Goal: Task Accomplishment & Management: Manage account settings

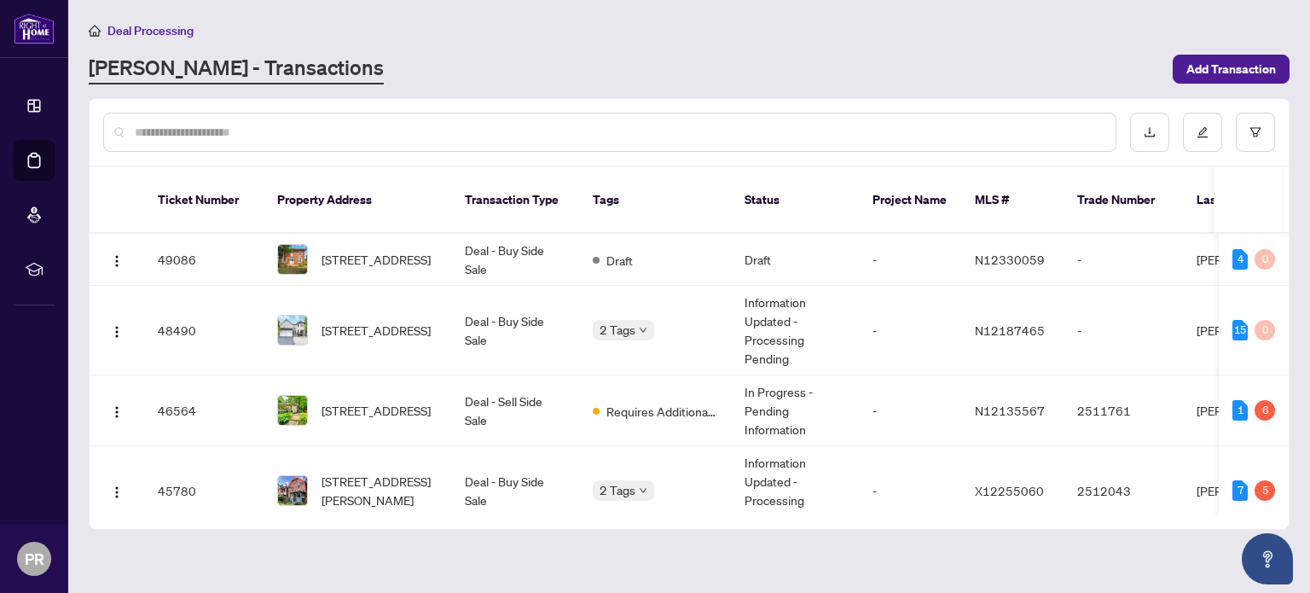
click at [363, 250] on span "[STREET_ADDRESS]" at bounding box center [376, 259] width 109 height 19
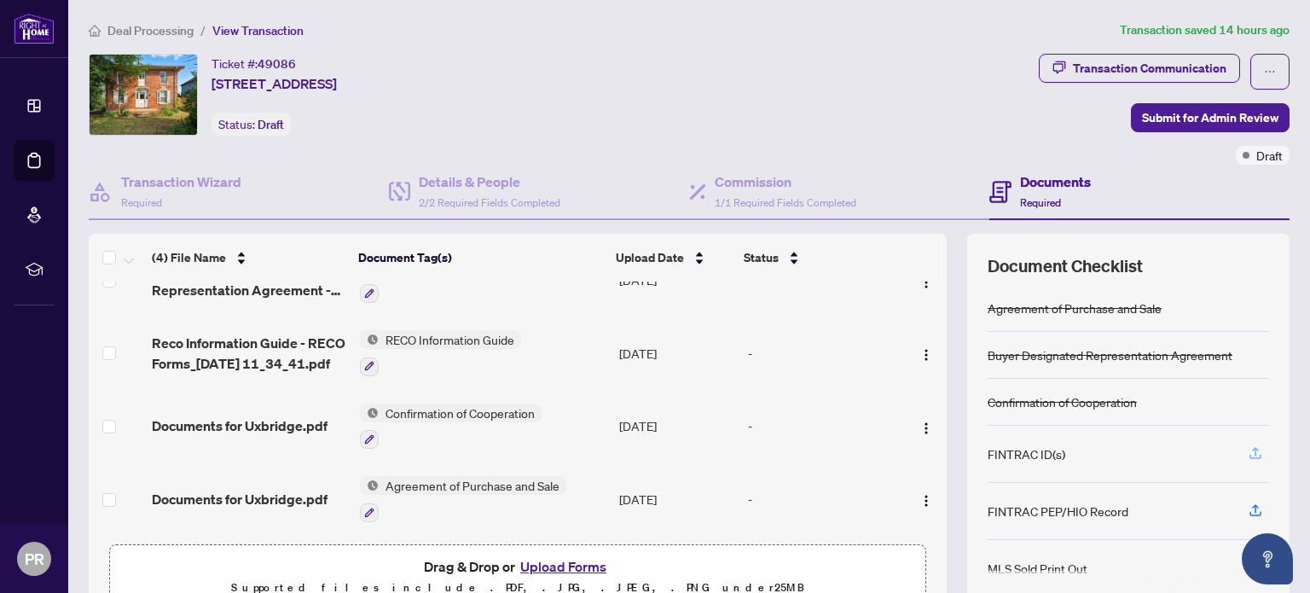
click at [1248, 452] on icon "button" at bounding box center [1255, 452] width 15 height 15
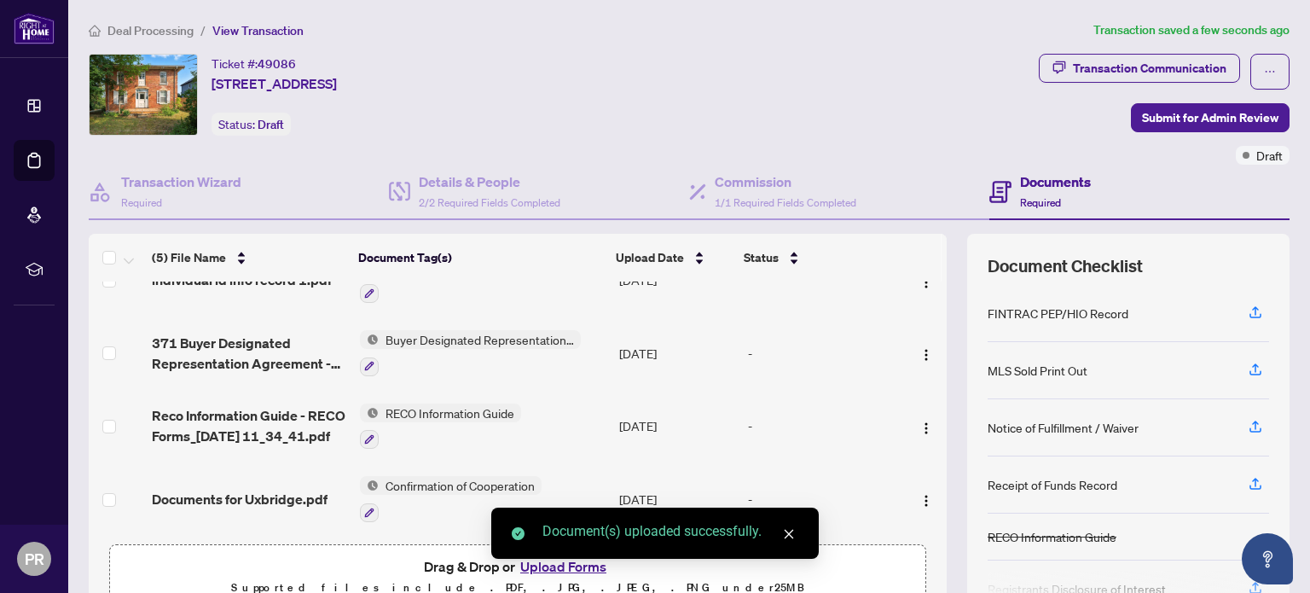
scroll to position [188, 0]
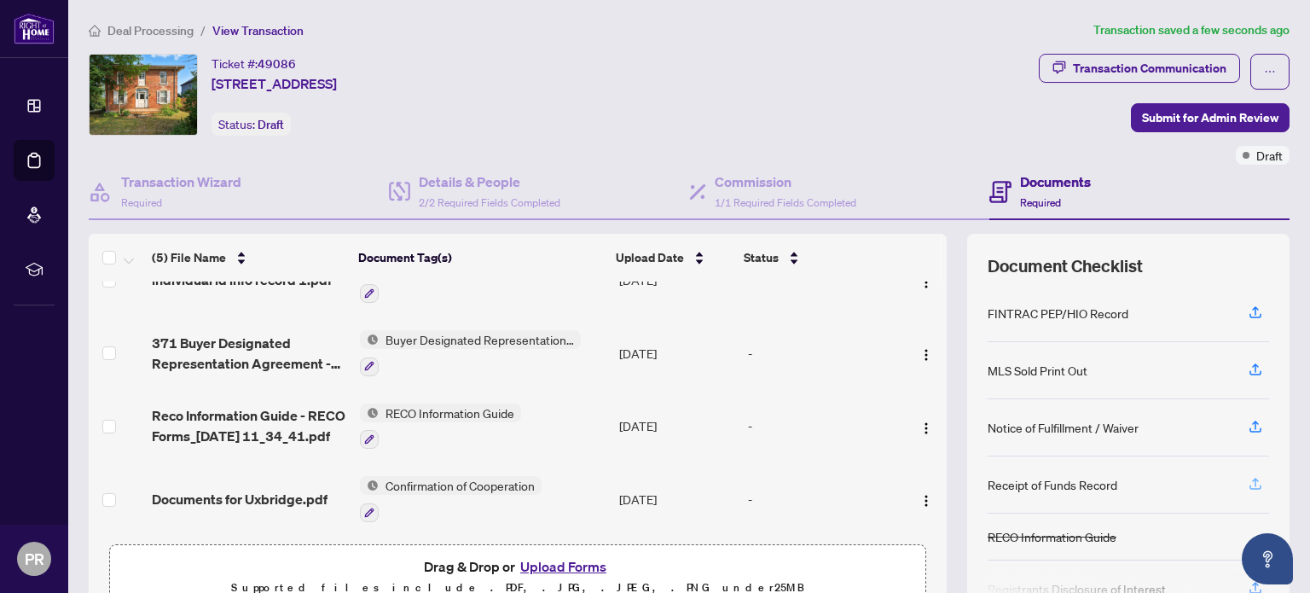
click at [1248, 484] on icon "button" at bounding box center [1255, 483] width 15 height 15
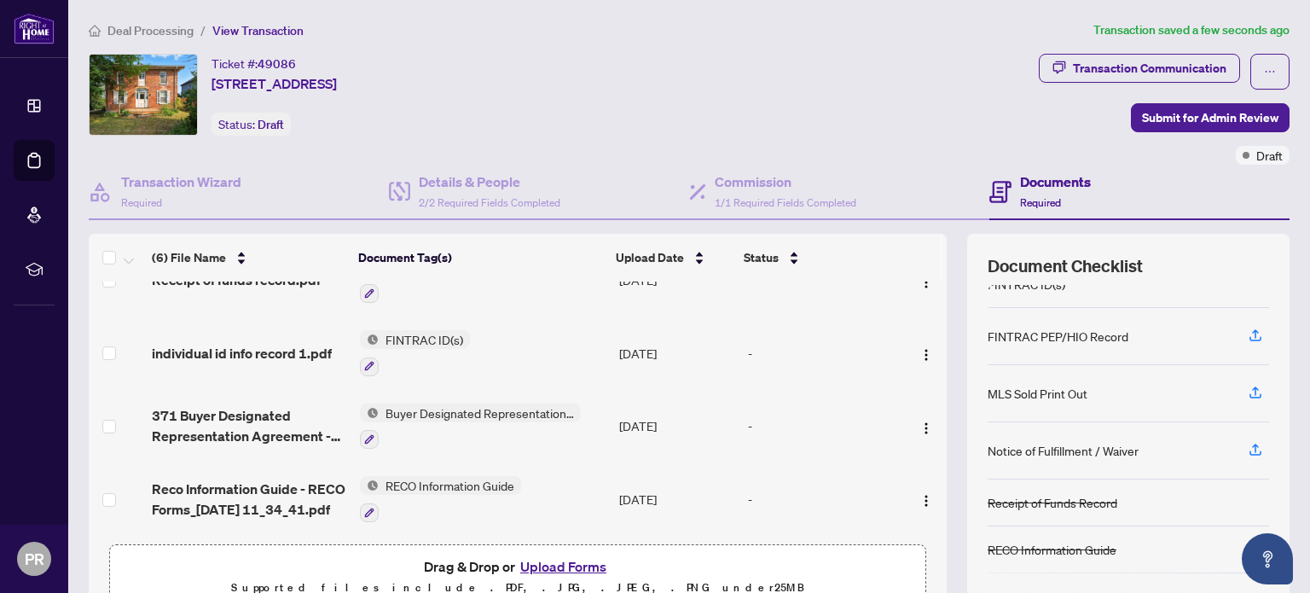
scroll to position [167, 0]
click at [1248, 387] on icon "button" at bounding box center [1255, 389] width 15 height 15
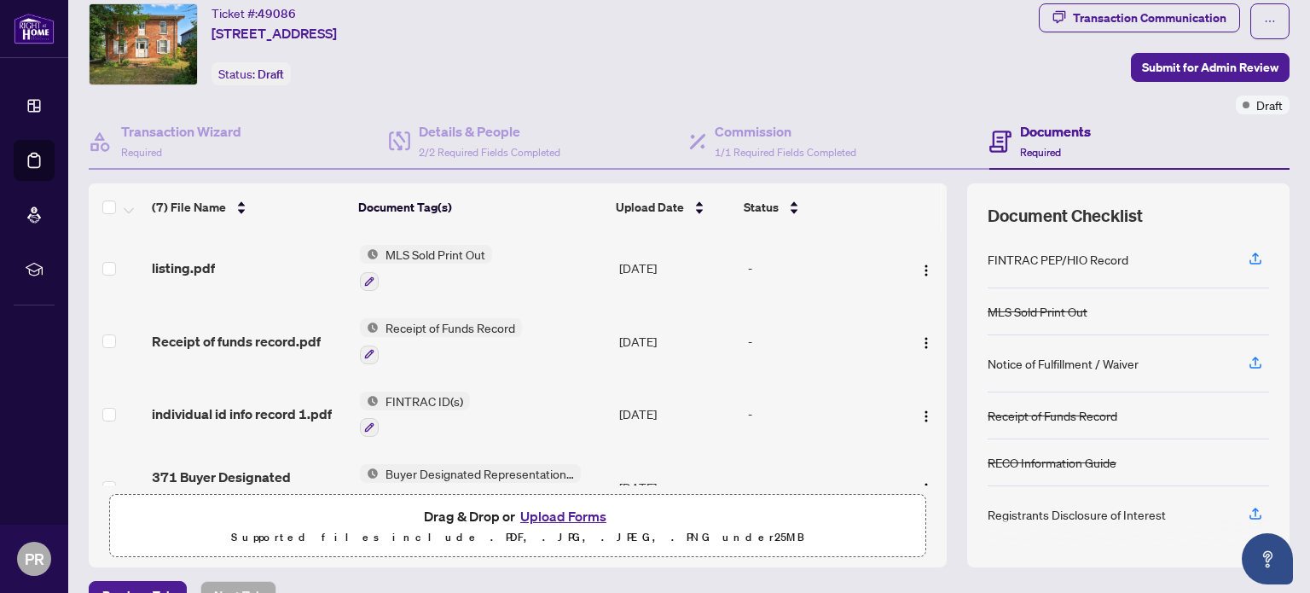
scroll to position [0, 0]
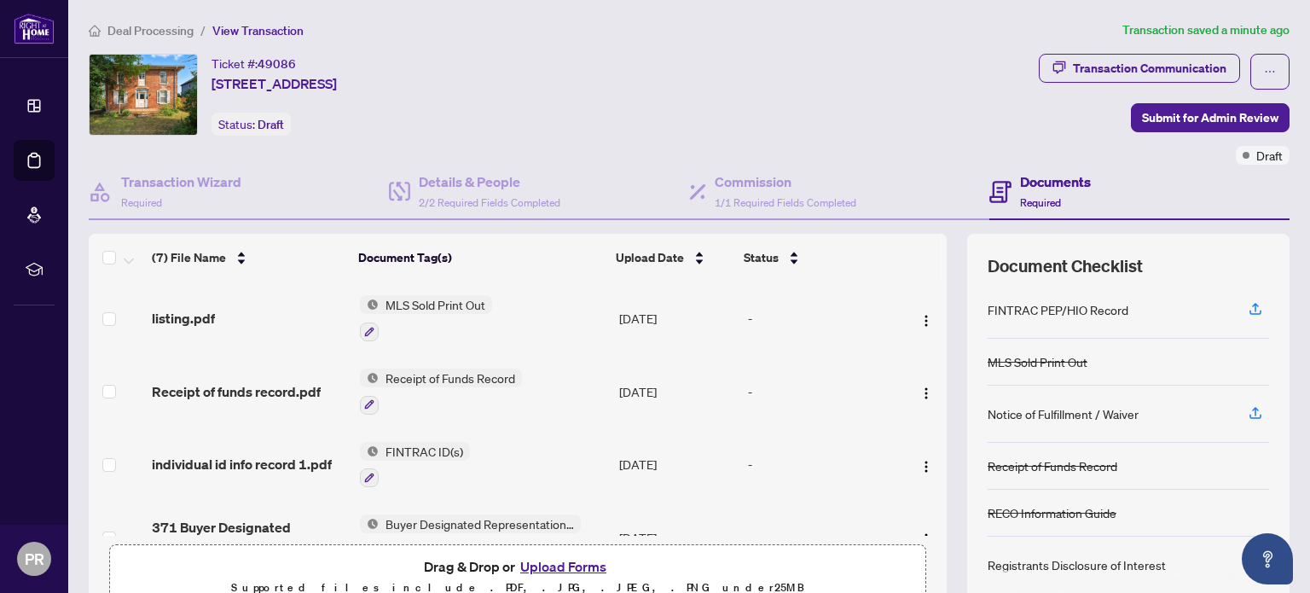
click at [546, 563] on button "Upload Forms" at bounding box center [563, 566] width 96 height 22
click at [556, 562] on button "Upload Forms" at bounding box center [563, 566] width 96 height 22
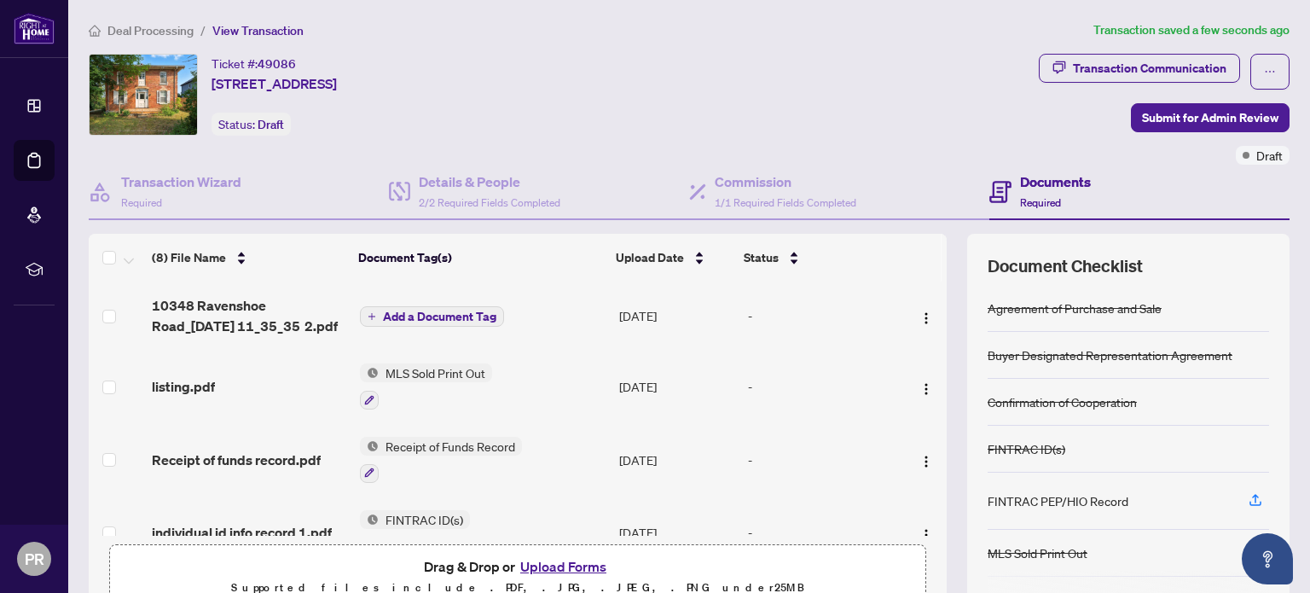
click at [389, 322] on button "Add a Document Tag" at bounding box center [432, 316] width 144 height 20
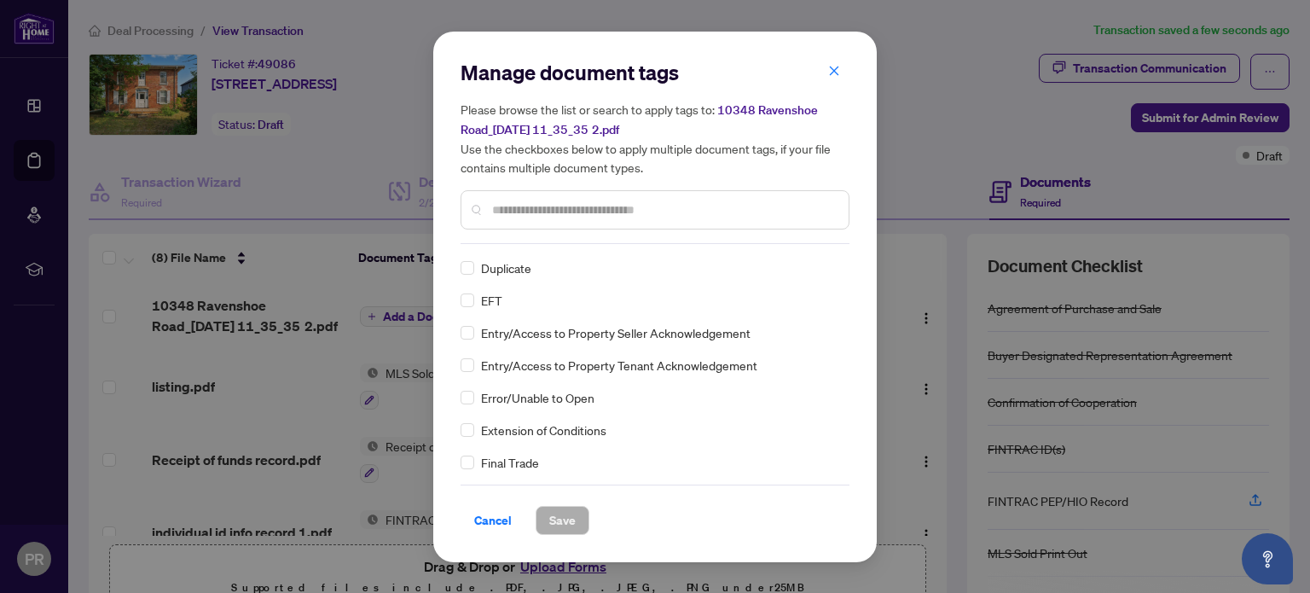
scroll to position [1660, 0]
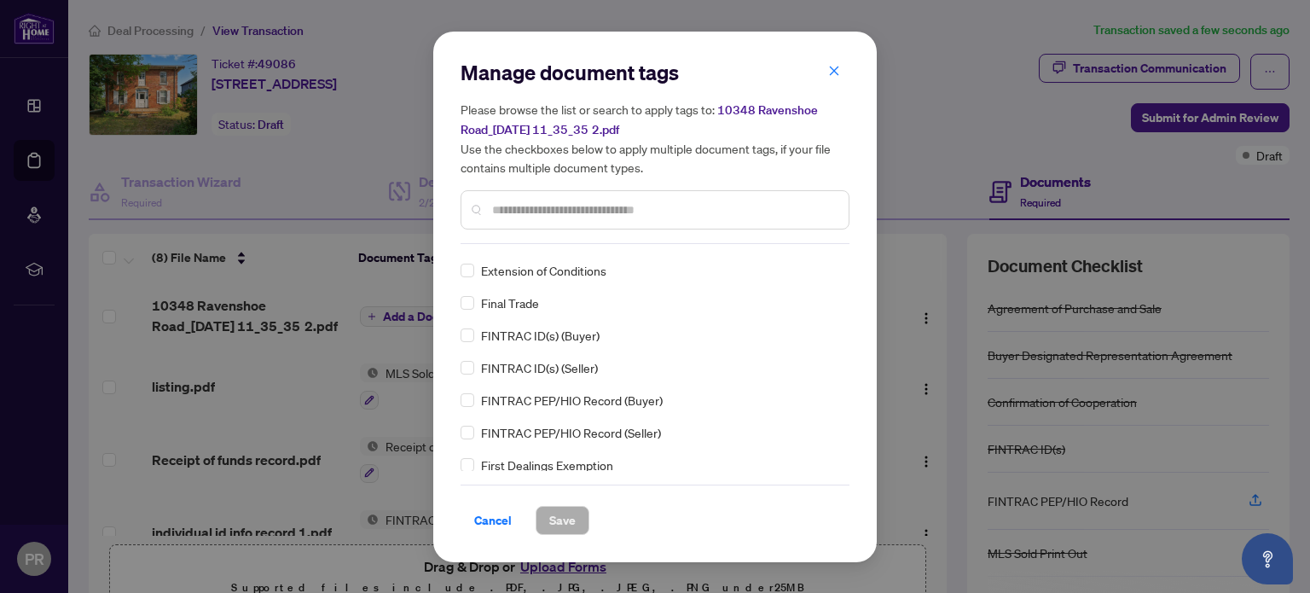
click at [717, 416] on div "Agreement of Purchase and Sale Buyer Designated Representation Agreement Confir…" at bounding box center [655, 364] width 389 height 213
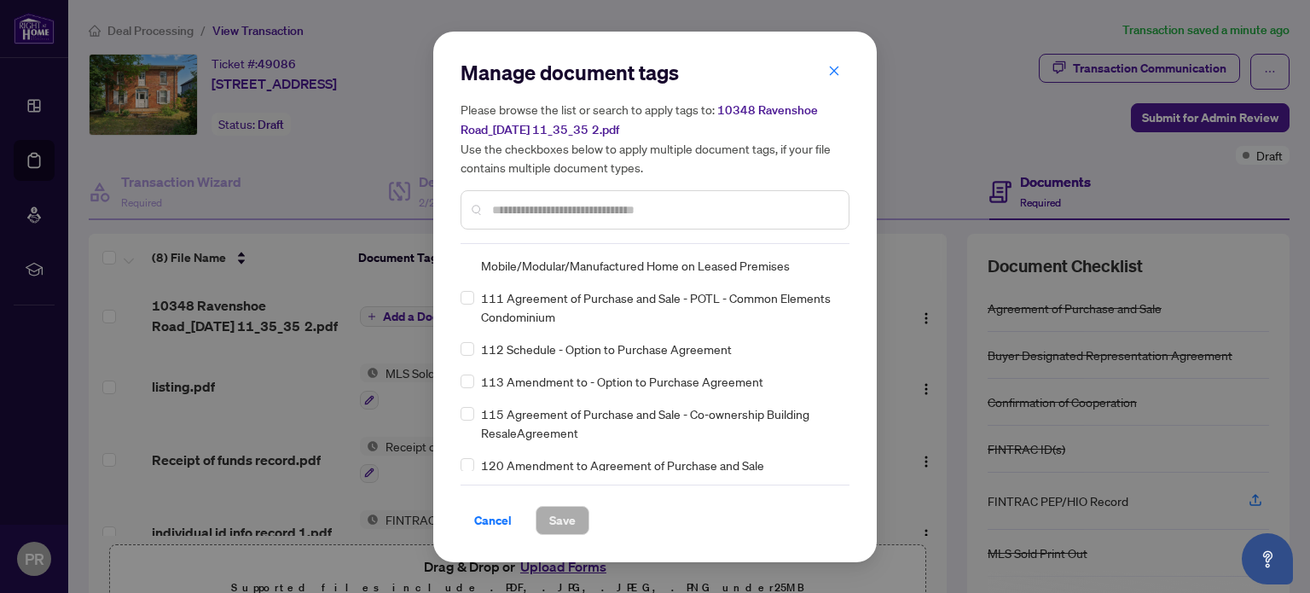
scroll to position [4504, 0]
click at [599, 464] on span "120 Amendment to Agreement of Purchase and Sale" at bounding box center [622, 464] width 283 height 19
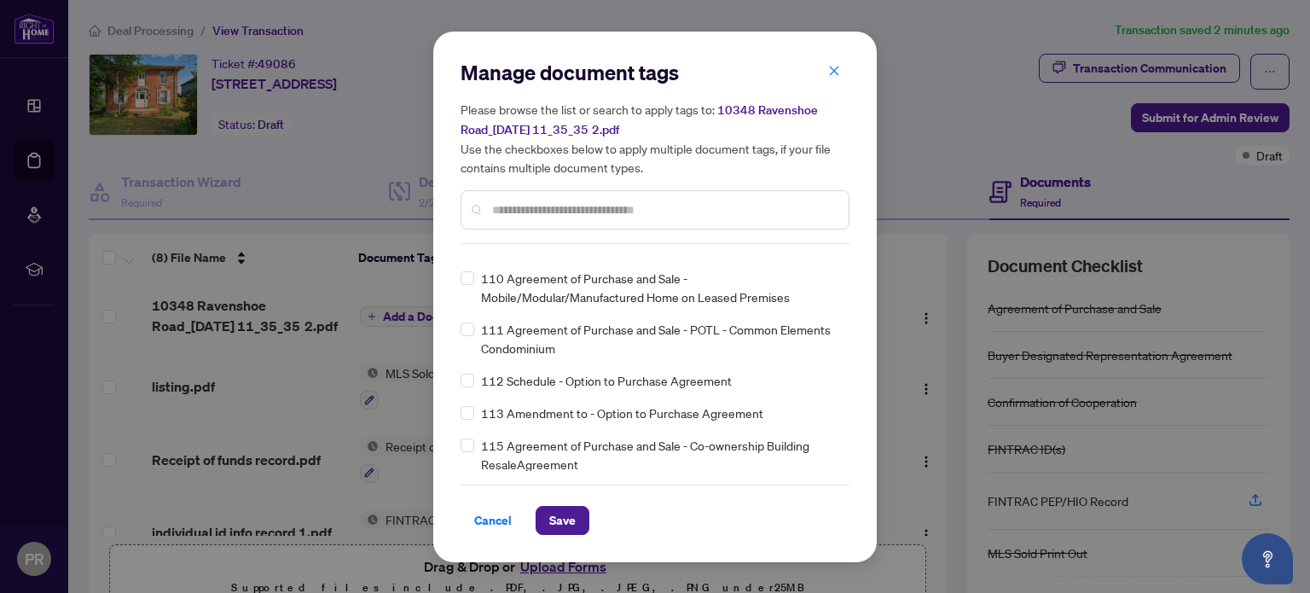
scroll to position [0, 0]
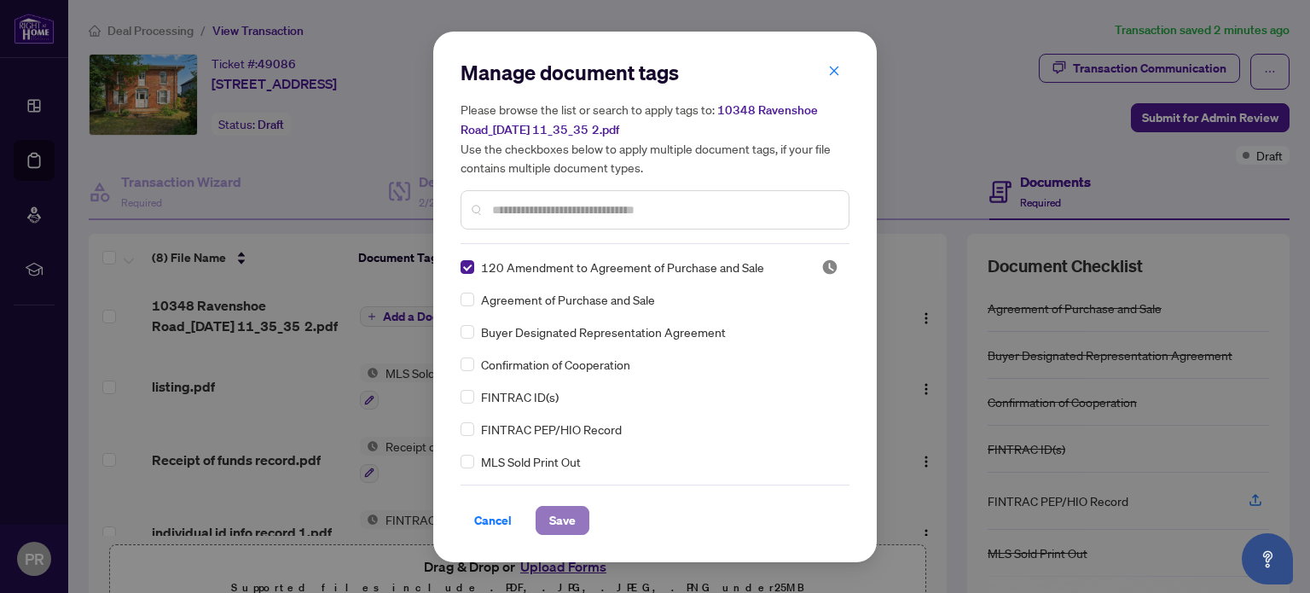
click at [549, 527] on span "Save" at bounding box center [562, 520] width 26 height 27
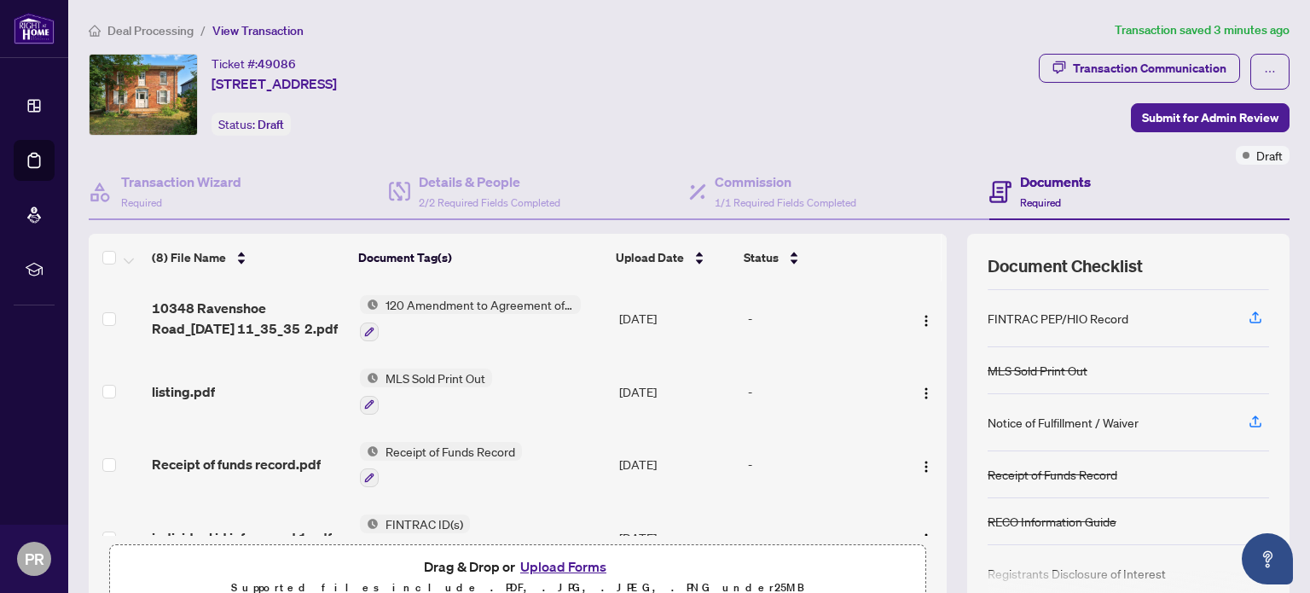
scroll to position [191, 0]
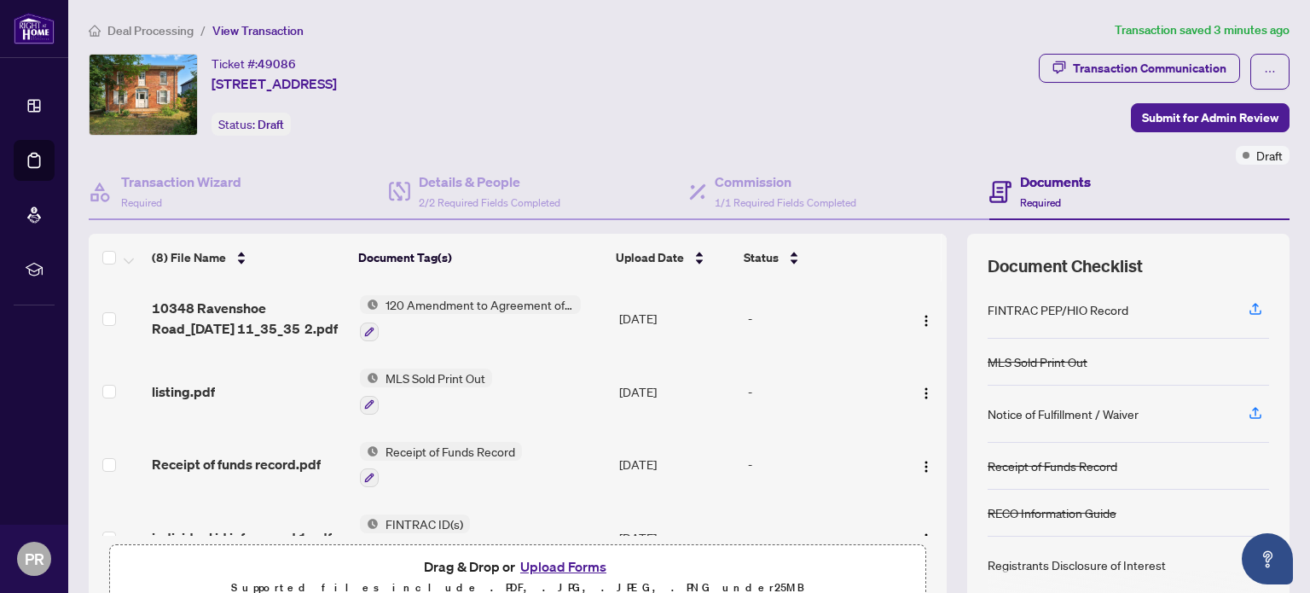
click at [1069, 564] on div "Registrants Disclosure of Interest" at bounding box center [1077, 564] width 178 height 19
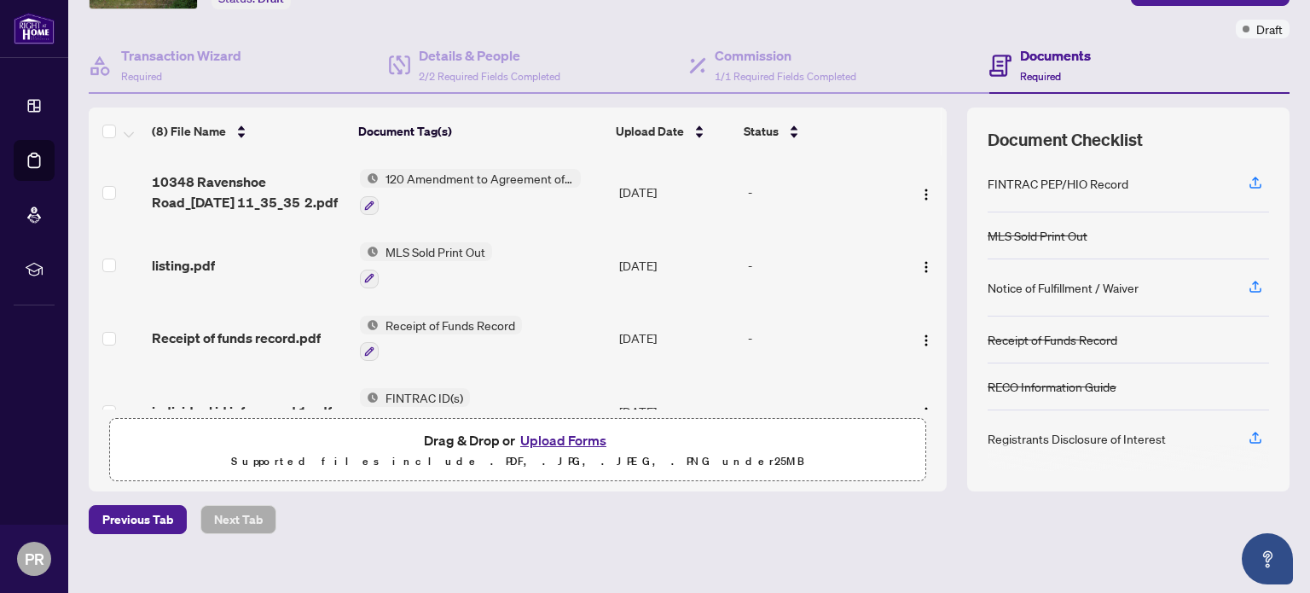
scroll to position [135, 0]
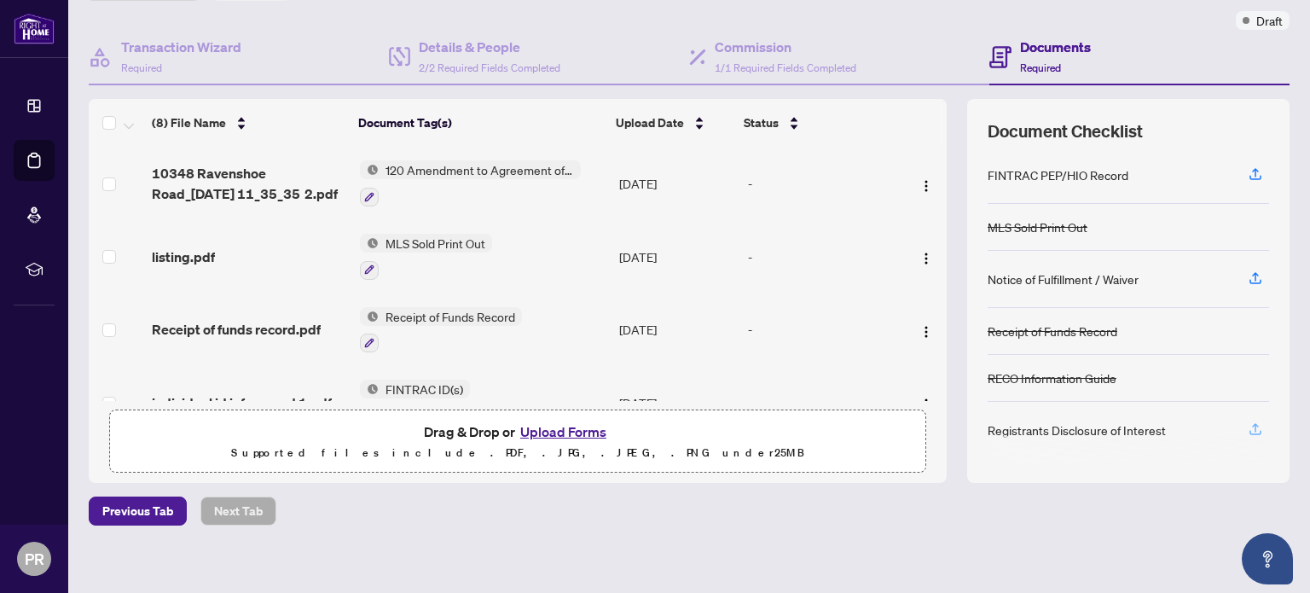
click at [1248, 431] on icon "button" at bounding box center [1255, 428] width 15 height 15
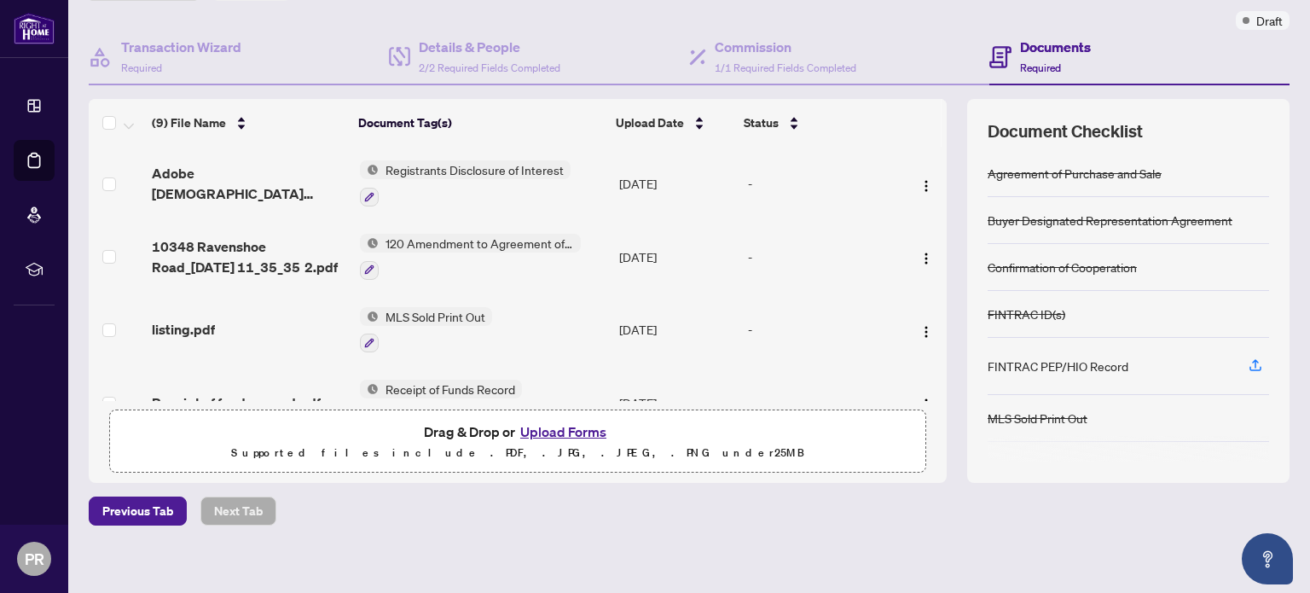
click at [190, 174] on span "Adobe [DEMOGRAPHIC_DATA] [DATE] EXECUTED.pdf" at bounding box center [249, 183] width 194 height 41
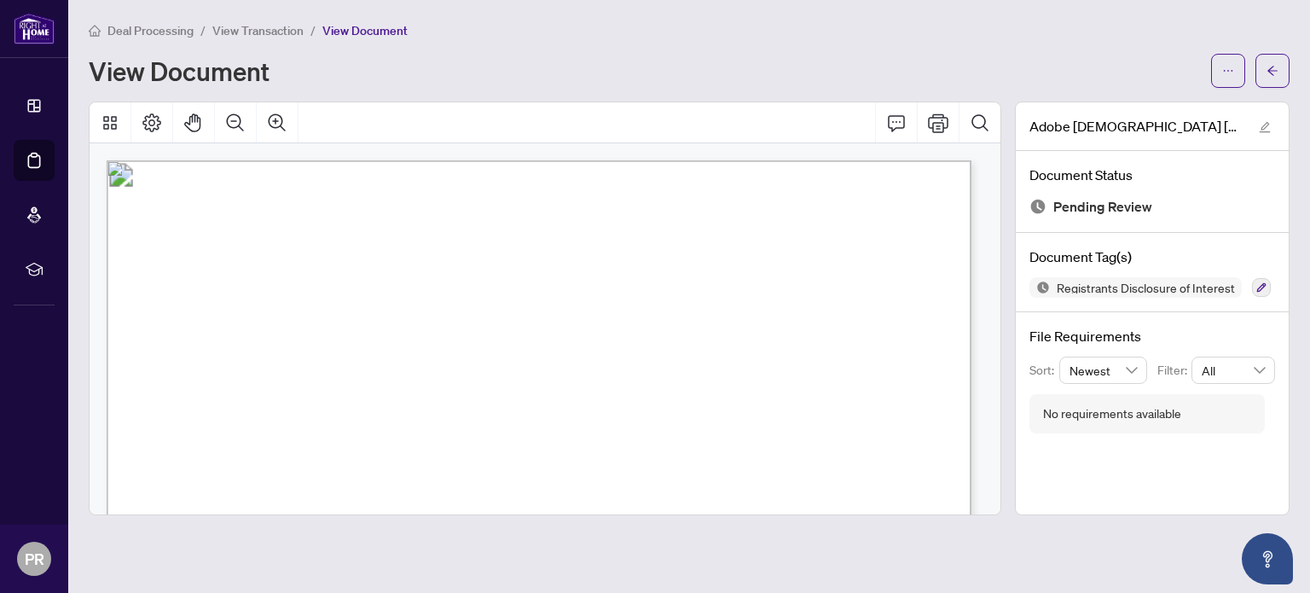
click at [243, 32] on span "View Transaction" at bounding box center [257, 30] width 91 height 15
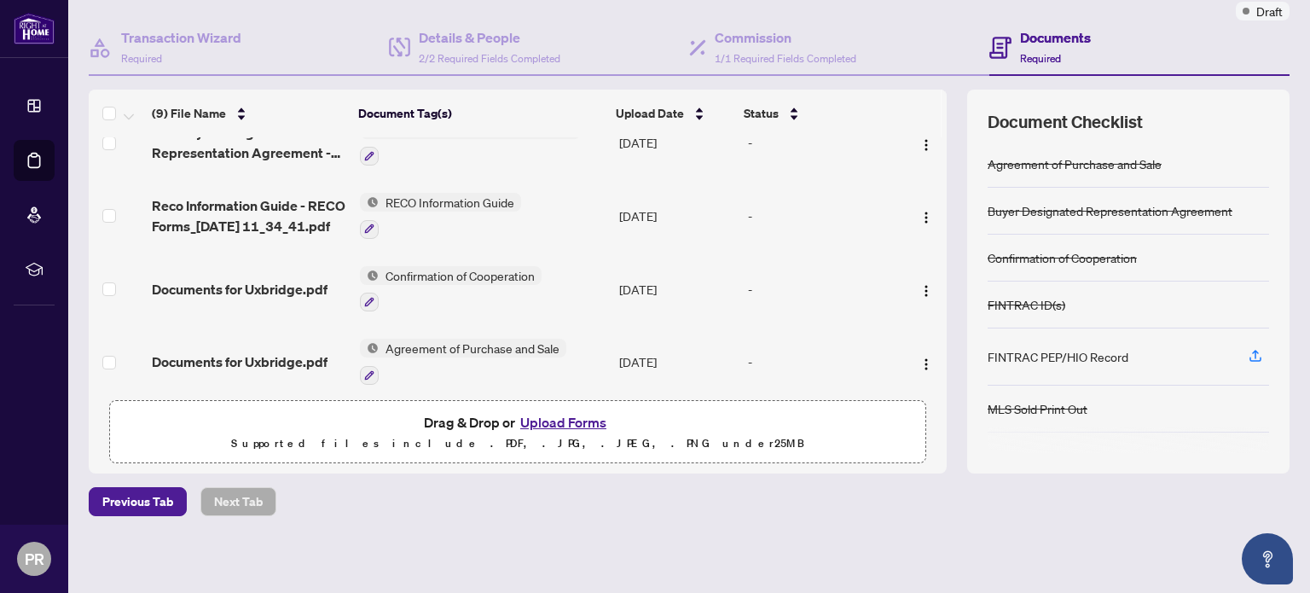
scroll to position [397, 0]
click at [426, 338] on span "Agreement of Purchase and Sale" at bounding box center [473, 347] width 188 height 19
click at [204, 351] on span "Documents for Uxbridge.pdf" at bounding box center [240, 361] width 176 height 20
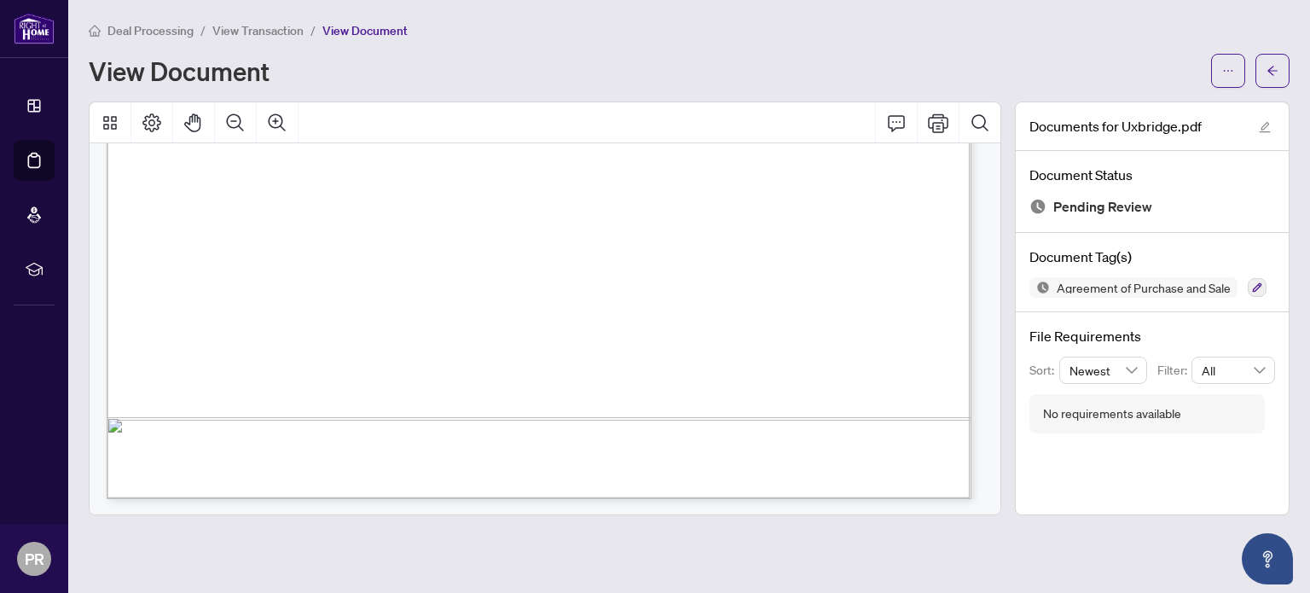
scroll to position [15809, 0]
click at [247, 25] on span "View Transaction" at bounding box center [257, 30] width 91 height 15
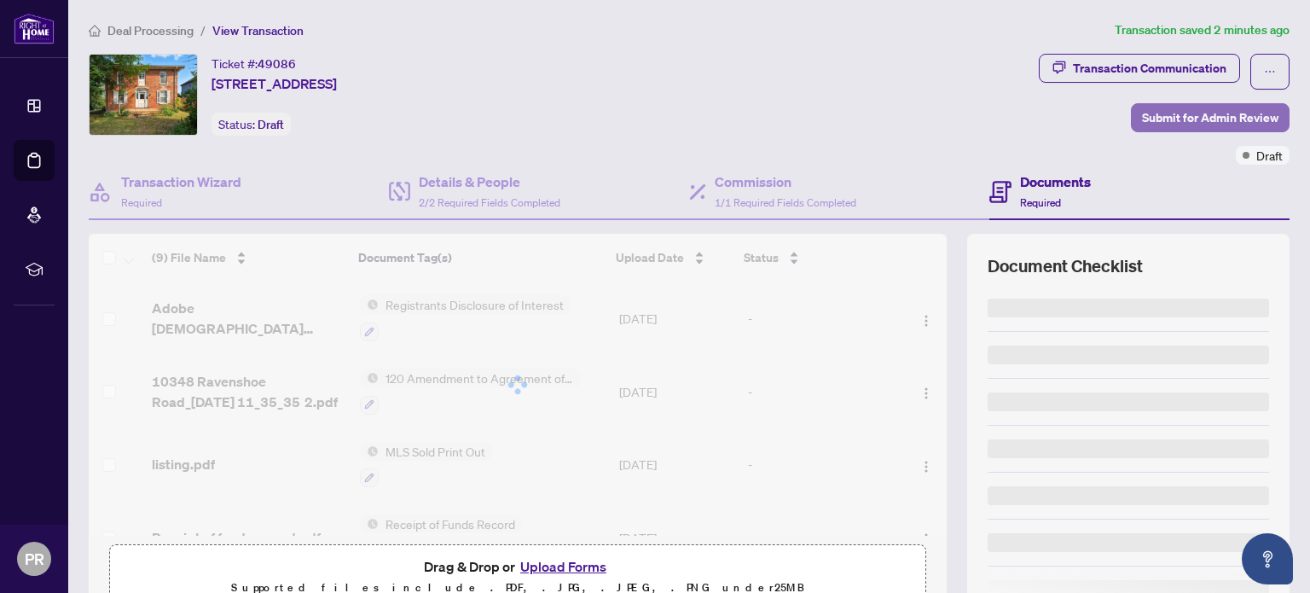
click at [1163, 116] on span "Submit for Admin Review" at bounding box center [1210, 117] width 136 height 27
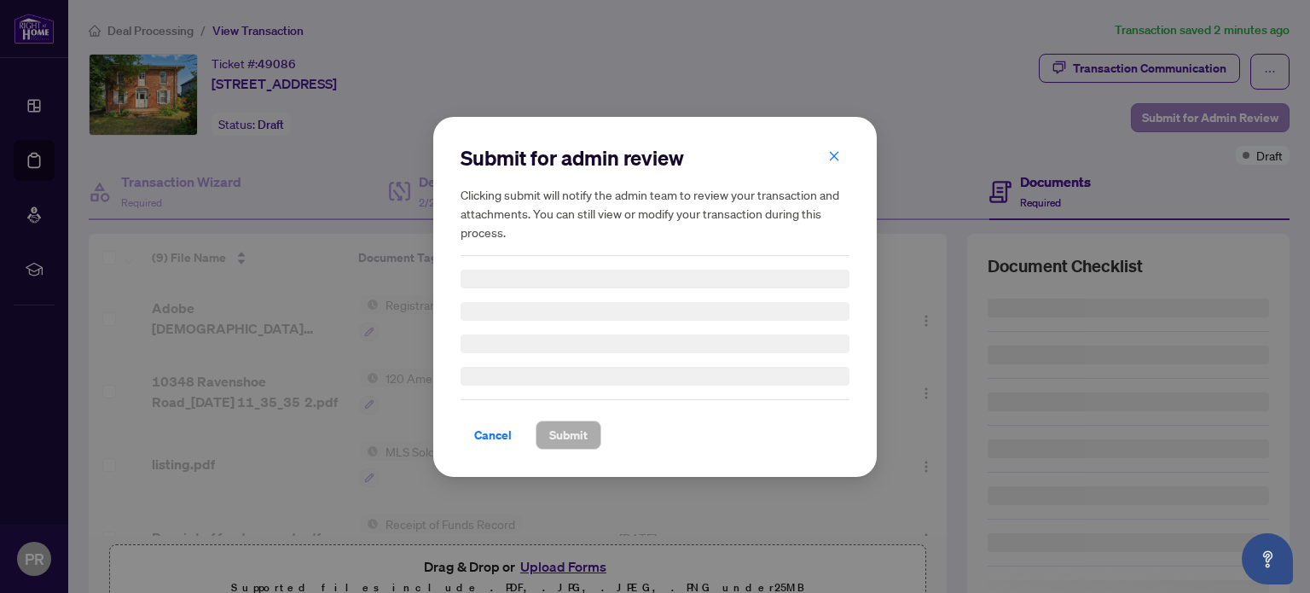
click at [1007, 470] on div "Submit for admin review Clicking submit will notify the admin team to review yo…" at bounding box center [655, 296] width 1310 height 593
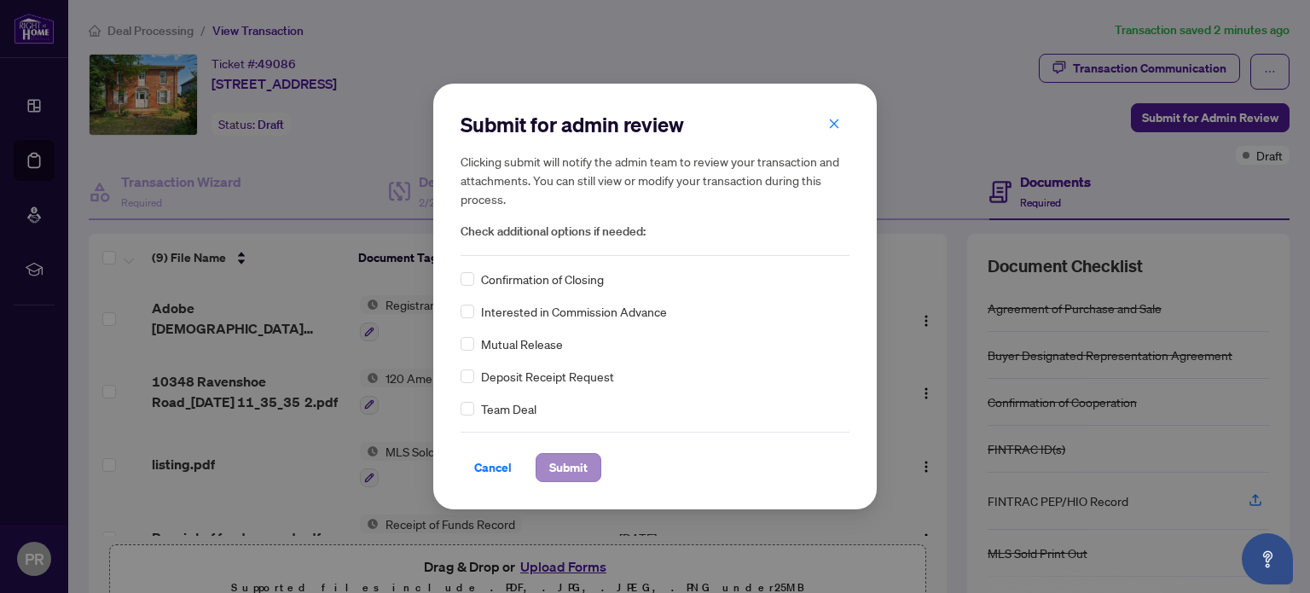
click at [567, 474] on span "Submit" at bounding box center [568, 467] width 38 height 27
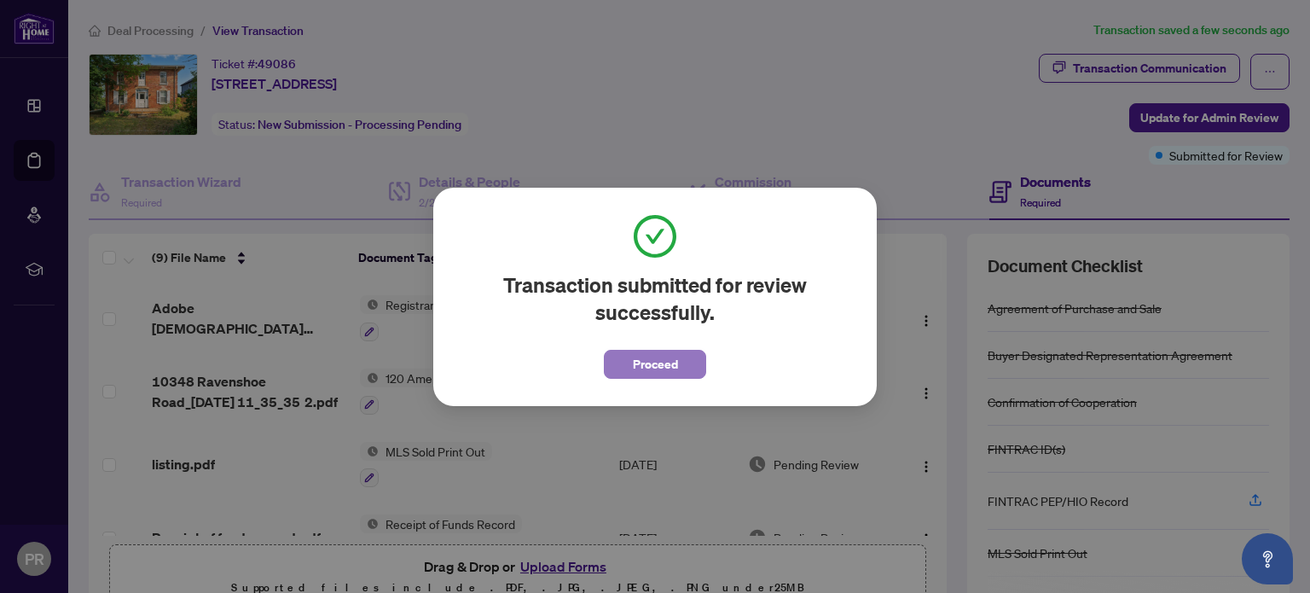
click at [650, 365] on span "Proceed" at bounding box center [655, 364] width 45 height 27
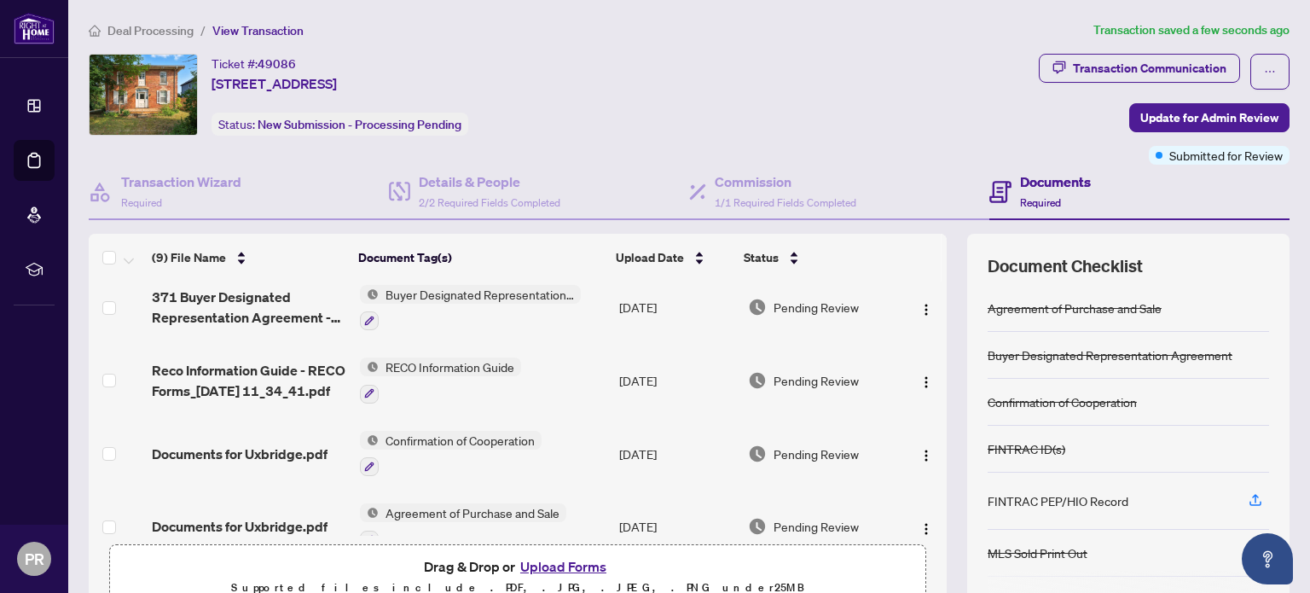
scroll to position [397, 0]
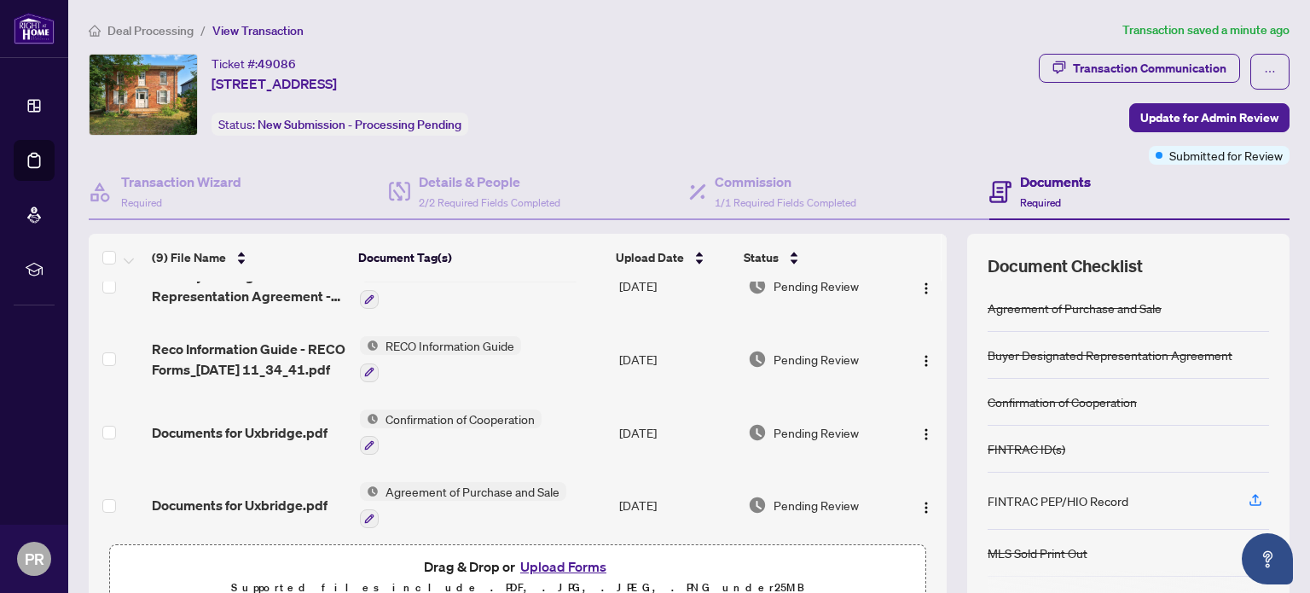
click at [136, 32] on span "Deal Processing" at bounding box center [150, 30] width 86 height 15
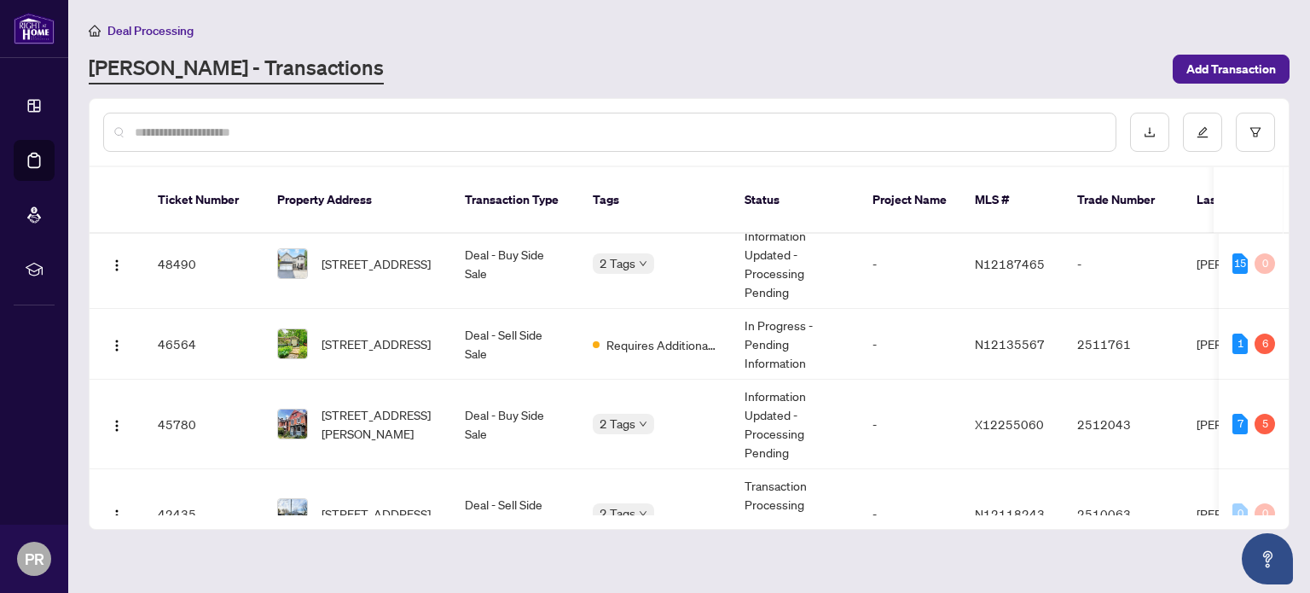
scroll to position [87, 0]
click at [300, 331] on img at bounding box center [292, 342] width 29 height 29
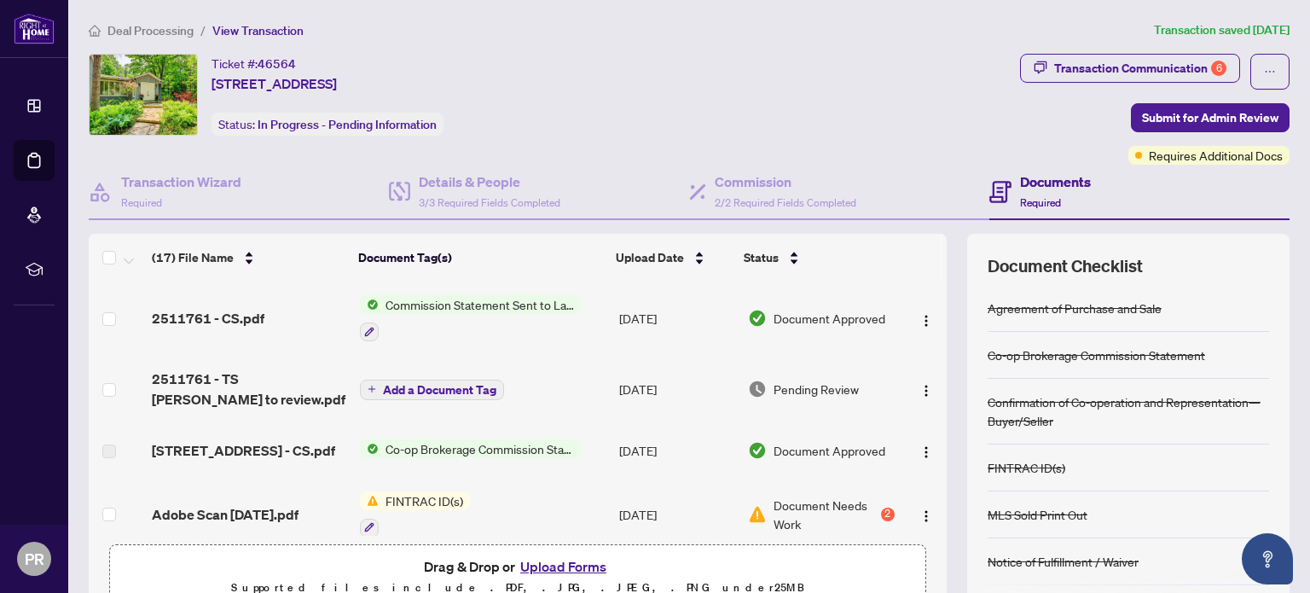
click at [194, 512] on span "Adobe Scan [DATE].pdf" at bounding box center [225, 514] width 147 height 20
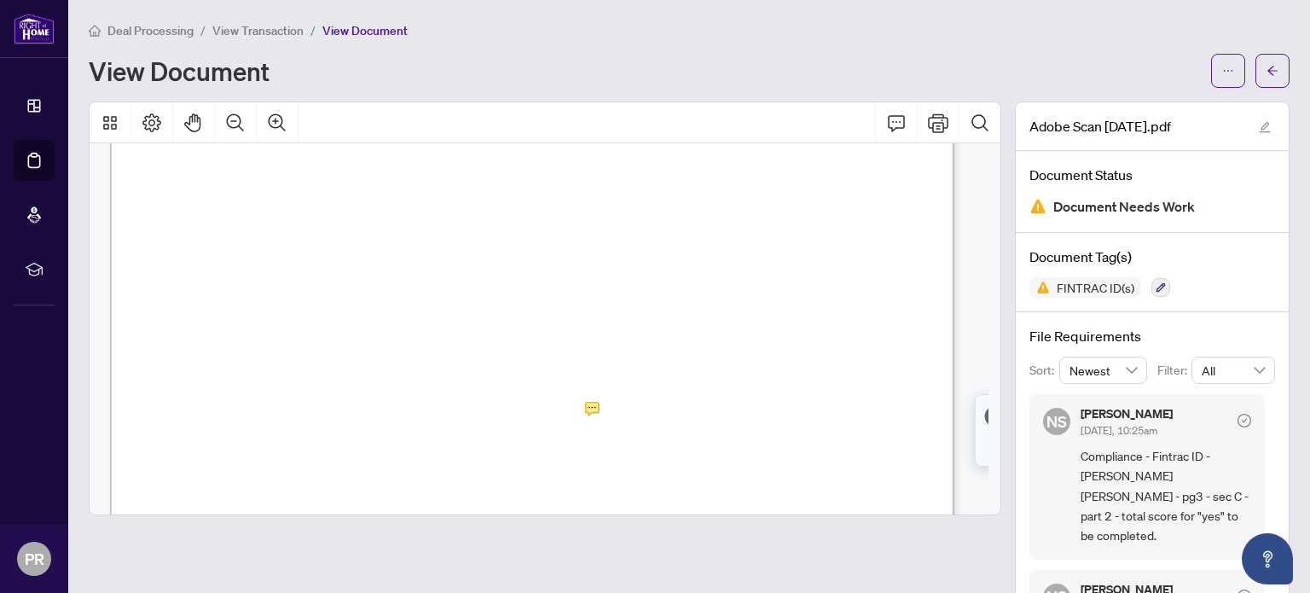
scroll to position [4, 0]
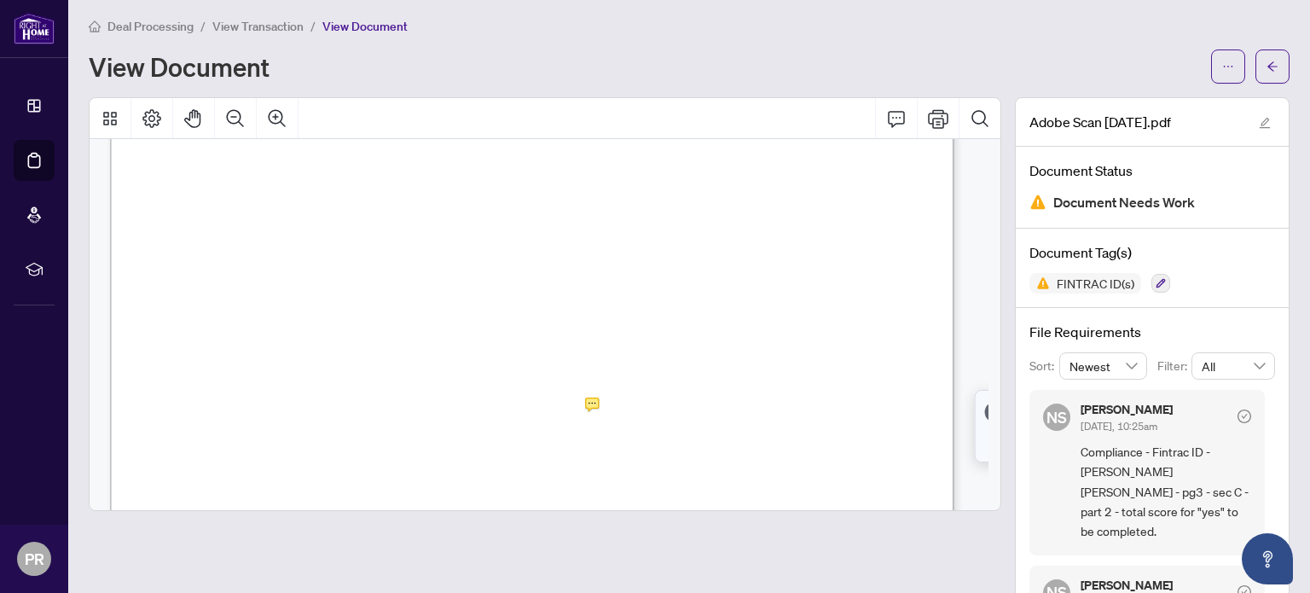
click at [228, 329] on div "SE Ontario Real Estate Form 630 for use in the Province of [GEOGRAPHIC_DATA] C.…" at bounding box center [798, 442] width 1376 height 1794
click at [255, 28] on span "View Transaction" at bounding box center [257, 26] width 91 height 15
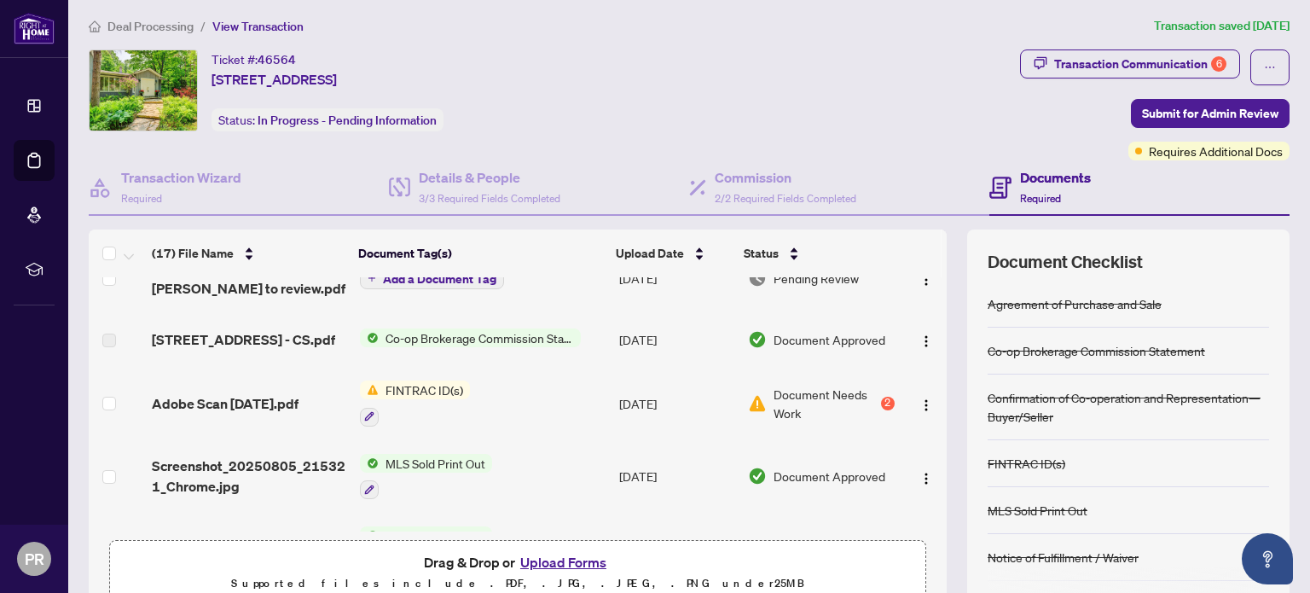
scroll to position [109, 0]
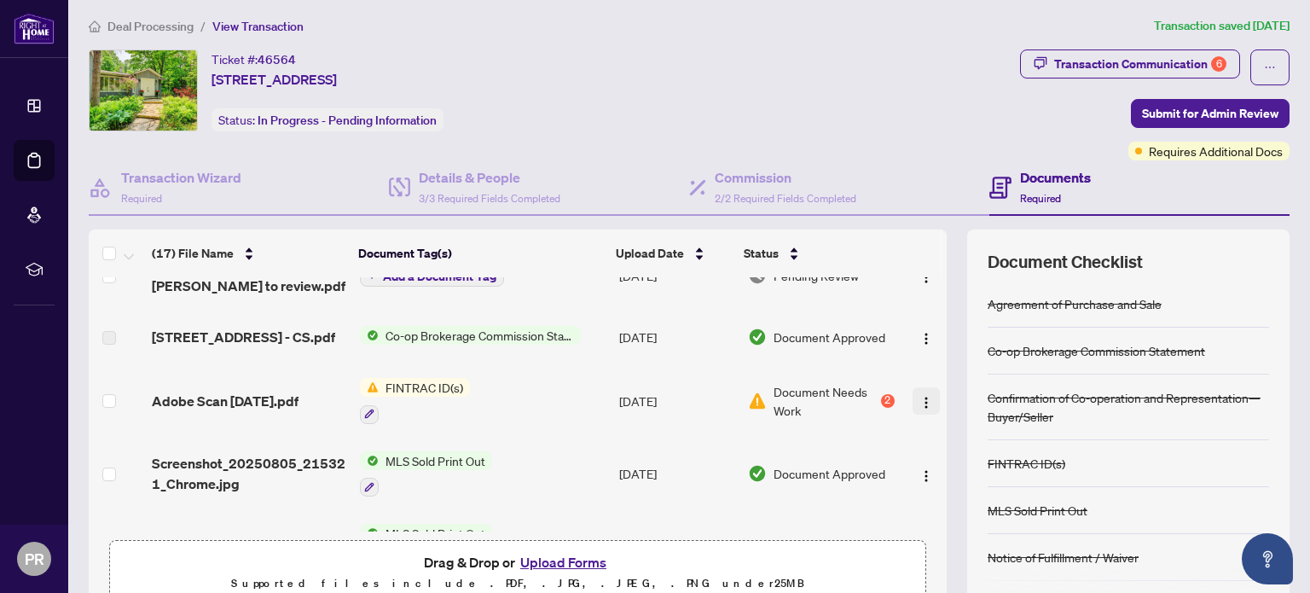
click at [919, 404] on span "button" at bounding box center [926, 400] width 14 height 19
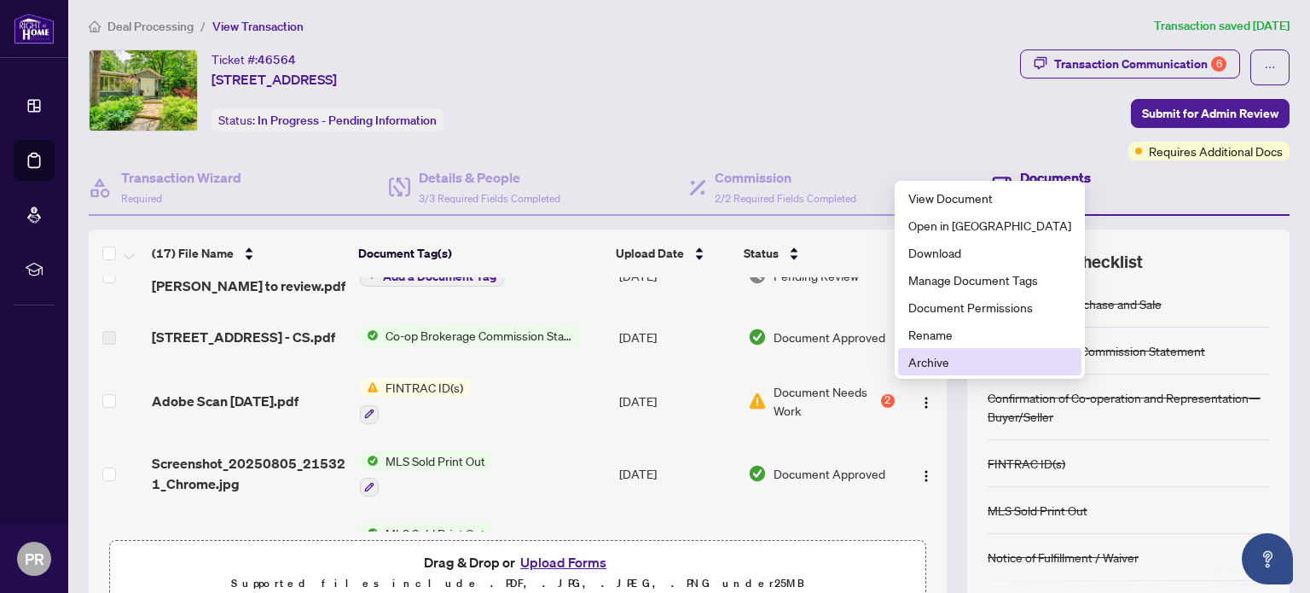
click at [930, 369] on span "Archive" at bounding box center [989, 361] width 163 height 19
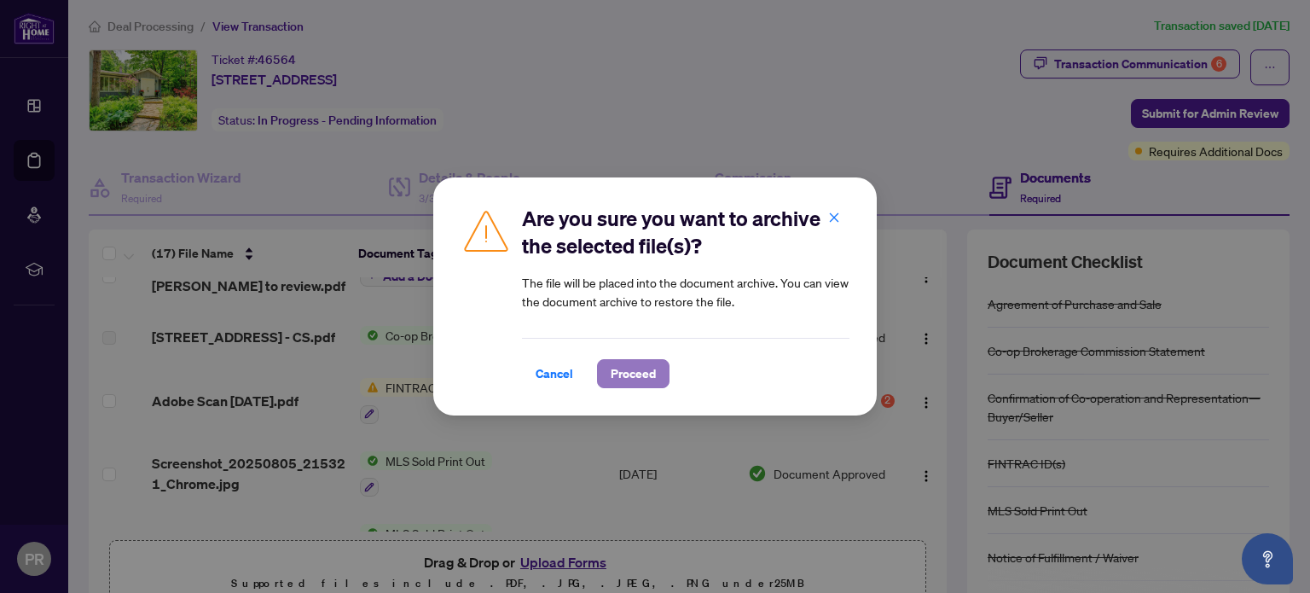
click at [618, 376] on span "Proceed" at bounding box center [633, 373] width 45 height 27
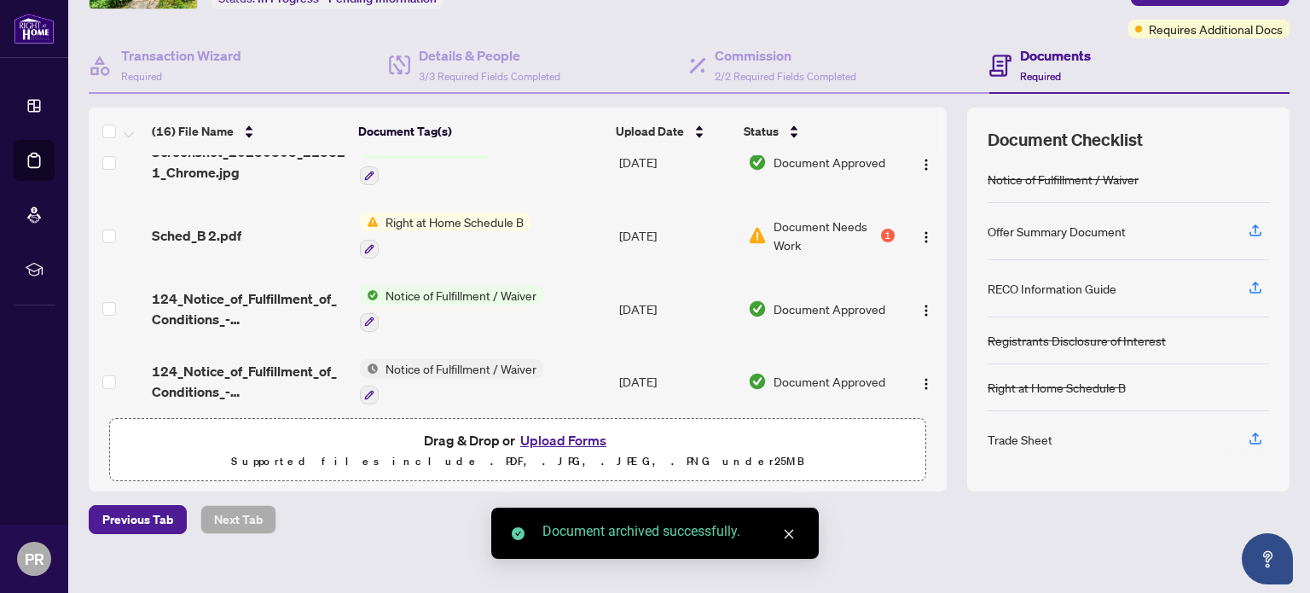
scroll to position [144, 0]
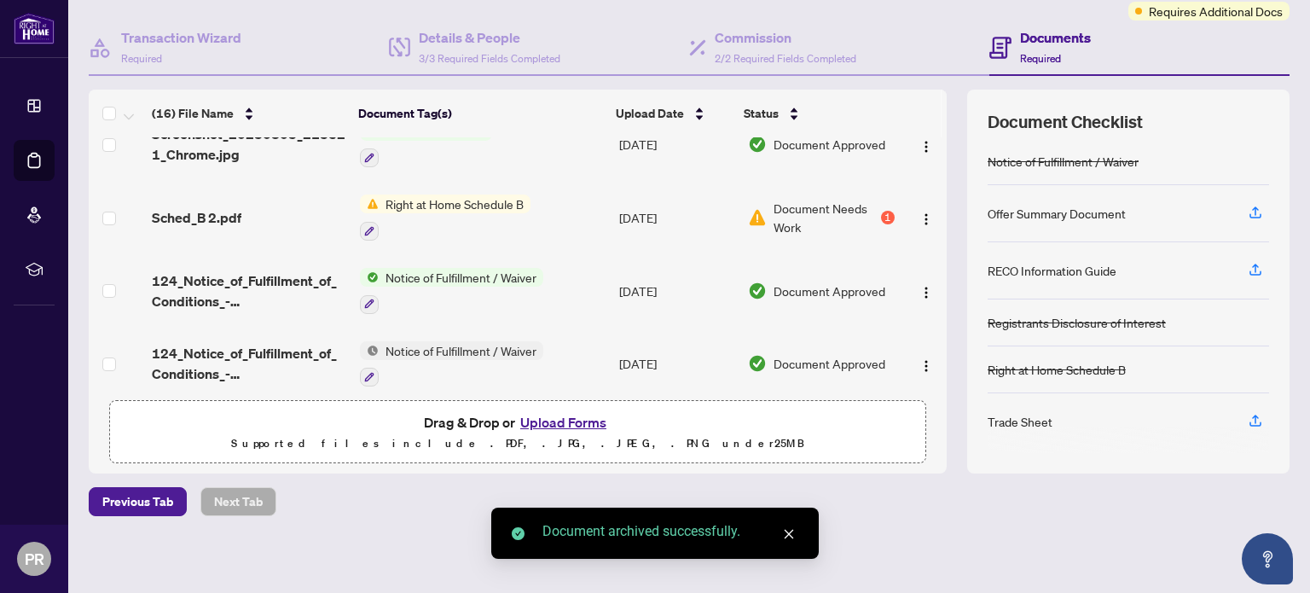
click at [1163, 450] on div "Document Checklist Agreement of Purchase and Sale Co-op Brokerage Commission St…" at bounding box center [1128, 282] width 322 height 384
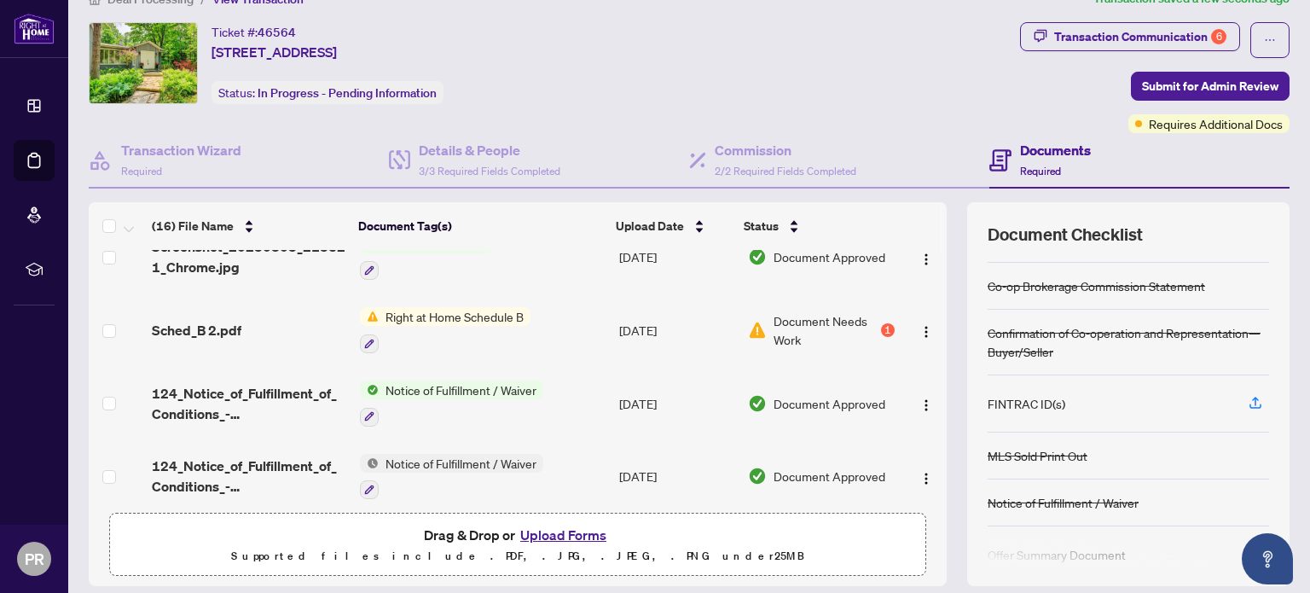
scroll to position [38, 0]
click at [1248, 404] on icon "button" at bounding box center [1255, 402] width 15 height 15
click at [1248, 399] on icon "button" at bounding box center [1255, 402] width 15 height 15
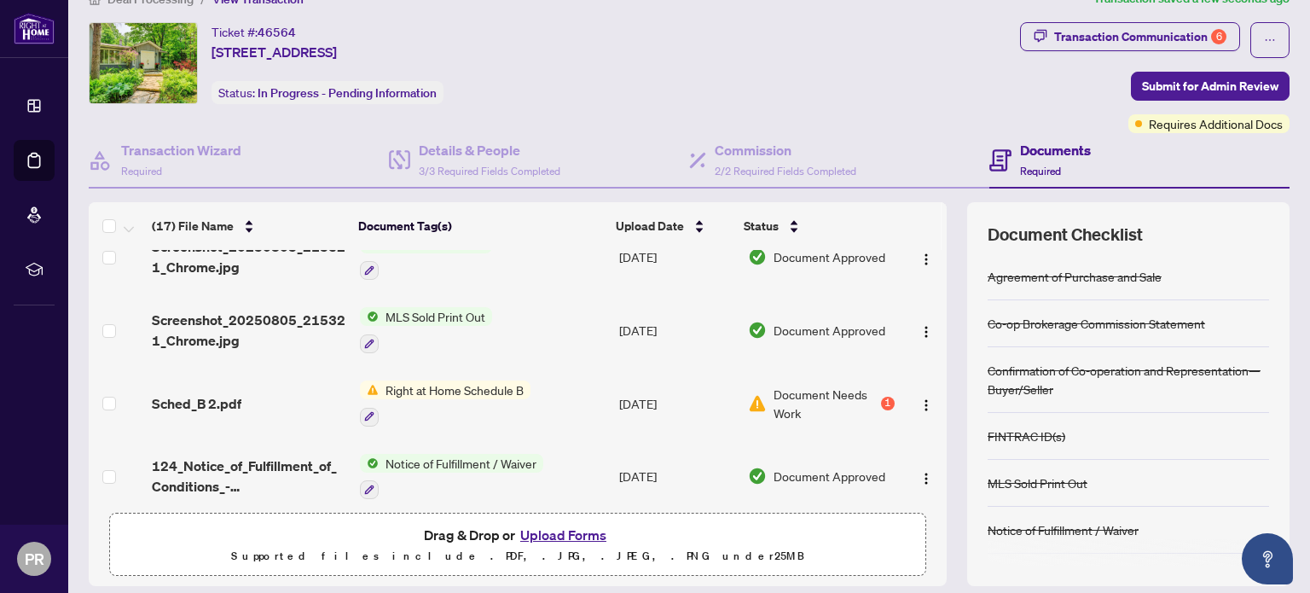
click at [543, 528] on button "Upload Forms" at bounding box center [563, 535] width 96 height 22
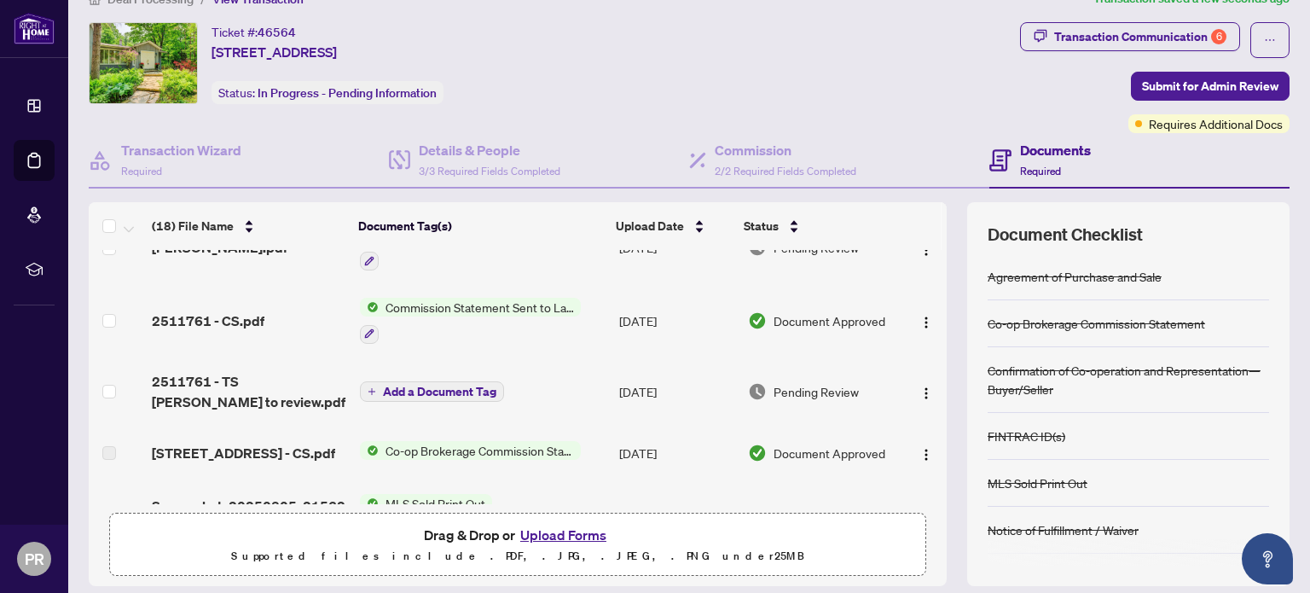
scroll to position [0, 0]
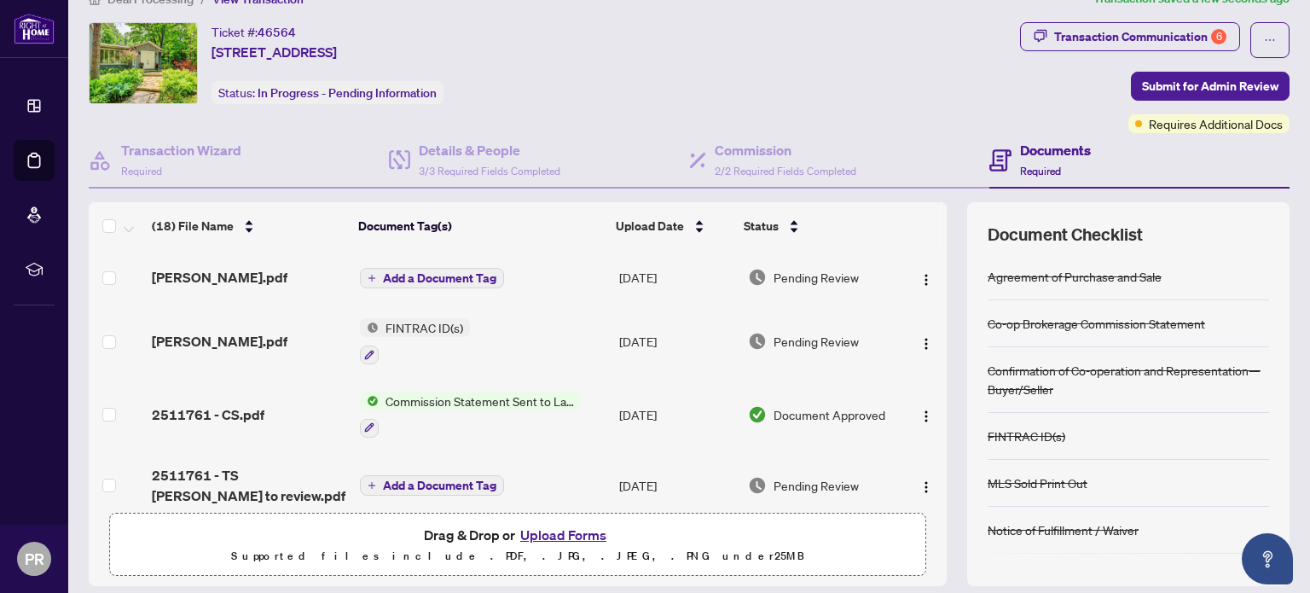
click at [379, 268] on button "Add a Document Tag" at bounding box center [432, 278] width 144 height 20
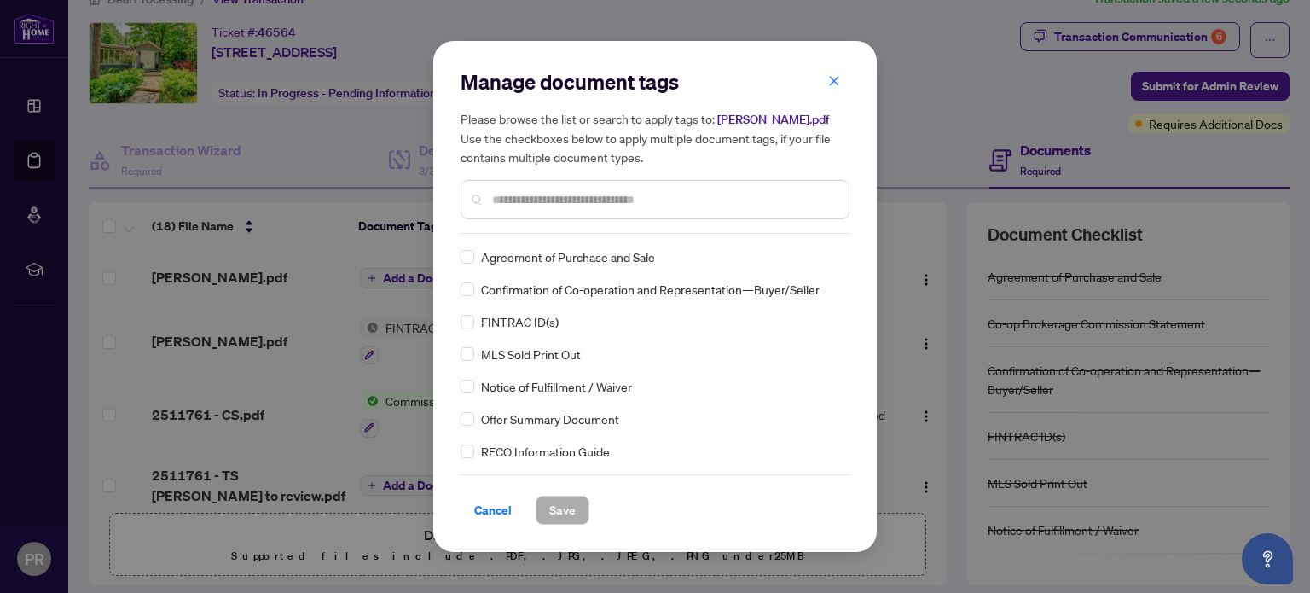
click at [496, 321] on span "FINTRAC ID(s)" at bounding box center [520, 321] width 78 height 19
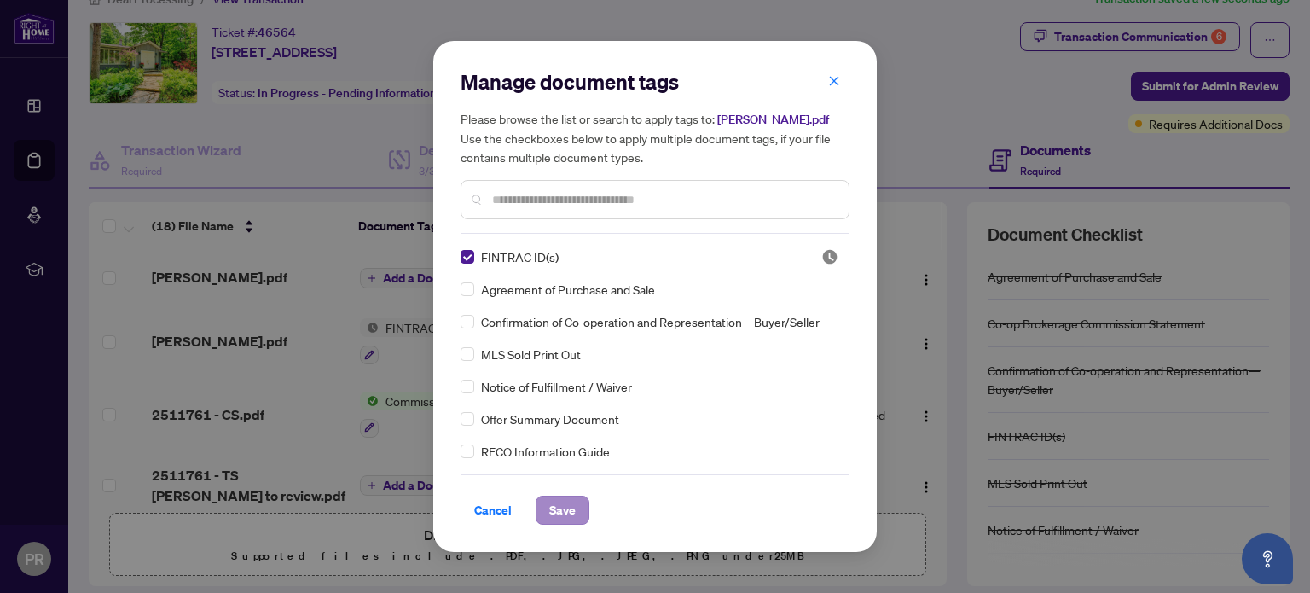
click at [565, 505] on span "Save" at bounding box center [562, 509] width 26 height 27
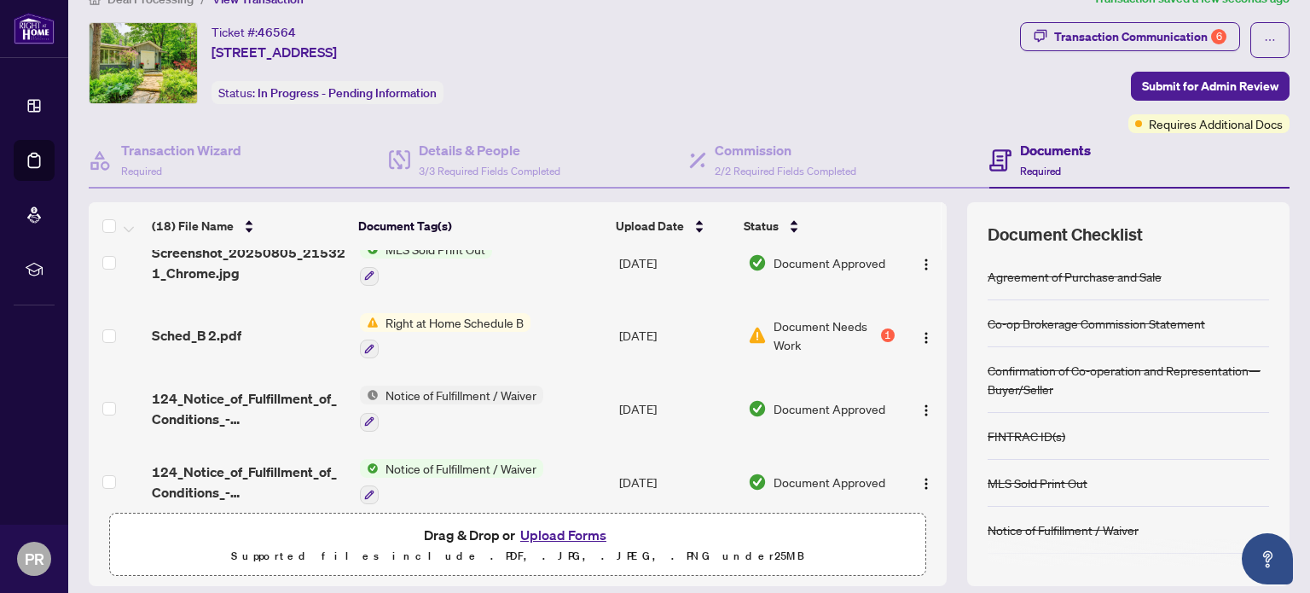
scroll to position [438, 0]
click at [209, 326] on span "Sched_B 2.pdf" at bounding box center [197, 336] width 90 height 20
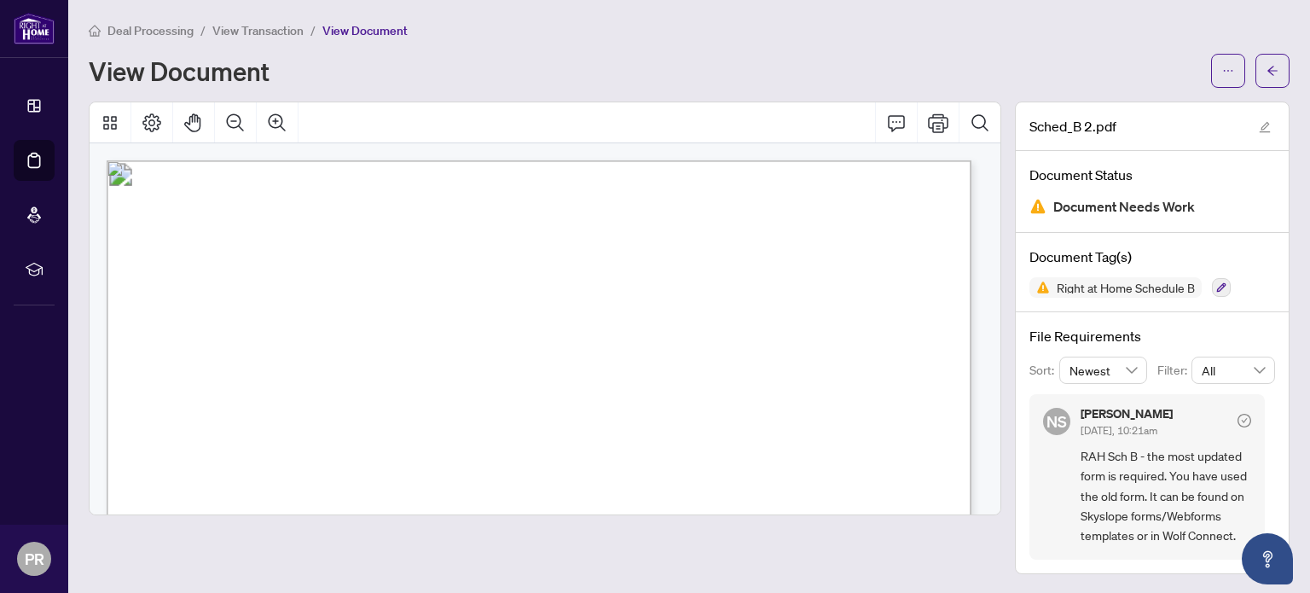
click at [938, 136] on button "Print" at bounding box center [938, 122] width 41 height 41
click at [261, 30] on span "View Transaction" at bounding box center [257, 30] width 91 height 15
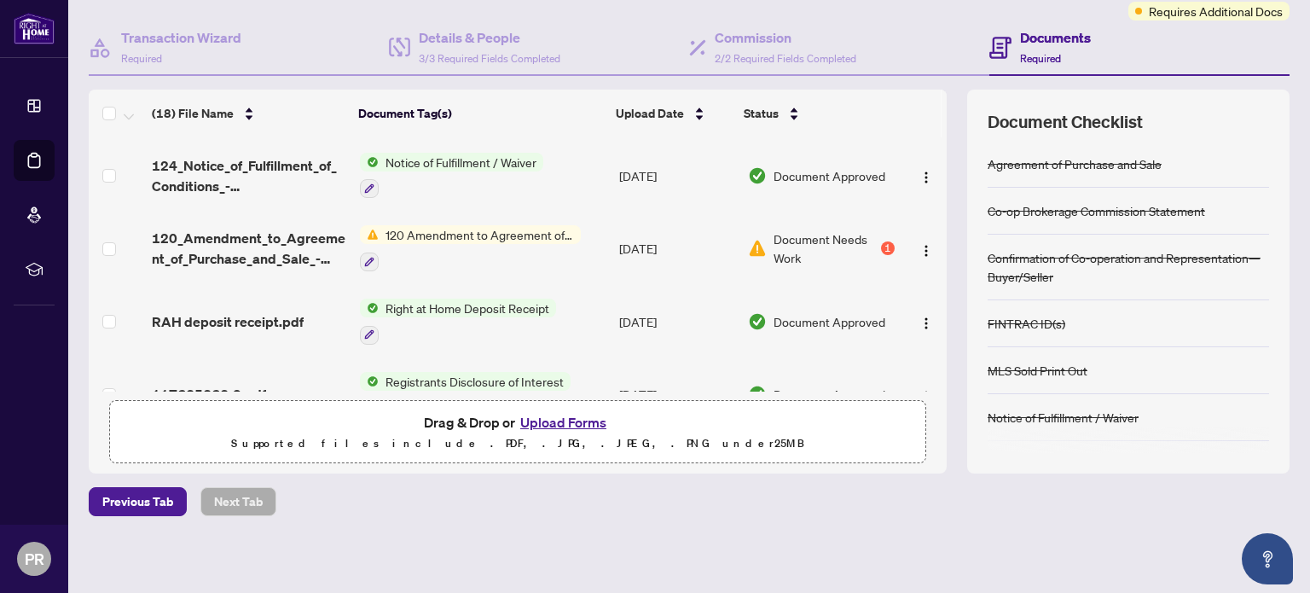
scroll to position [625, 0]
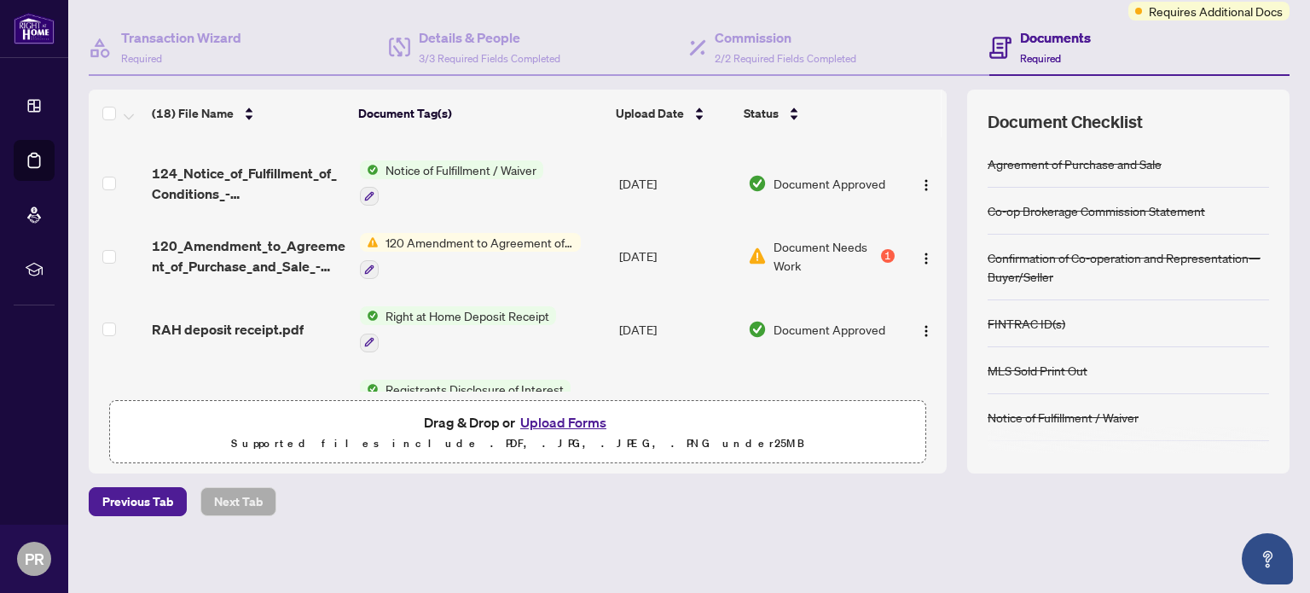
click at [259, 237] on span "120_Amendment_to_Agreement_of_Purchase_and_Sale_-_A_-_PropTx-[PERSON_NAME].pdf" at bounding box center [249, 255] width 194 height 41
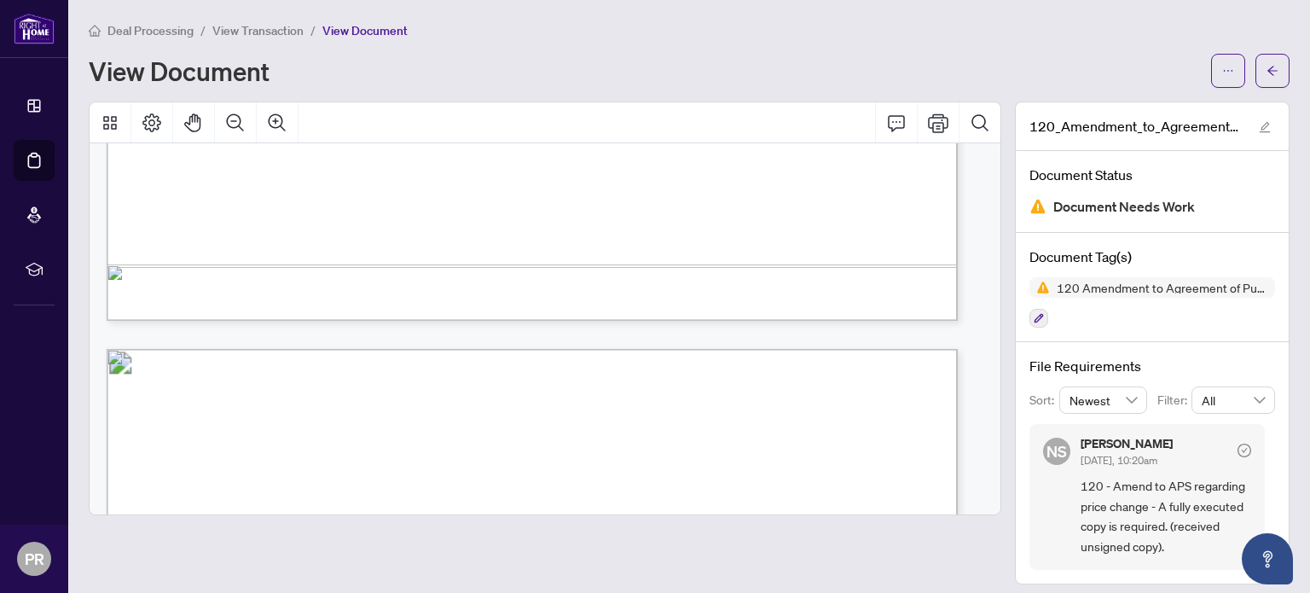
scroll to position [939, 0]
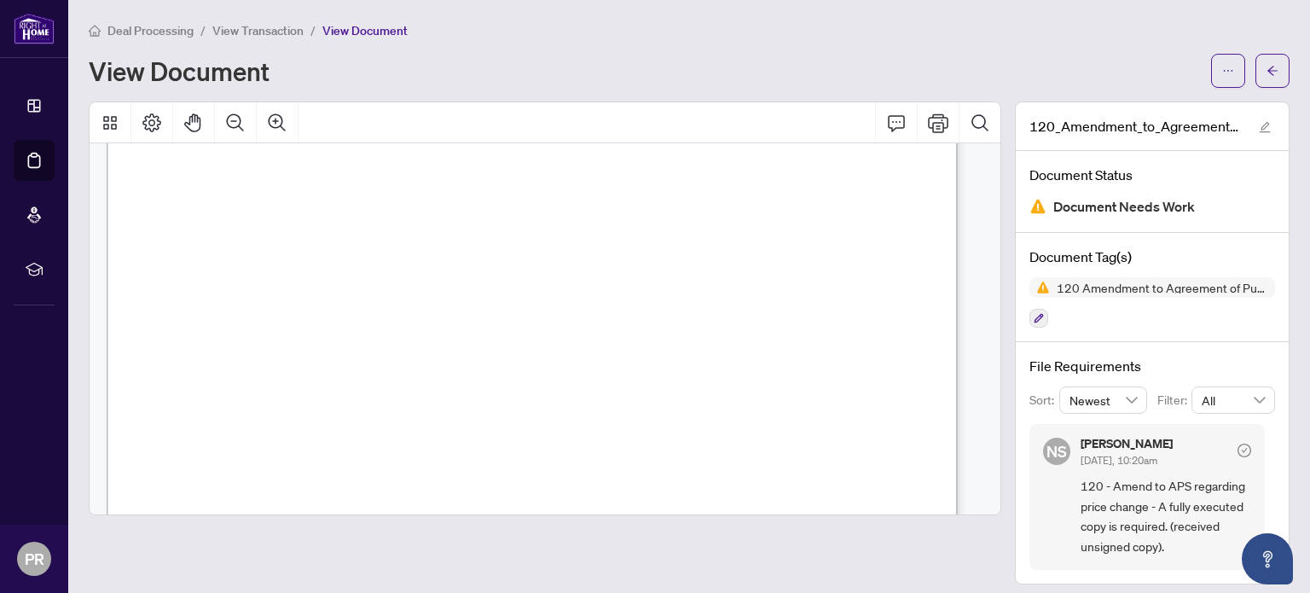
click at [830, 432] on span "Notwithstanding anything contained herein to the contrary, I confirm this Agree…" at bounding box center [628, 438] width 542 height 14
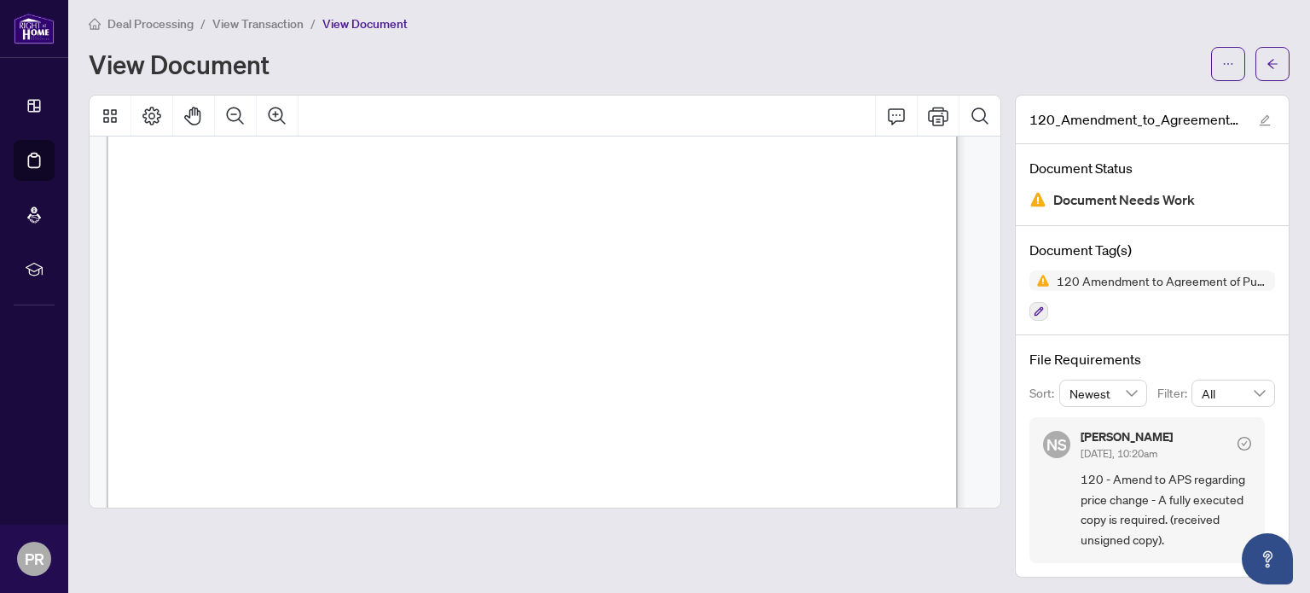
scroll to position [0, 0]
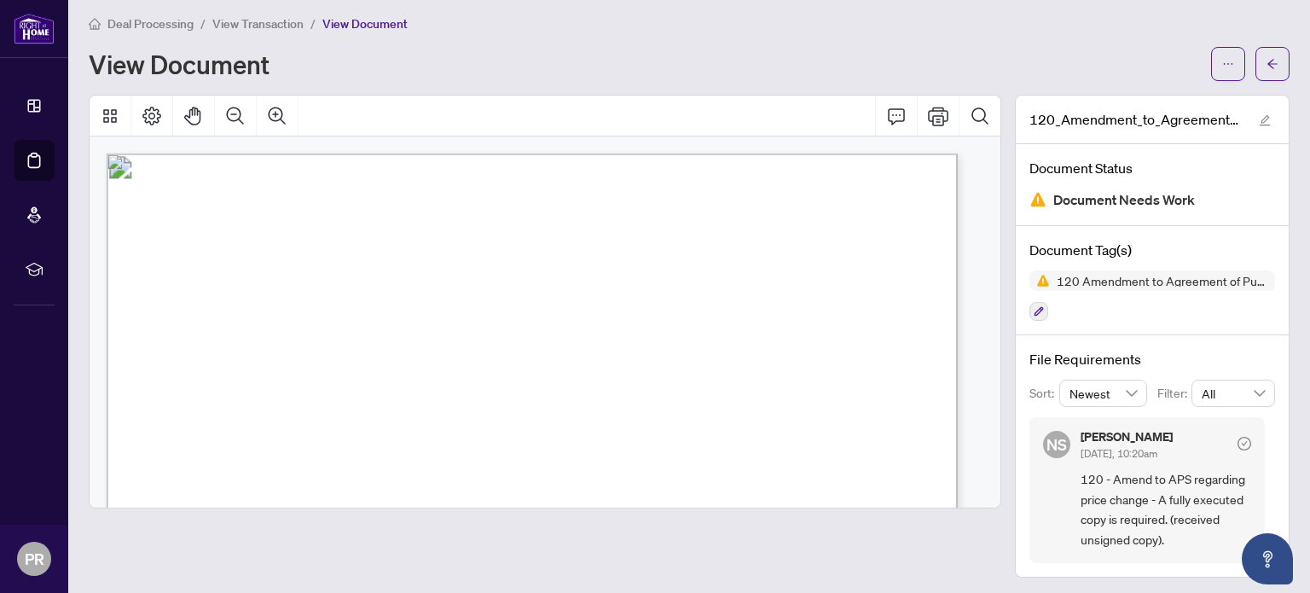
click at [254, 19] on span "View Transaction" at bounding box center [257, 23] width 91 height 15
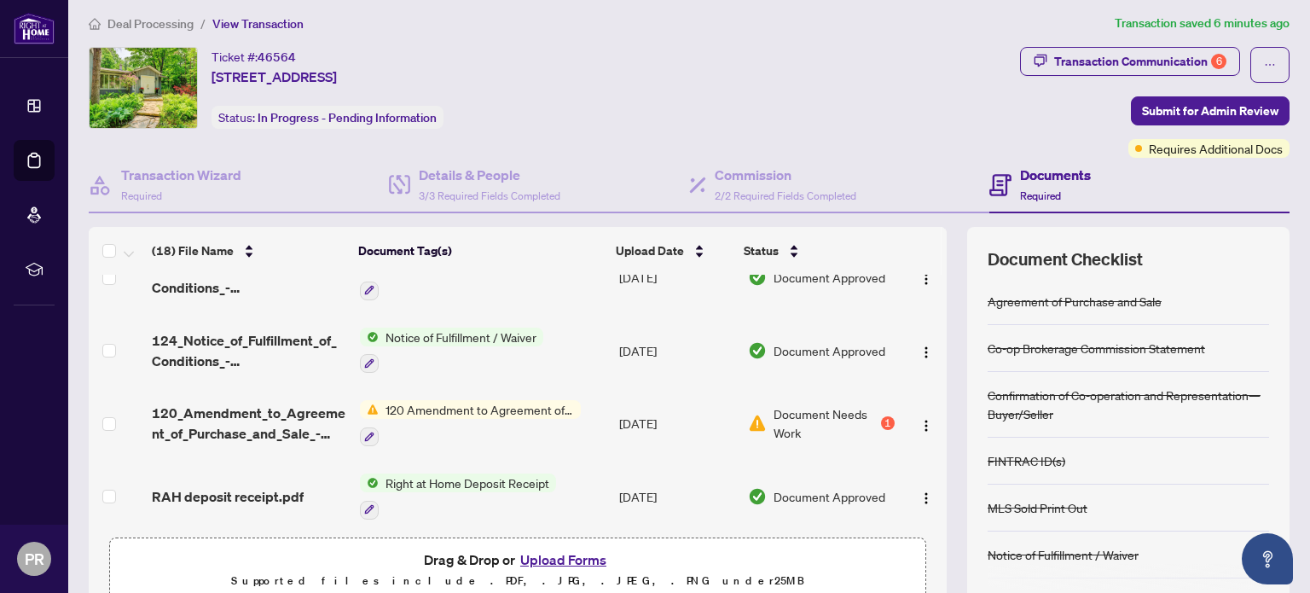
scroll to position [604, 0]
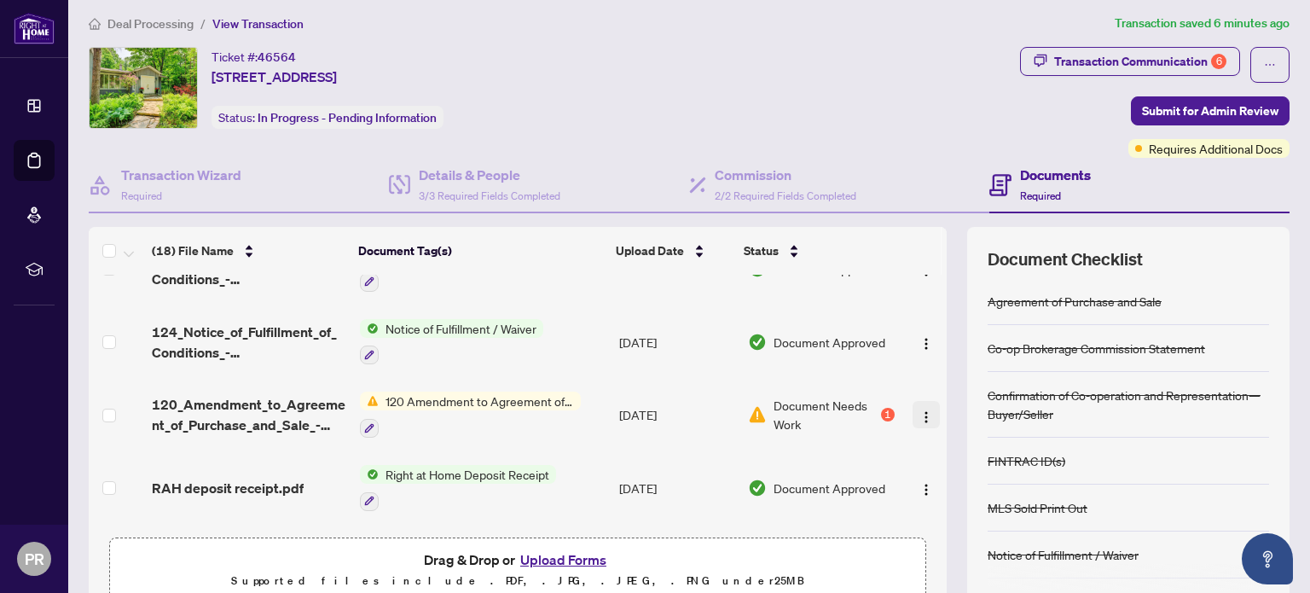
click at [919, 409] on span "button" at bounding box center [926, 414] width 14 height 19
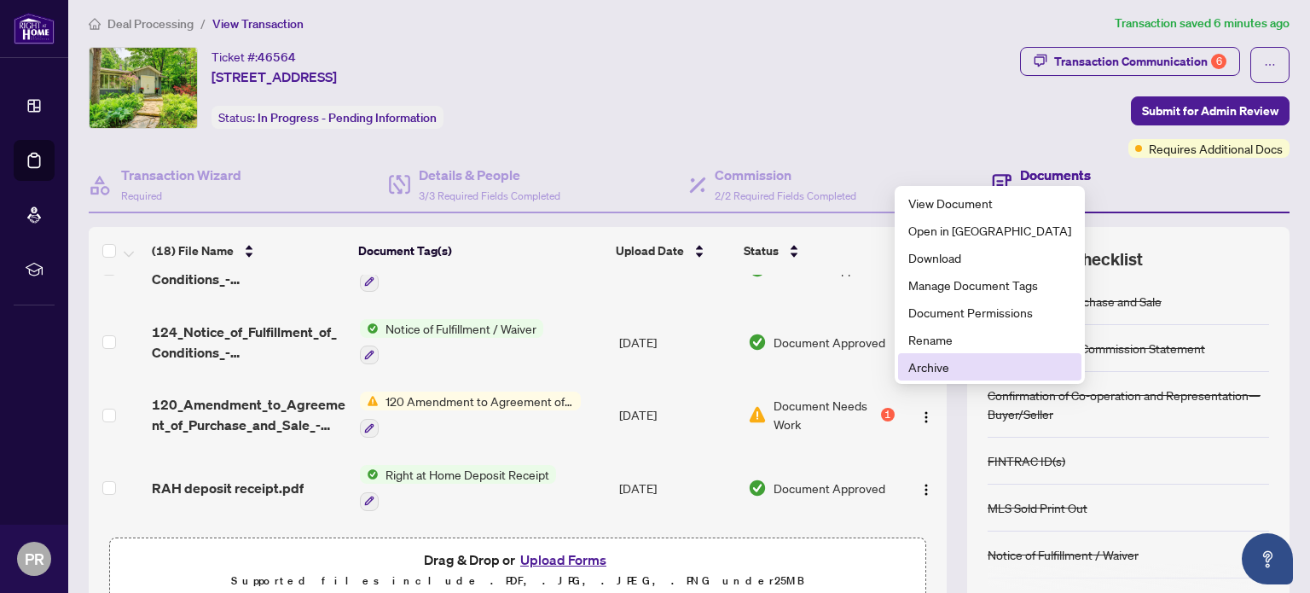
click at [926, 363] on span "Archive" at bounding box center [989, 366] width 163 height 19
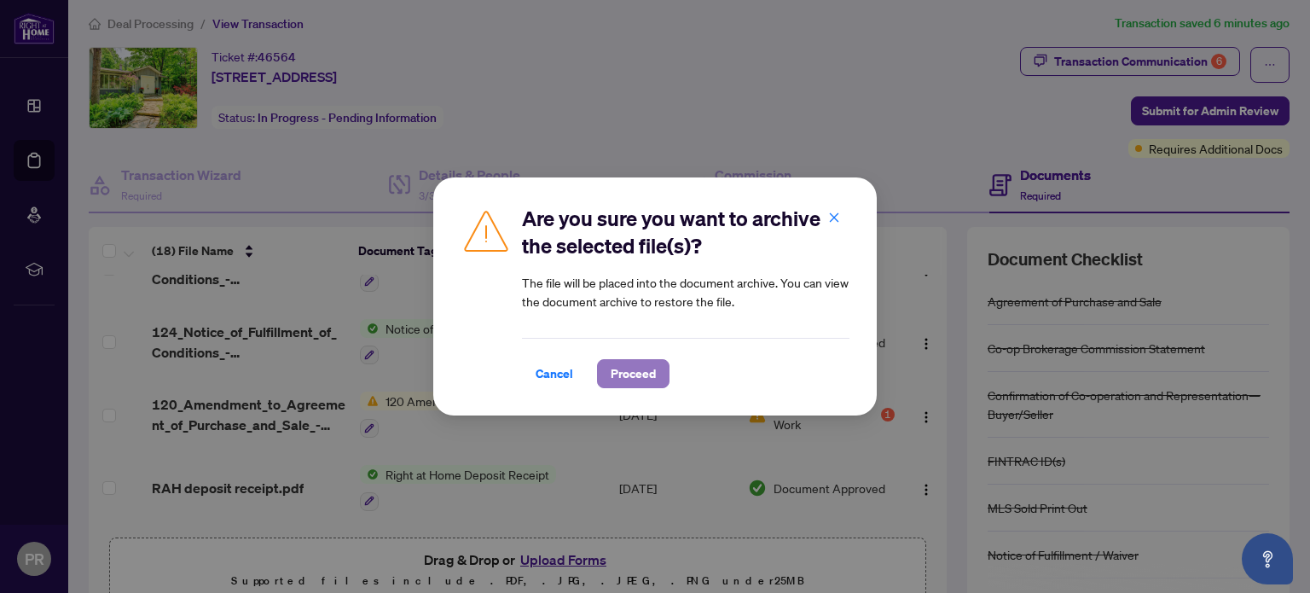
click at [641, 368] on span "Proceed" at bounding box center [633, 373] width 45 height 27
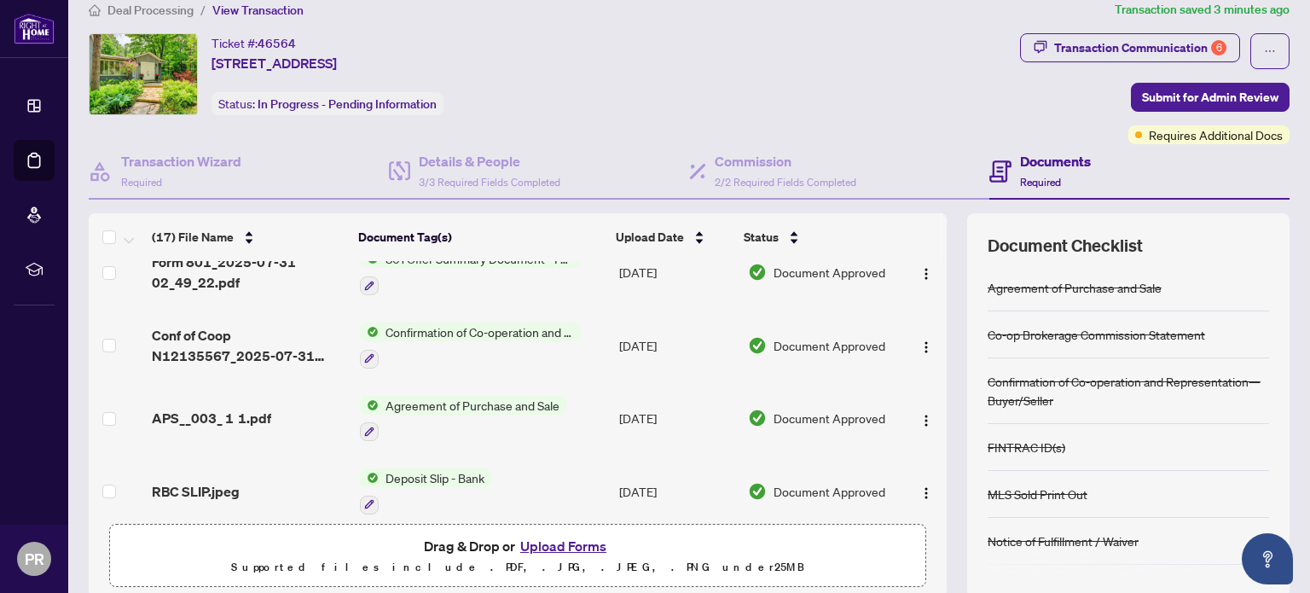
scroll to position [0, 0]
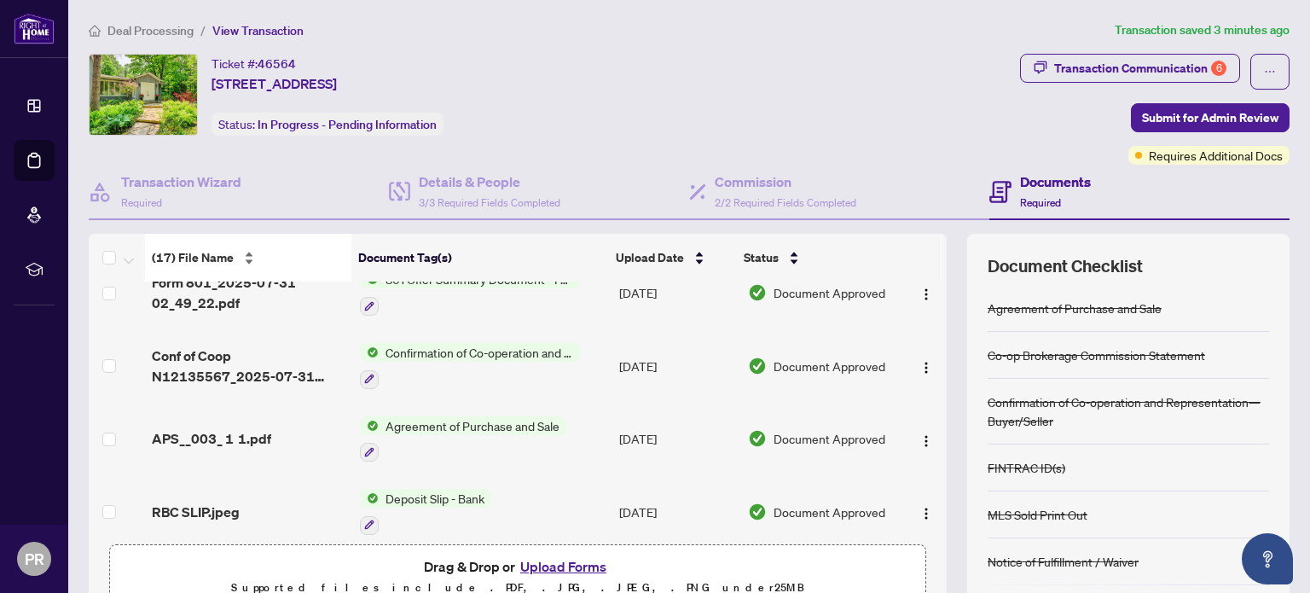
click at [195, 267] on div "(17) File Name" at bounding box center [248, 257] width 193 height 19
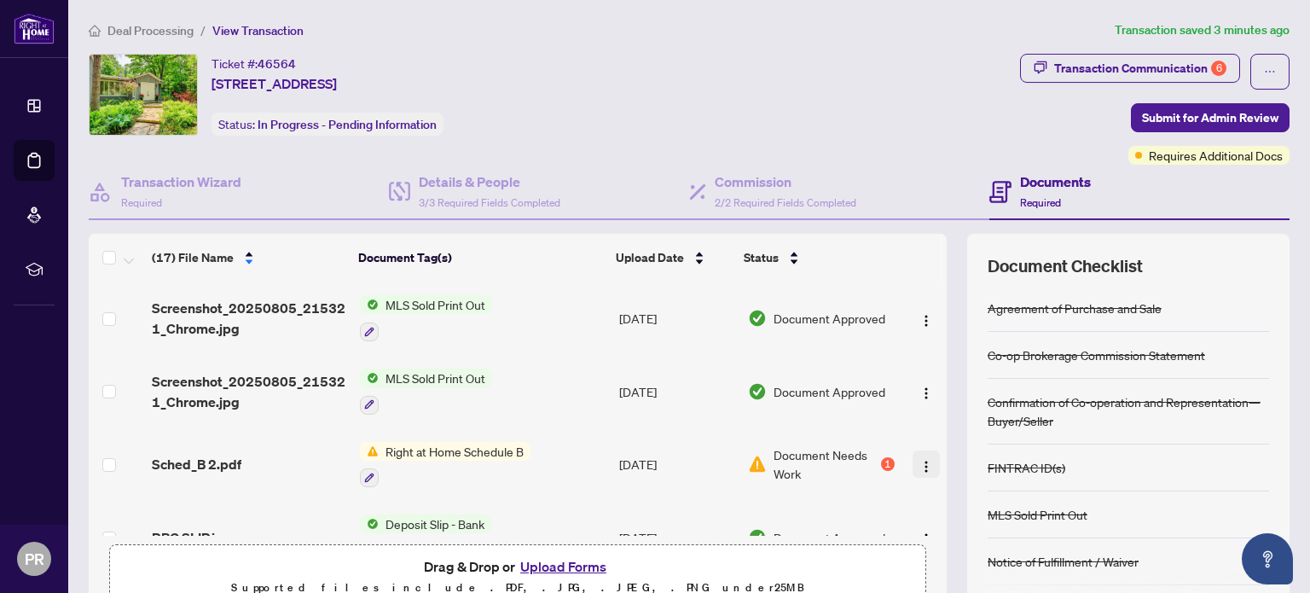
click at [913, 471] on button "button" at bounding box center [926, 463] width 27 height 27
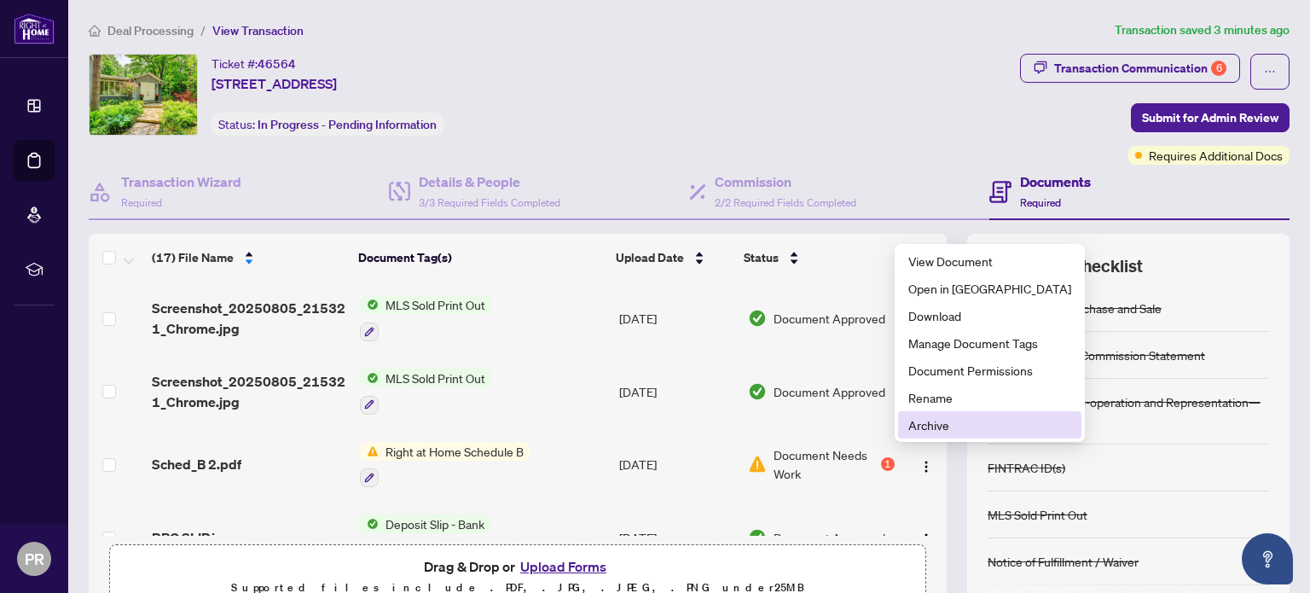
click at [920, 420] on span "Archive" at bounding box center [989, 424] width 163 height 19
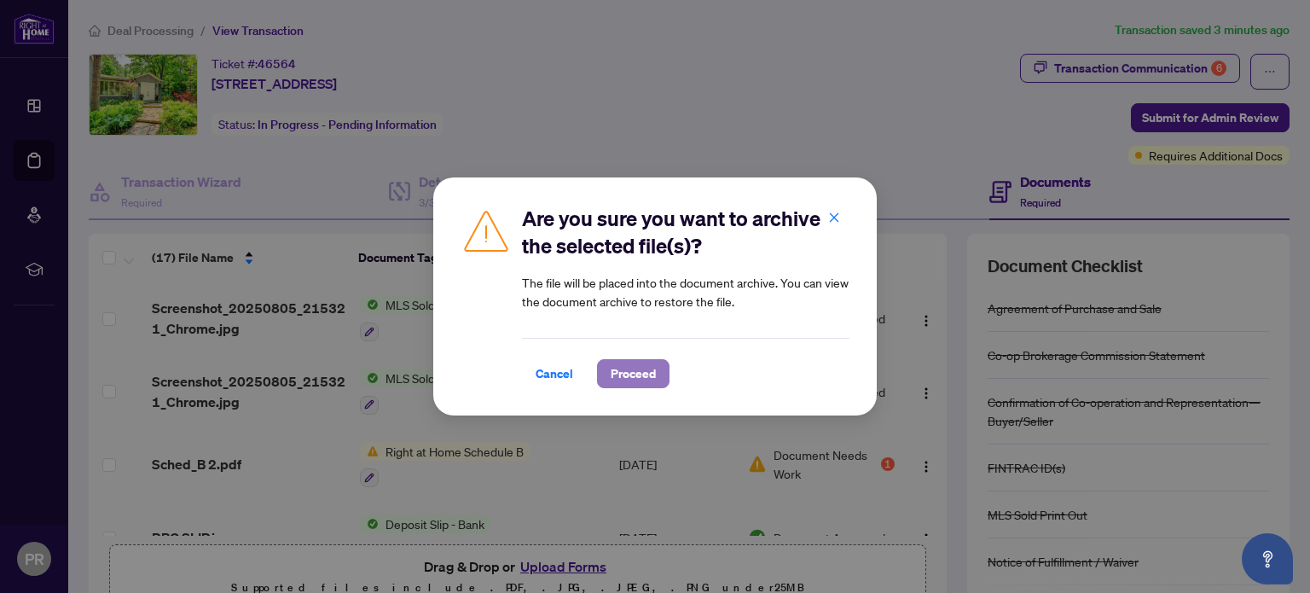
click at [625, 378] on span "Proceed" at bounding box center [633, 373] width 45 height 27
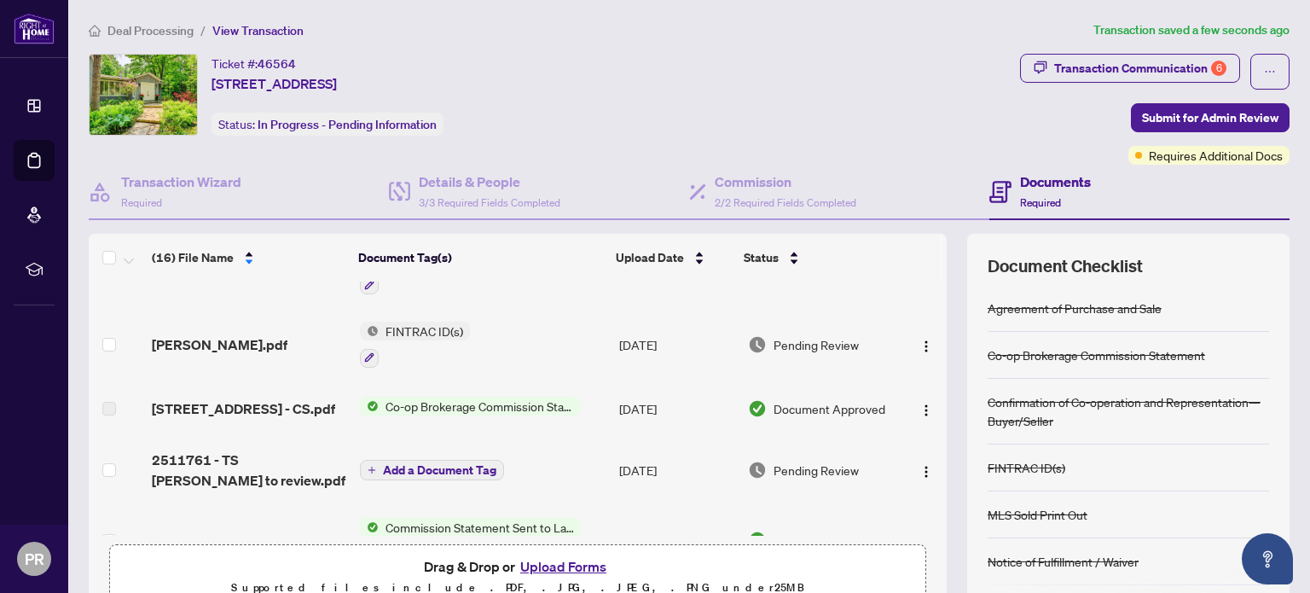
scroll to position [641, 0]
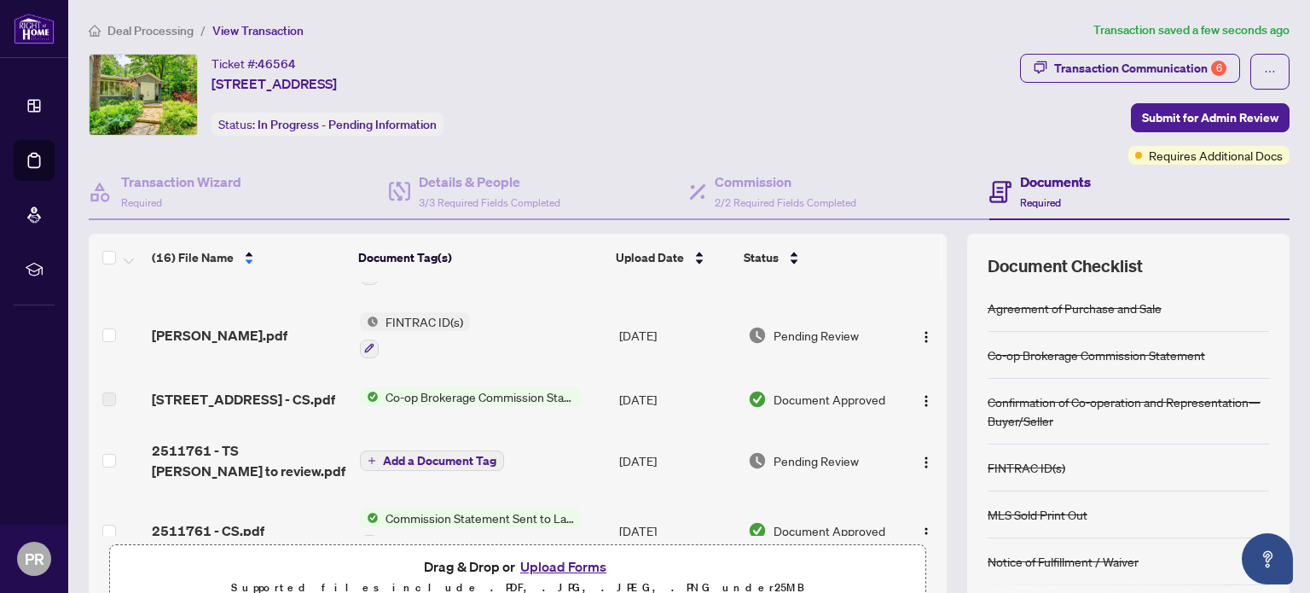
click at [190, 440] on span "2511761 - TS [PERSON_NAME] to review.pdf" at bounding box center [249, 460] width 194 height 41
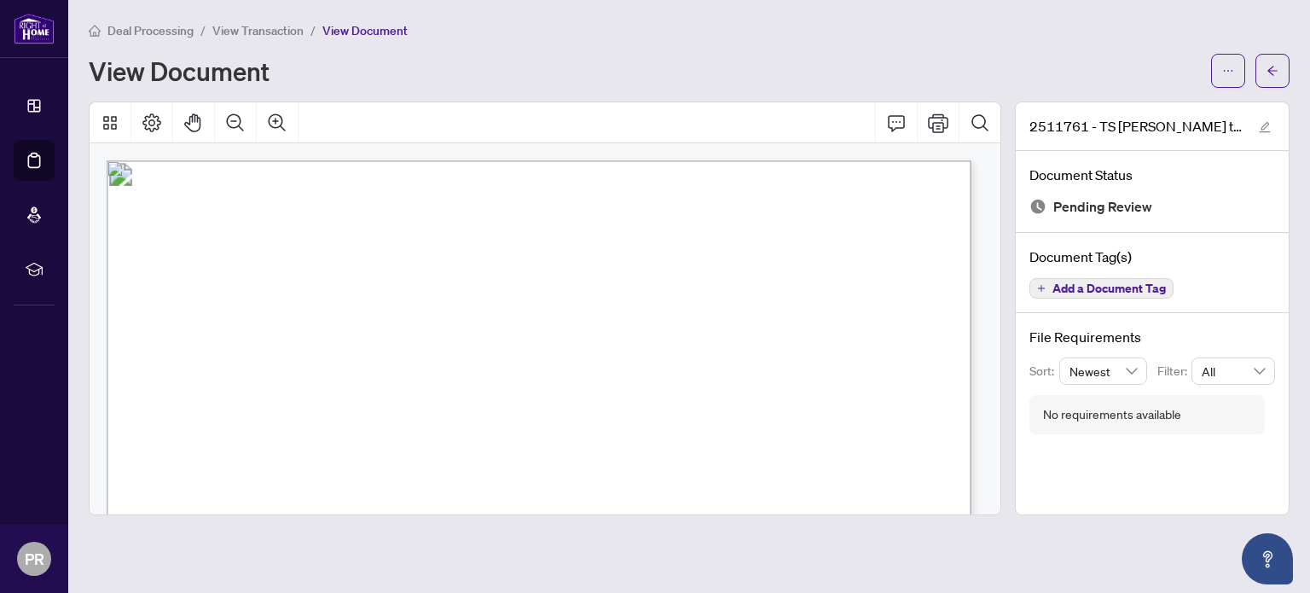
click at [938, 136] on button "Print" at bounding box center [938, 122] width 41 height 41
click at [245, 31] on span "View Transaction" at bounding box center [257, 30] width 91 height 15
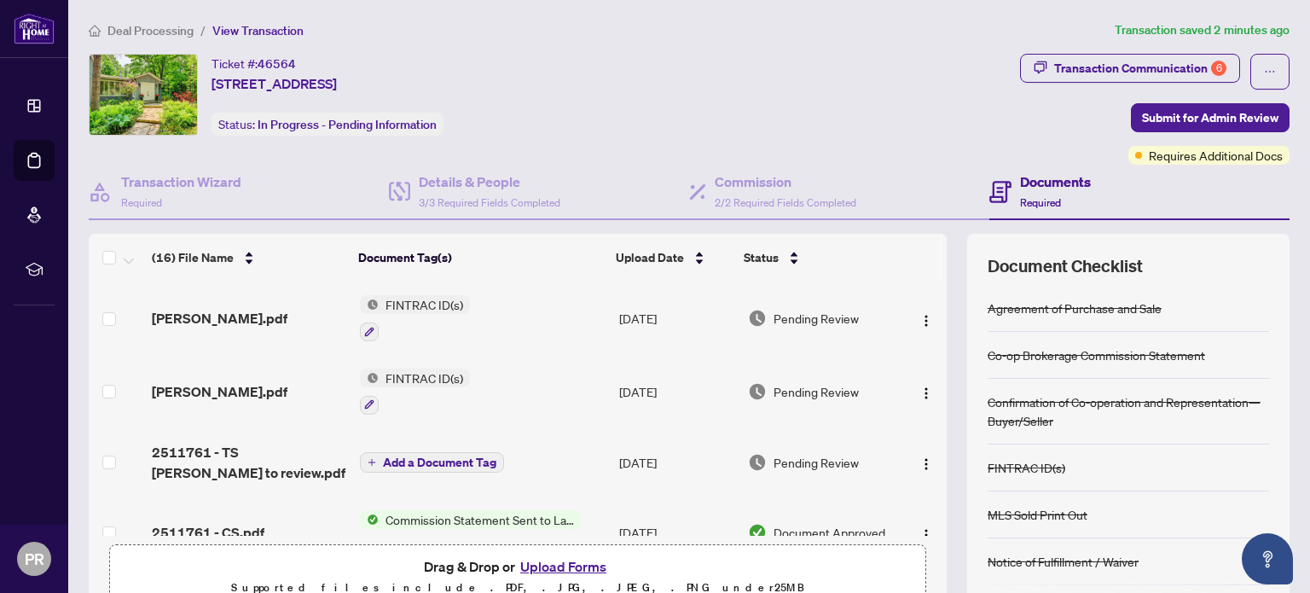
click at [133, 26] on span "Deal Processing" at bounding box center [150, 30] width 86 height 15
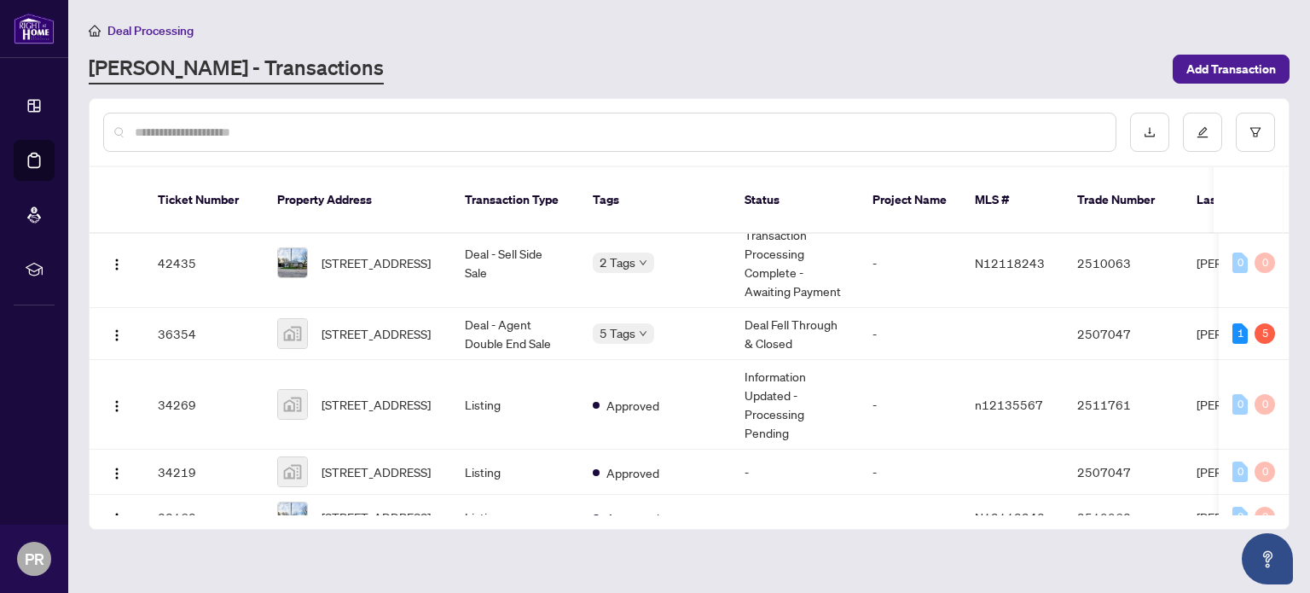
scroll to position [346, 0]
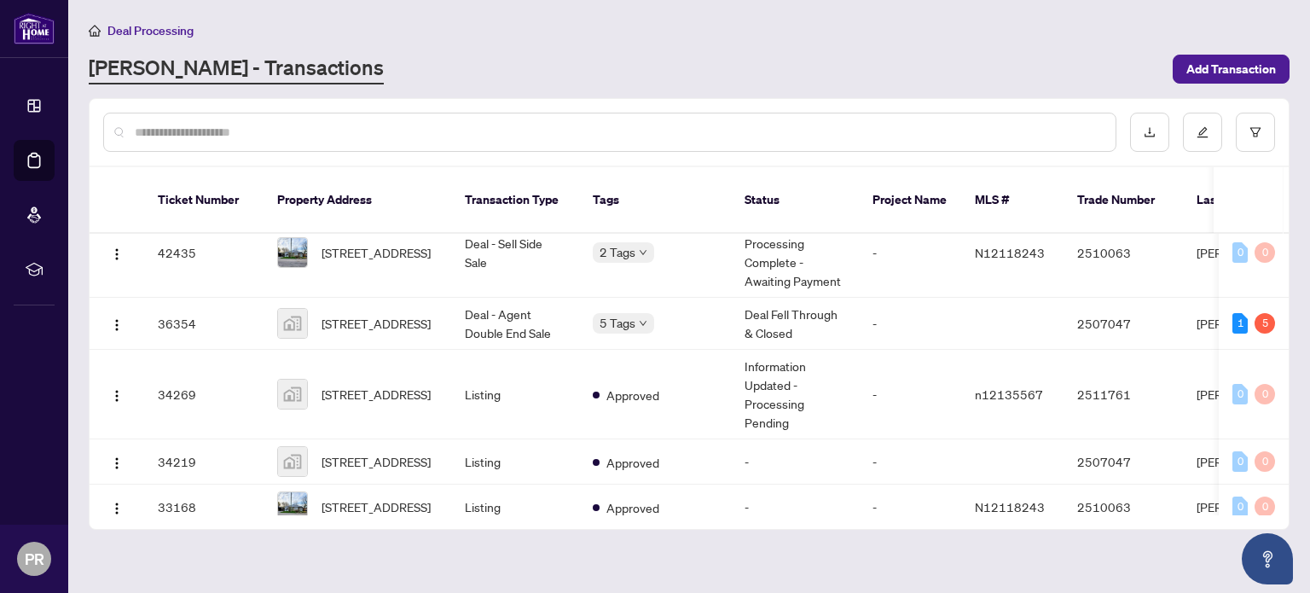
click at [358, 385] on span "[STREET_ADDRESS]" at bounding box center [376, 394] width 109 height 19
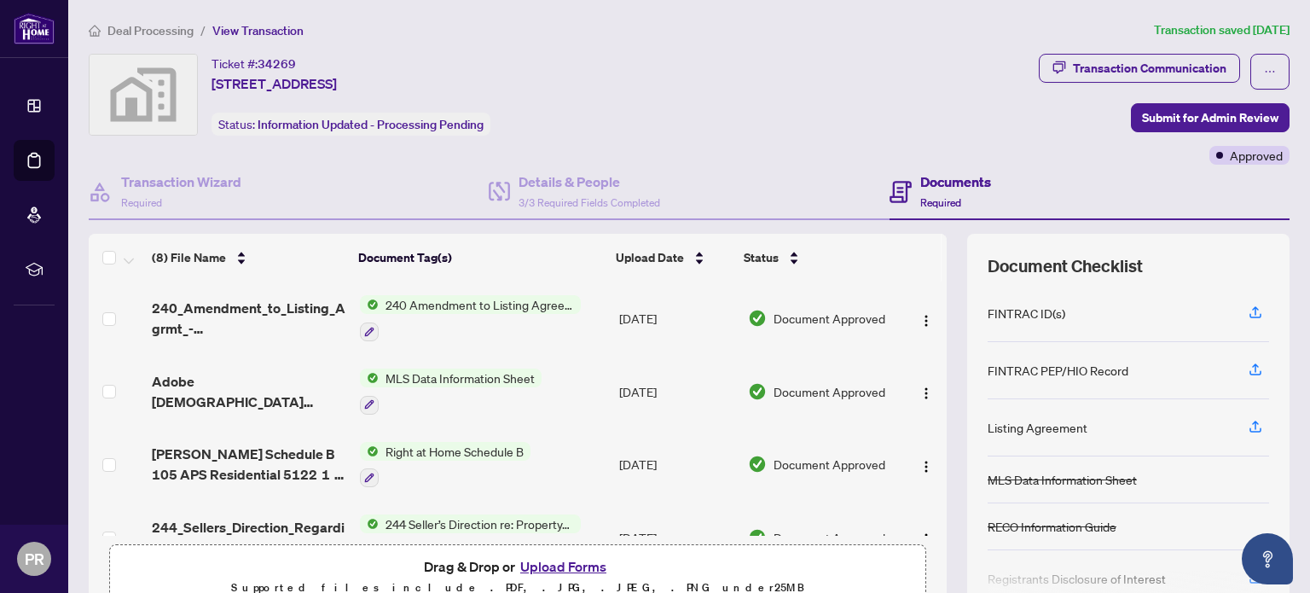
click at [221, 449] on span "[PERSON_NAME] Schedule B 105 APS Residential 5122 1 1 1.pdf" at bounding box center [249, 463] width 194 height 41
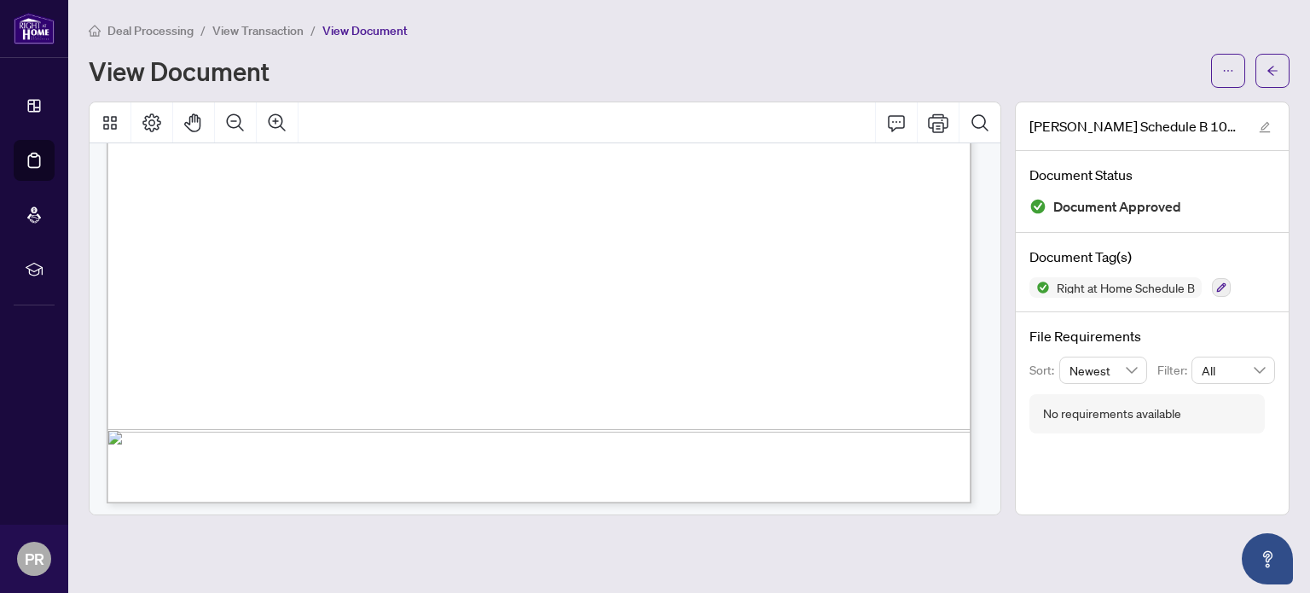
scroll to position [781, 0]
click at [243, 24] on span "View Transaction" at bounding box center [257, 30] width 91 height 15
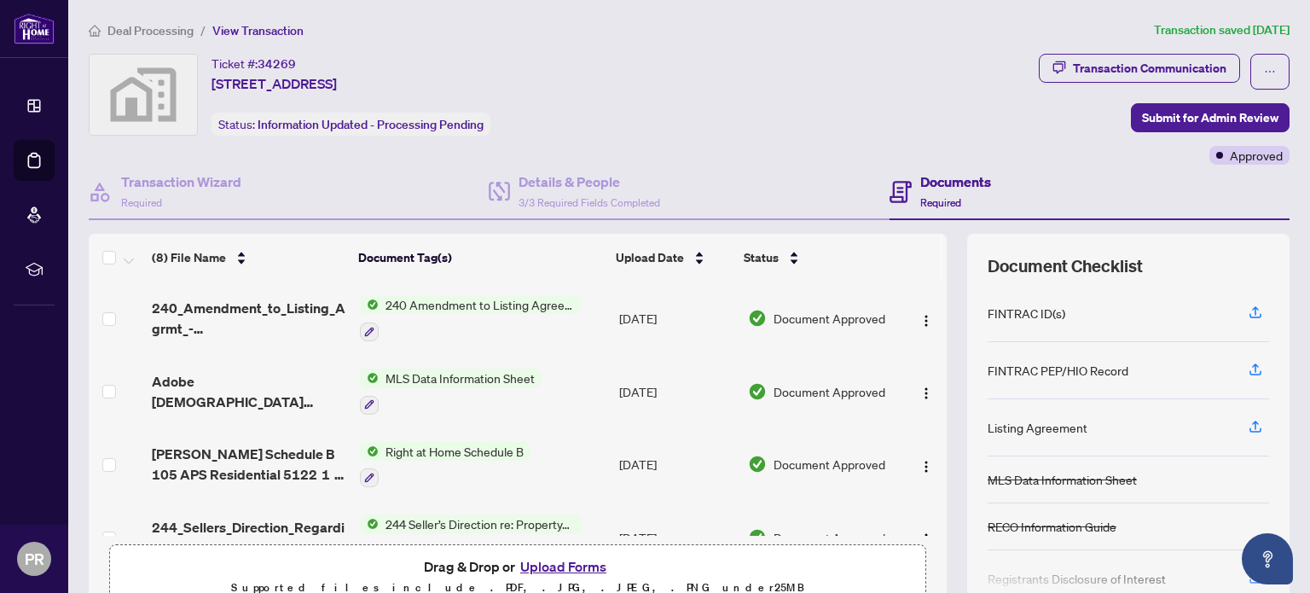
click at [167, 35] on span "Deal Processing" at bounding box center [150, 30] width 86 height 15
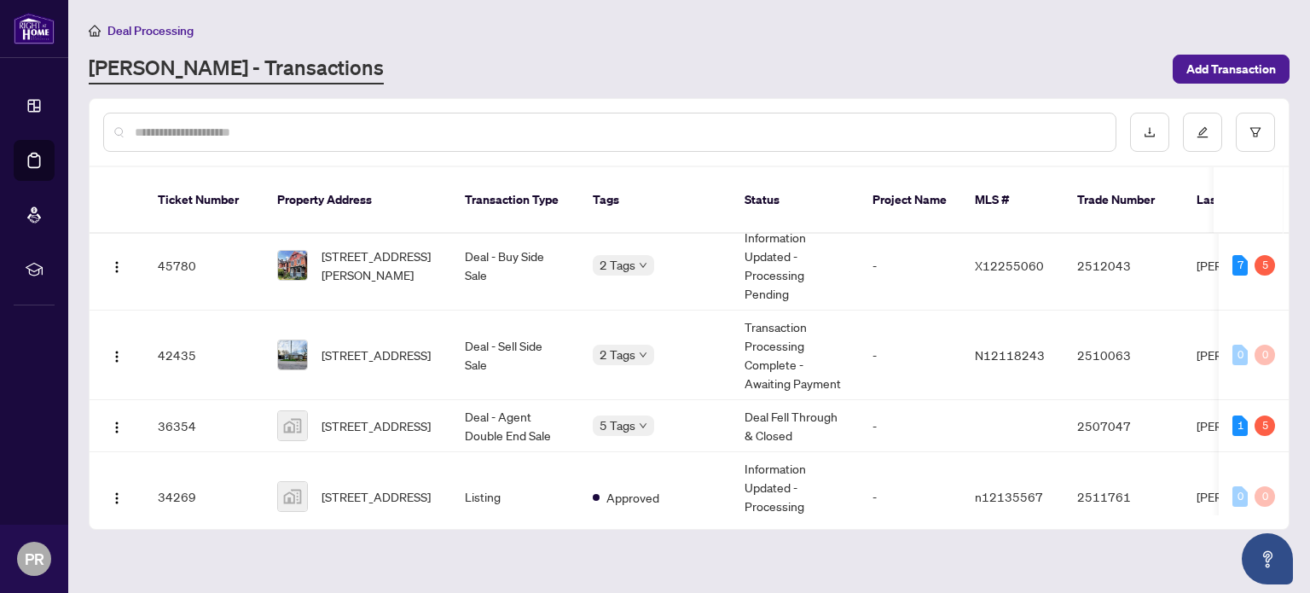
scroll to position [252, 0]
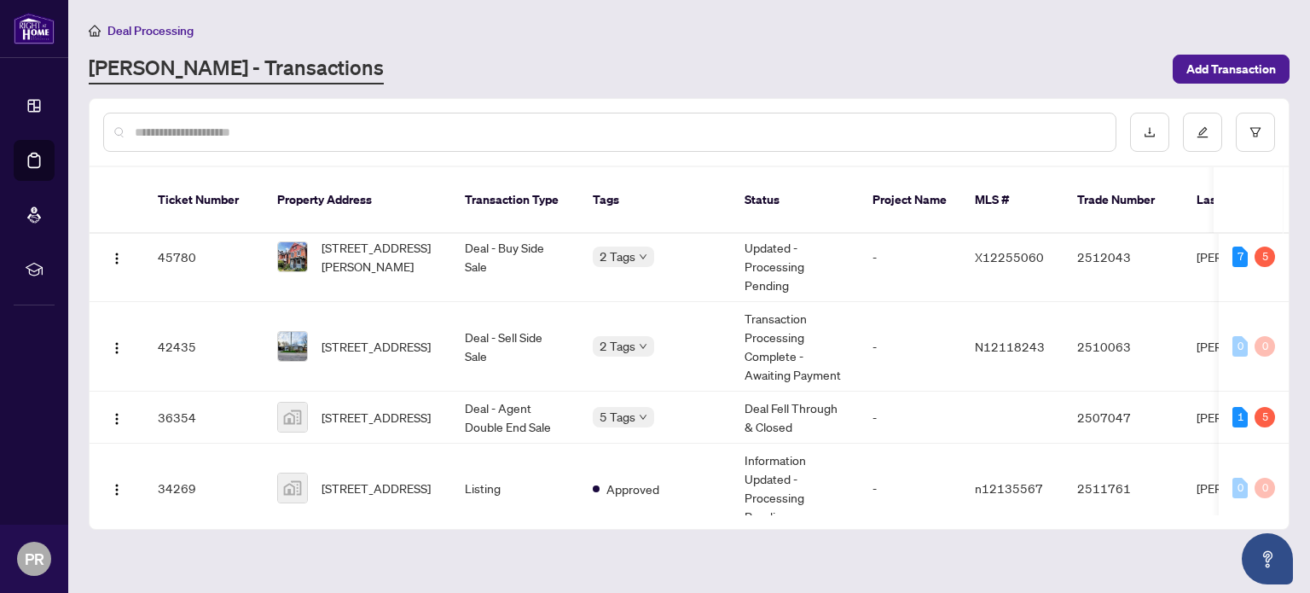
click at [348, 337] on span "[STREET_ADDRESS]" at bounding box center [376, 346] width 109 height 19
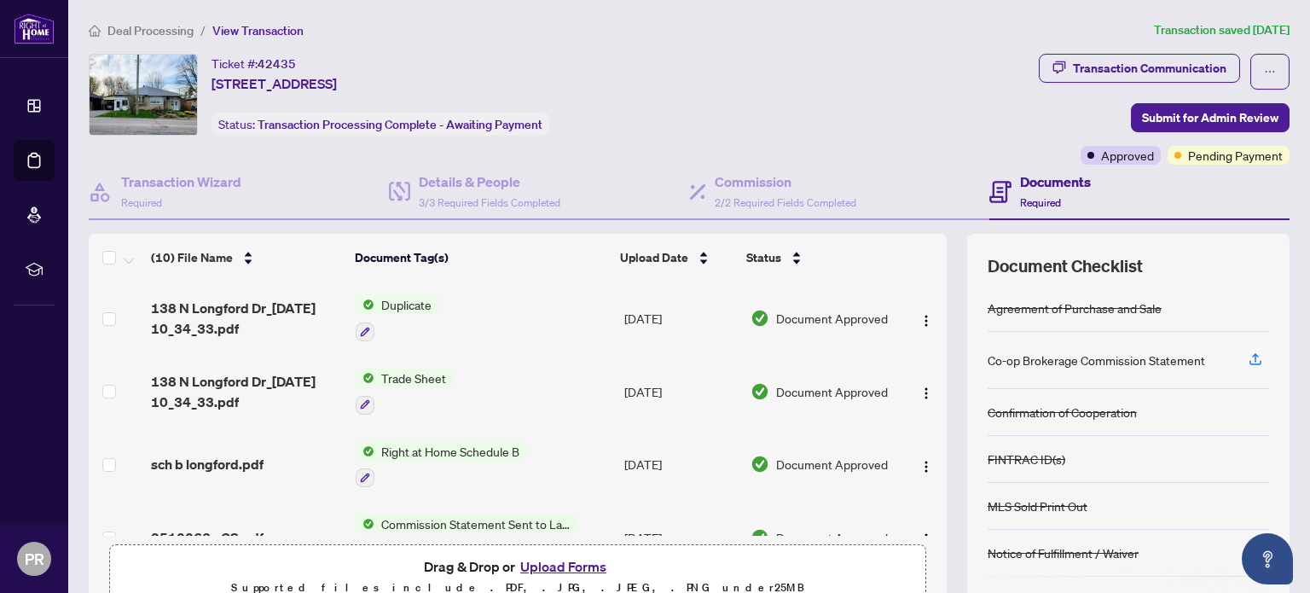
click at [224, 455] on span "sch b longford.pdf" at bounding box center [207, 464] width 113 height 20
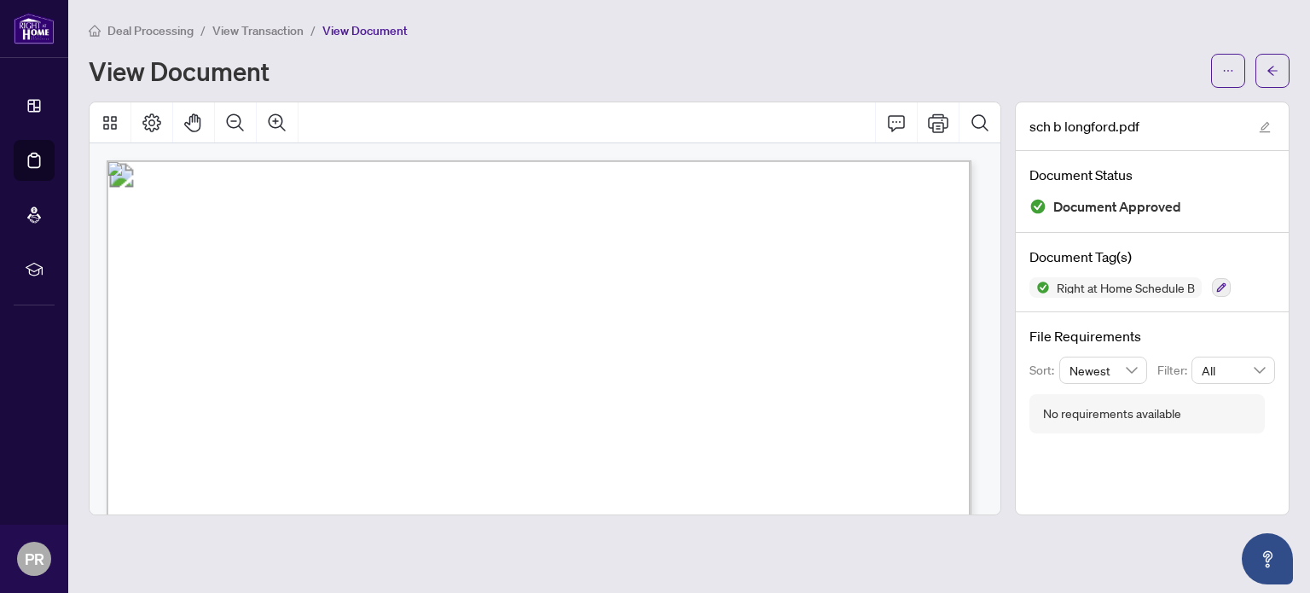
click at [939, 126] on icon "Print" at bounding box center [938, 122] width 20 height 19
click at [255, 28] on span "View Transaction" at bounding box center [257, 30] width 91 height 15
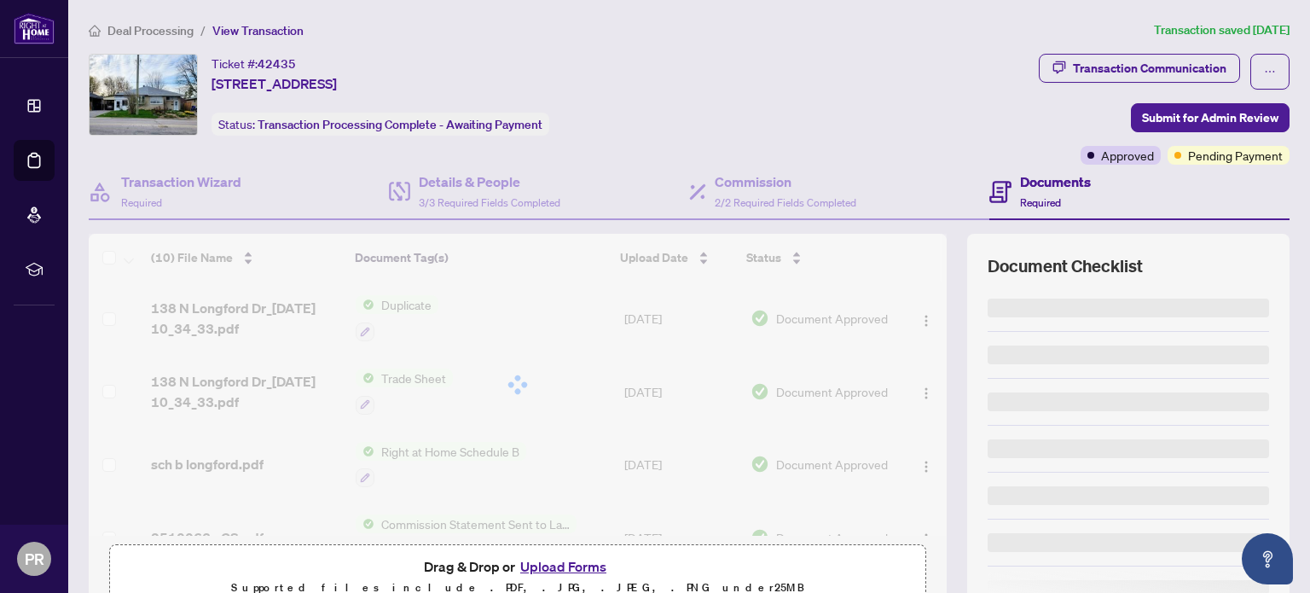
click at [136, 29] on span "Deal Processing" at bounding box center [150, 30] width 86 height 15
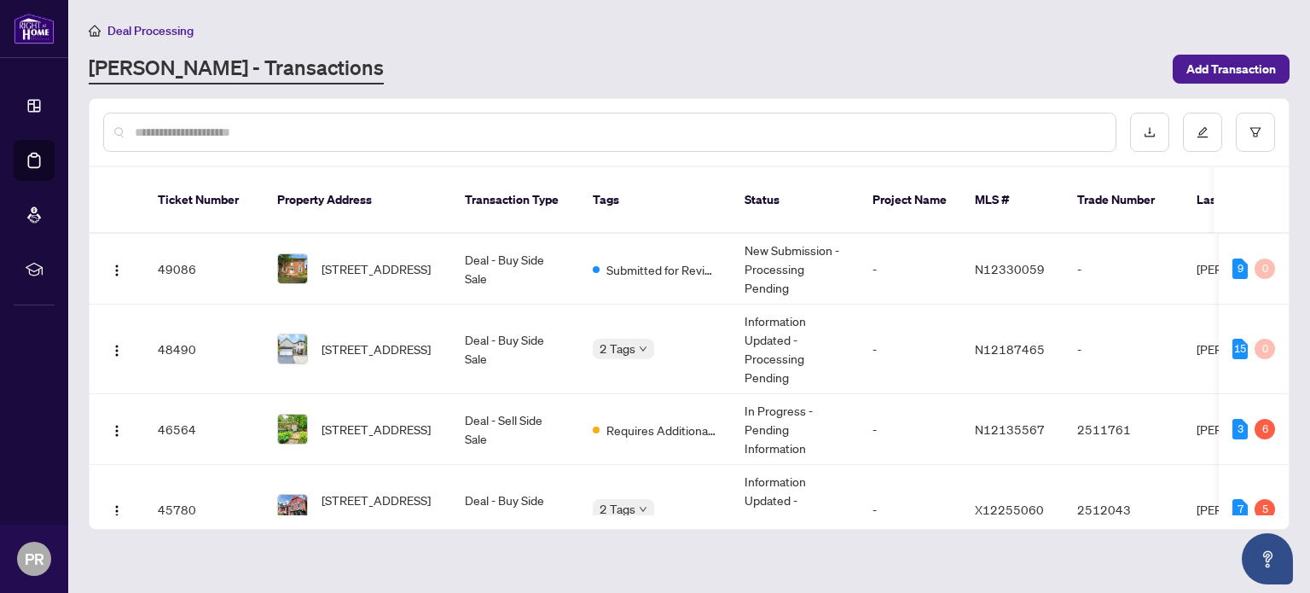
click at [183, 399] on td "46564" at bounding box center [203, 429] width 119 height 71
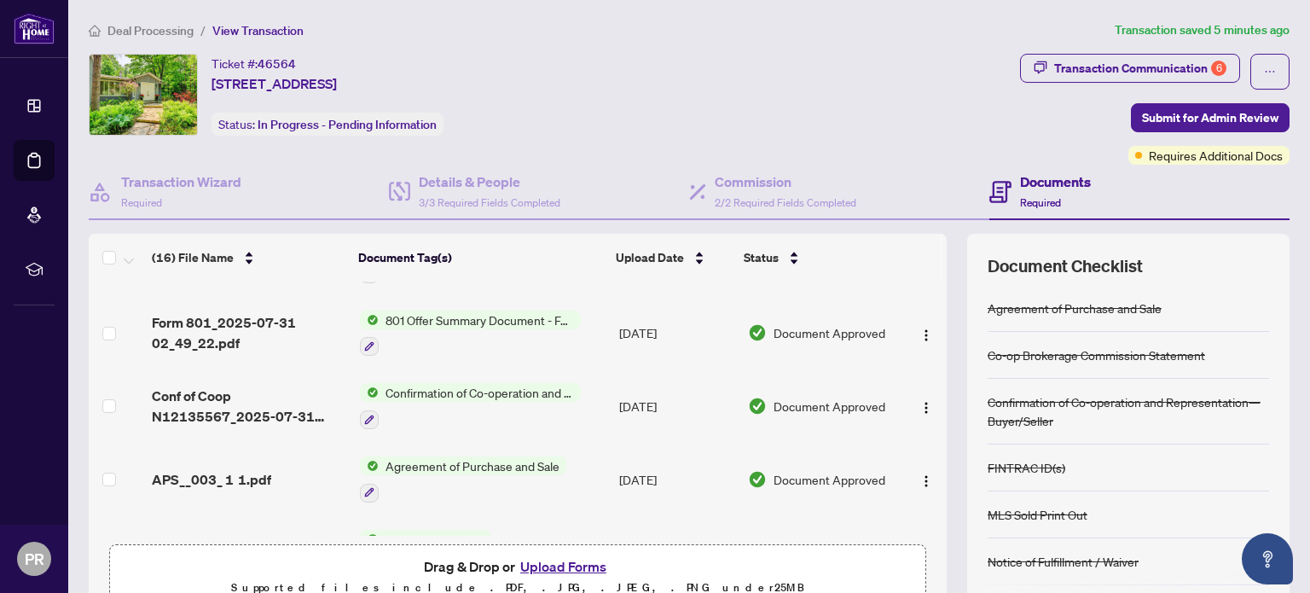
scroll to position [880, 0]
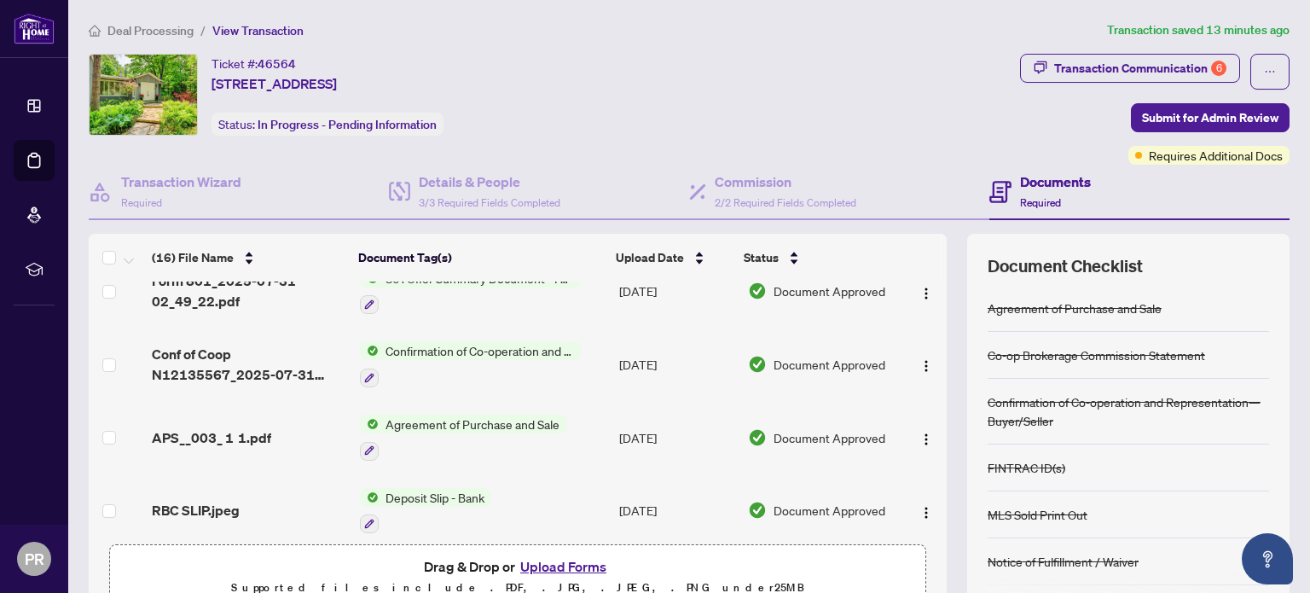
click at [1047, 556] on div "Notice of Fulfillment / Waiver" at bounding box center [1063, 561] width 151 height 19
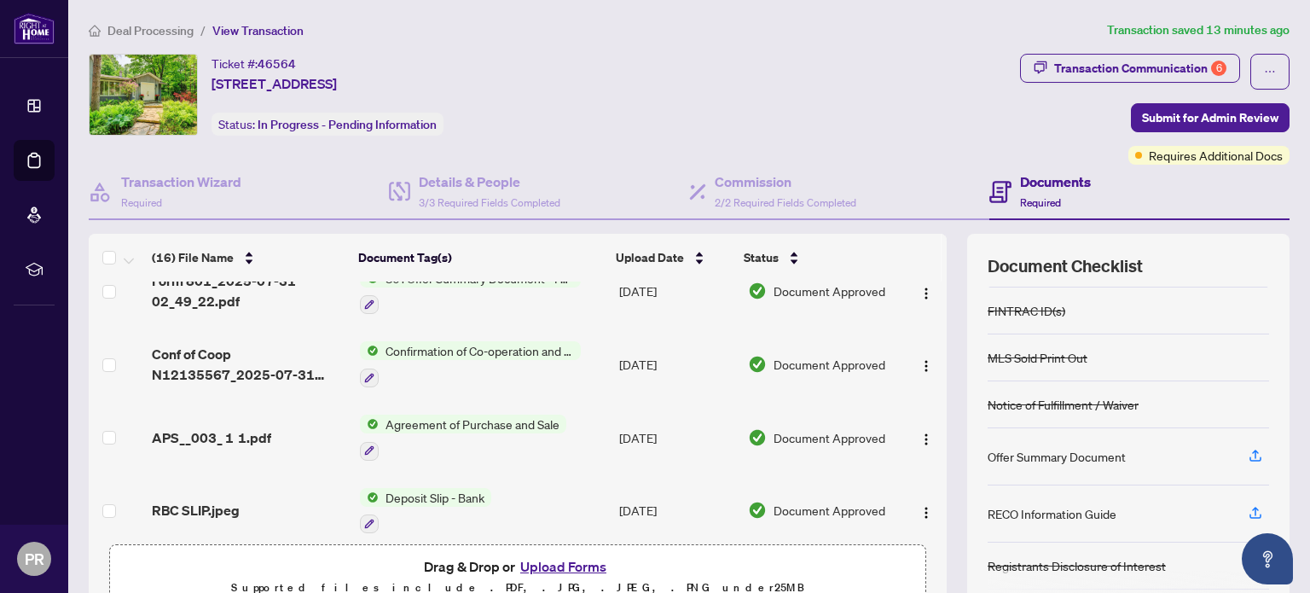
scroll to position [144, 0]
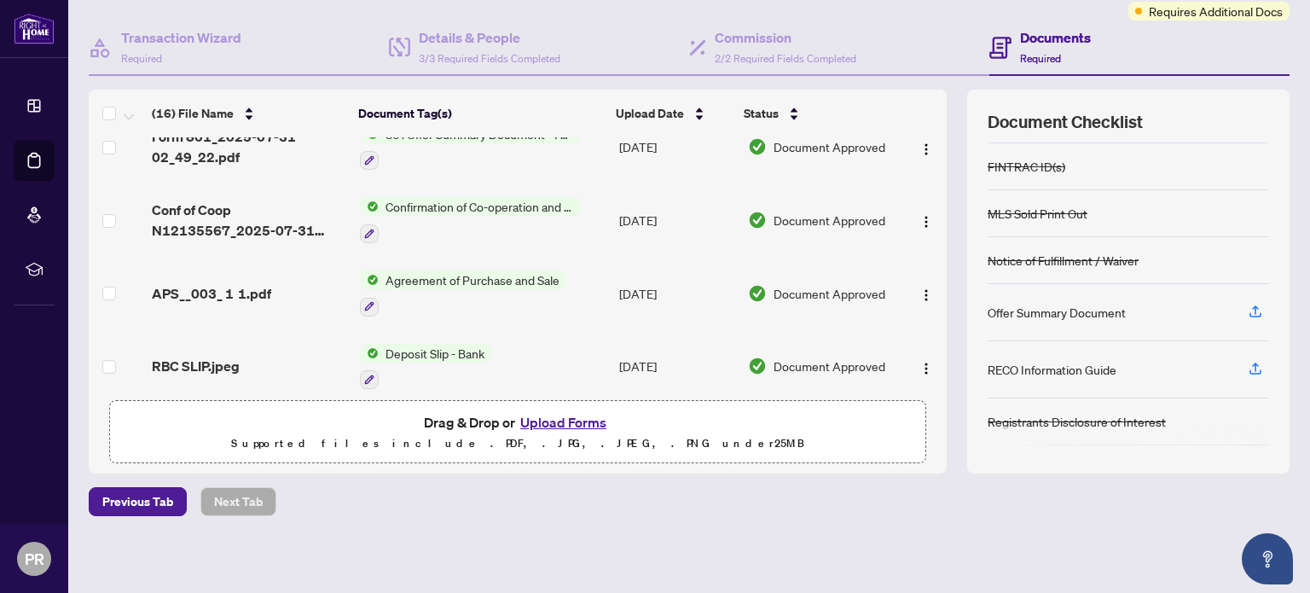
click at [548, 428] on button "Upload Forms" at bounding box center [563, 422] width 96 height 22
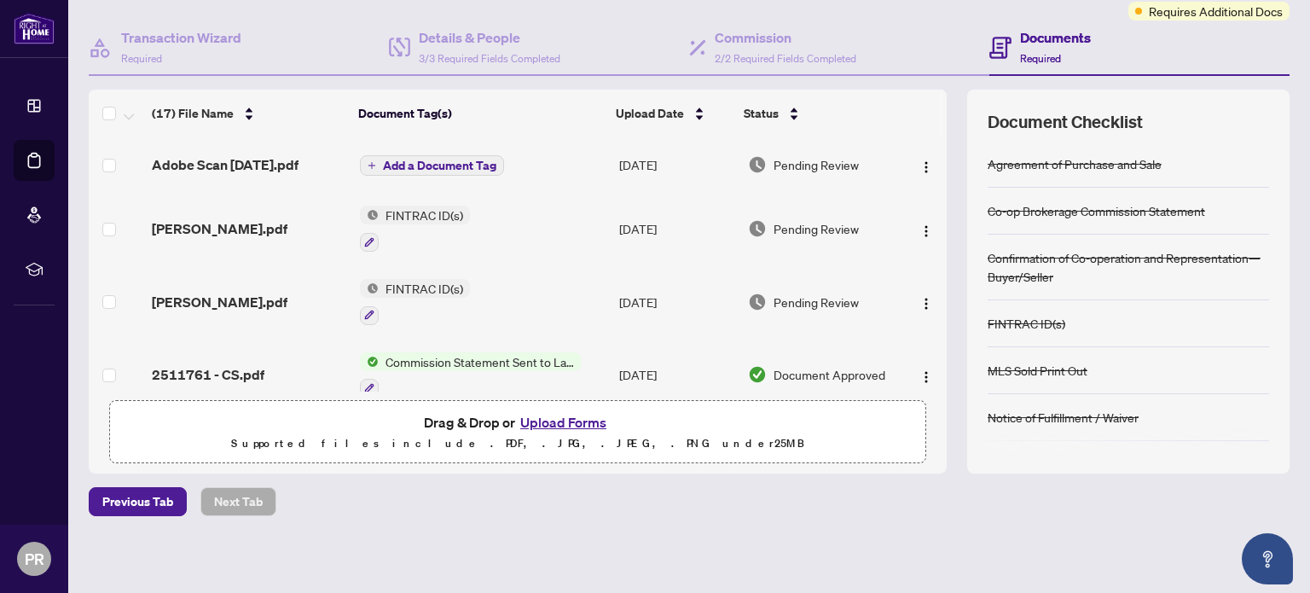
scroll to position [0, 0]
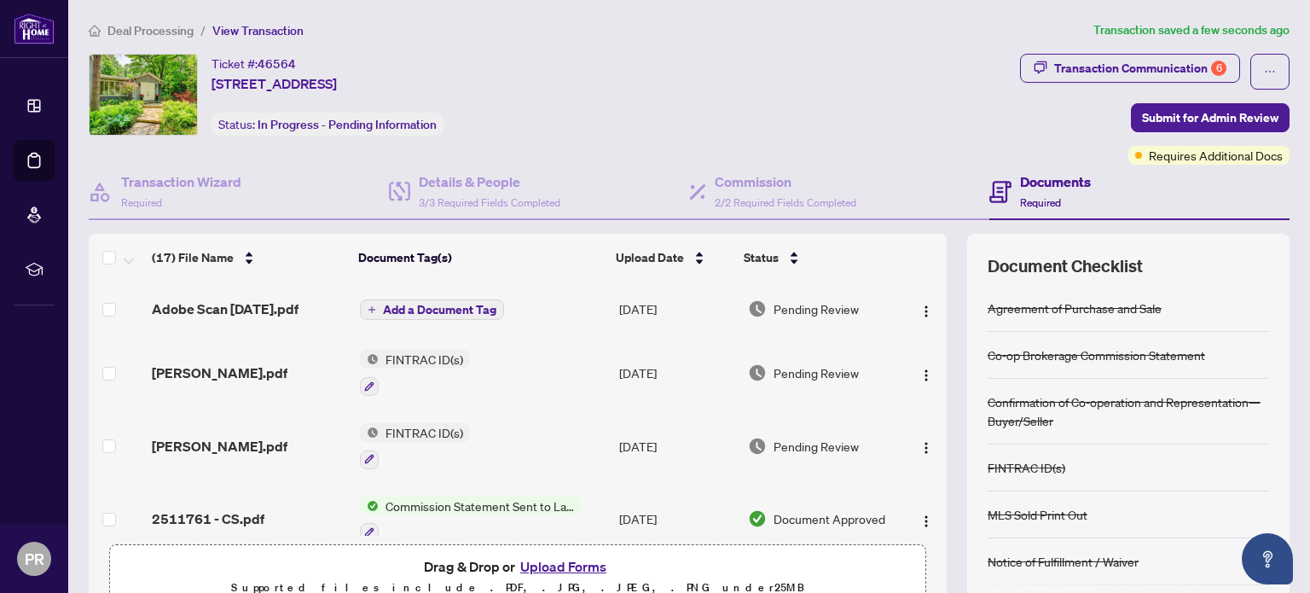
click at [213, 304] on span "Adobe Scan [DATE].pdf" at bounding box center [225, 309] width 147 height 20
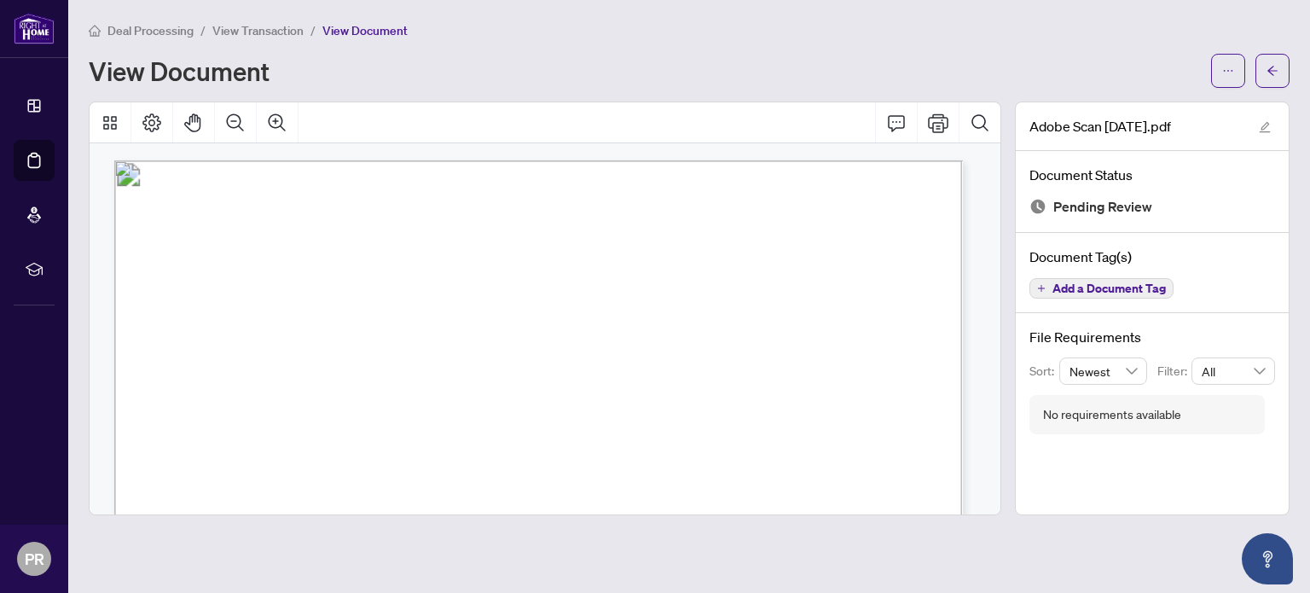
click at [249, 34] on span "View Transaction" at bounding box center [257, 30] width 91 height 15
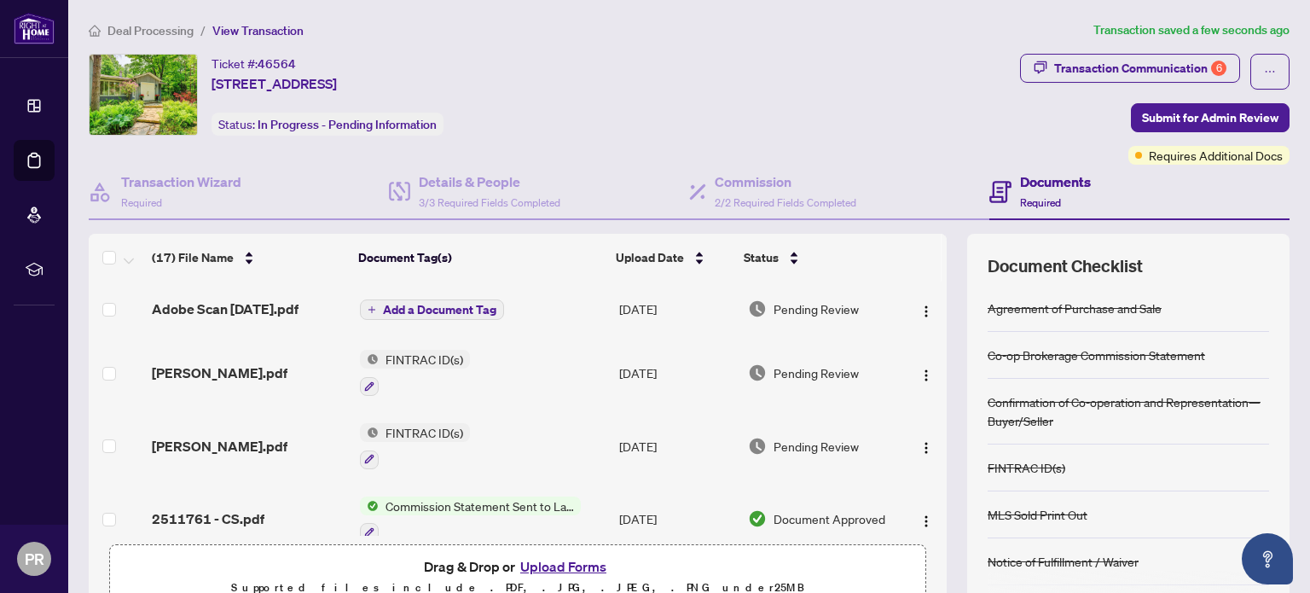
click at [383, 304] on span "Add a Document Tag" at bounding box center [439, 310] width 113 height 12
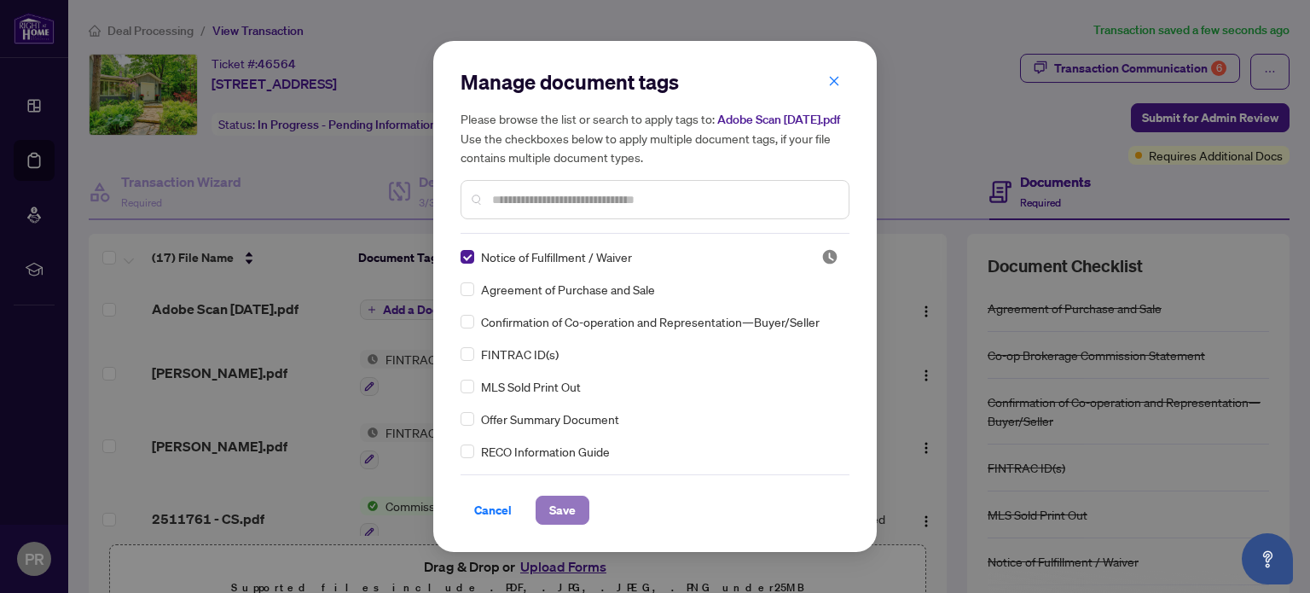
click at [569, 522] on span "Save" at bounding box center [562, 509] width 26 height 27
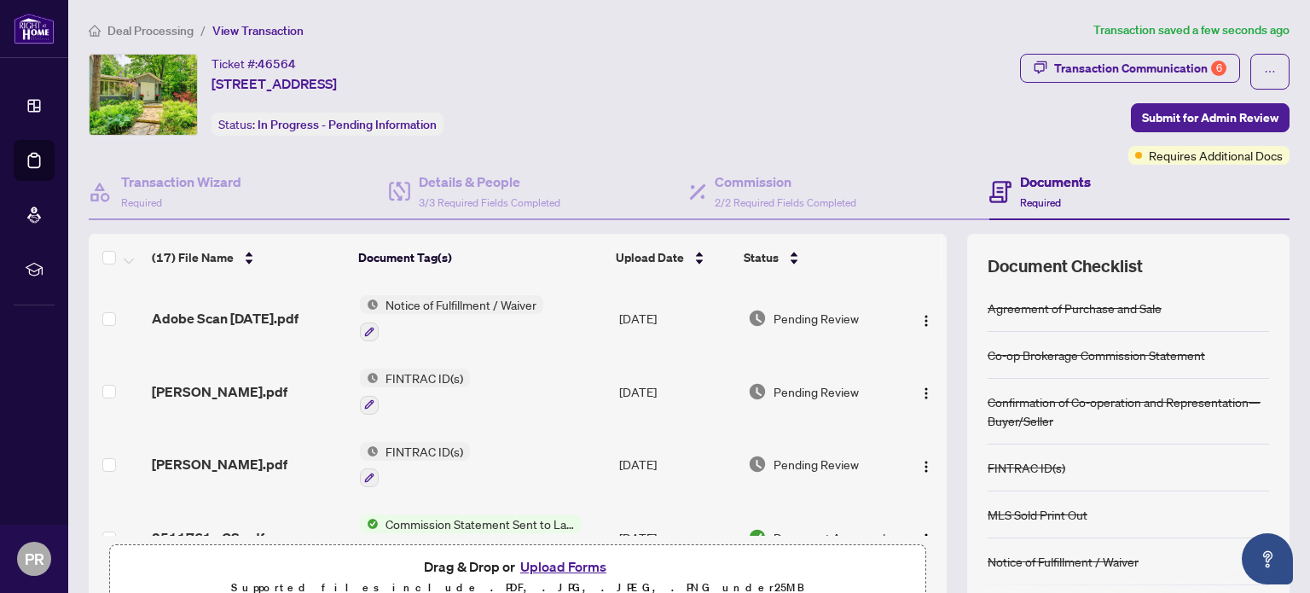
click at [551, 559] on button "Upload Forms" at bounding box center [563, 566] width 96 height 22
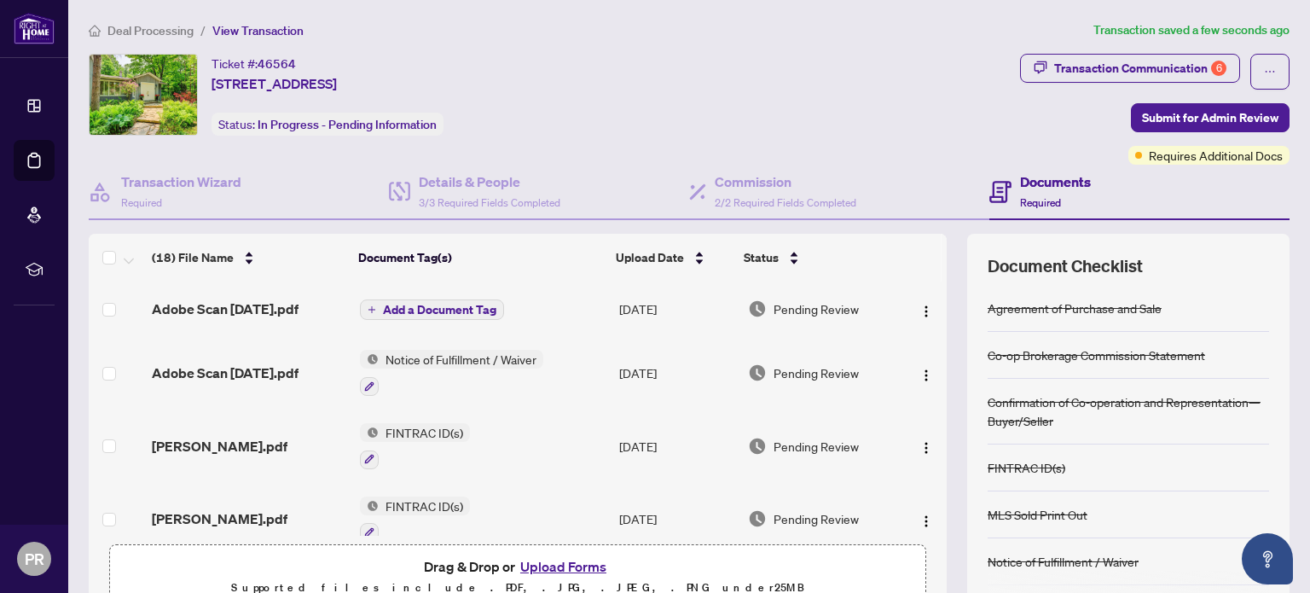
click at [371, 307] on button "Add a Document Tag" at bounding box center [432, 309] width 144 height 20
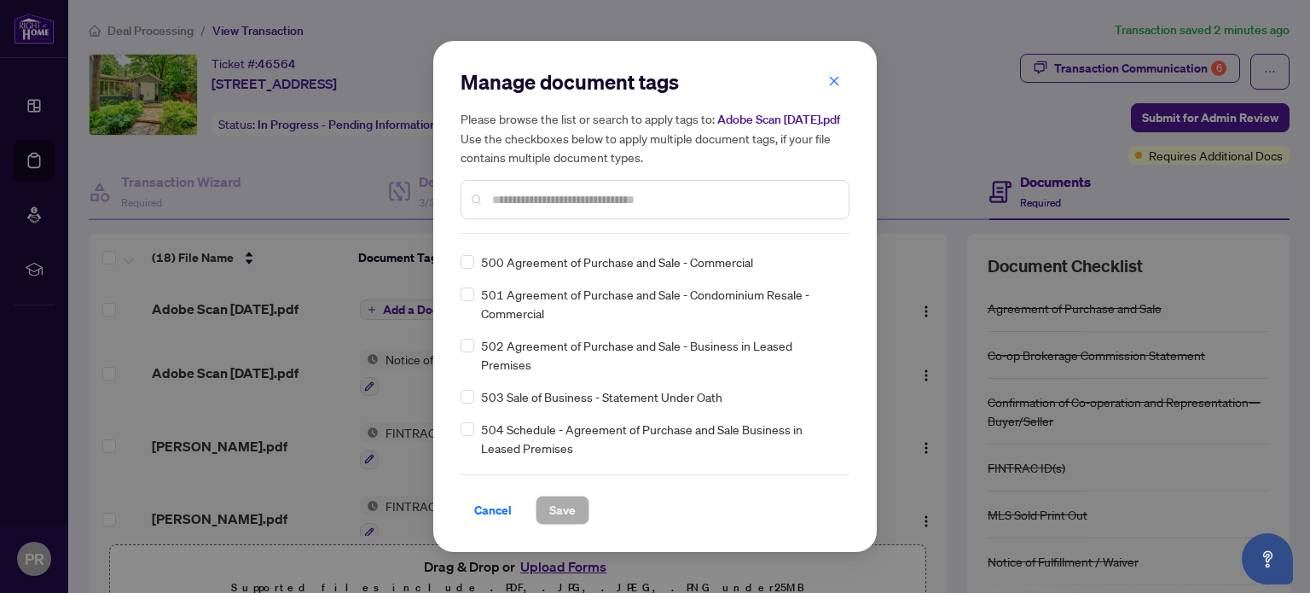
scroll to position [8430, 0]
click at [606, 326] on span "501 Agreement of Purchase and Sale - Condominium Resale - Commercial" at bounding box center [660, 307] width 358 height 38
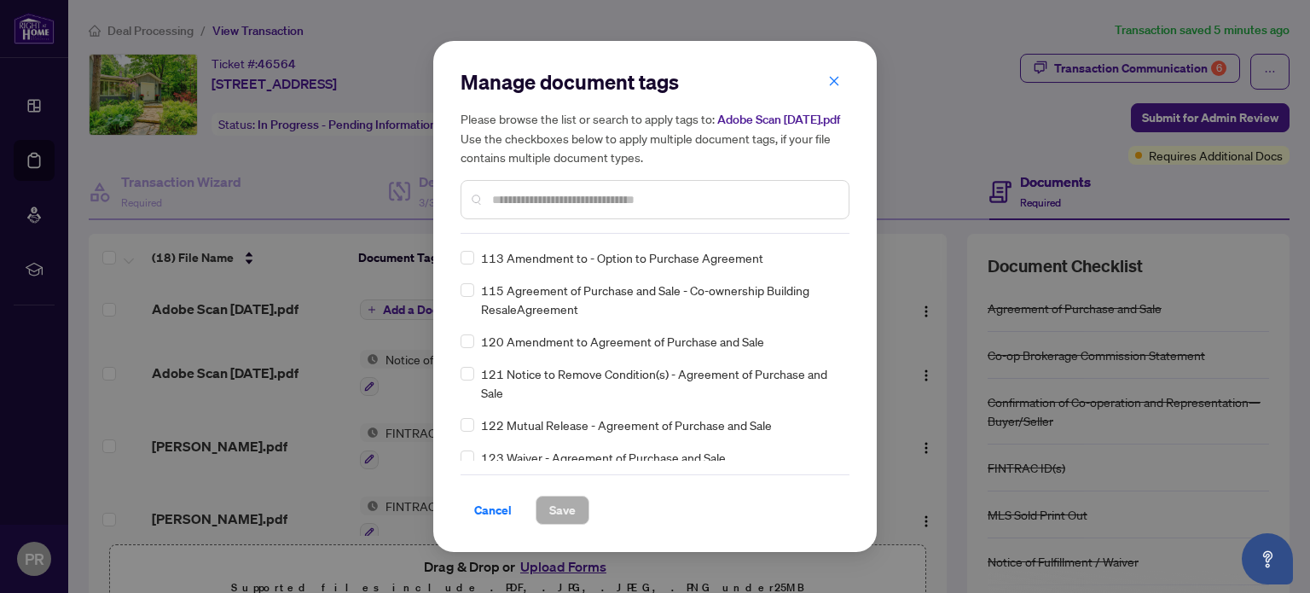
scroll to position [4621, 0]
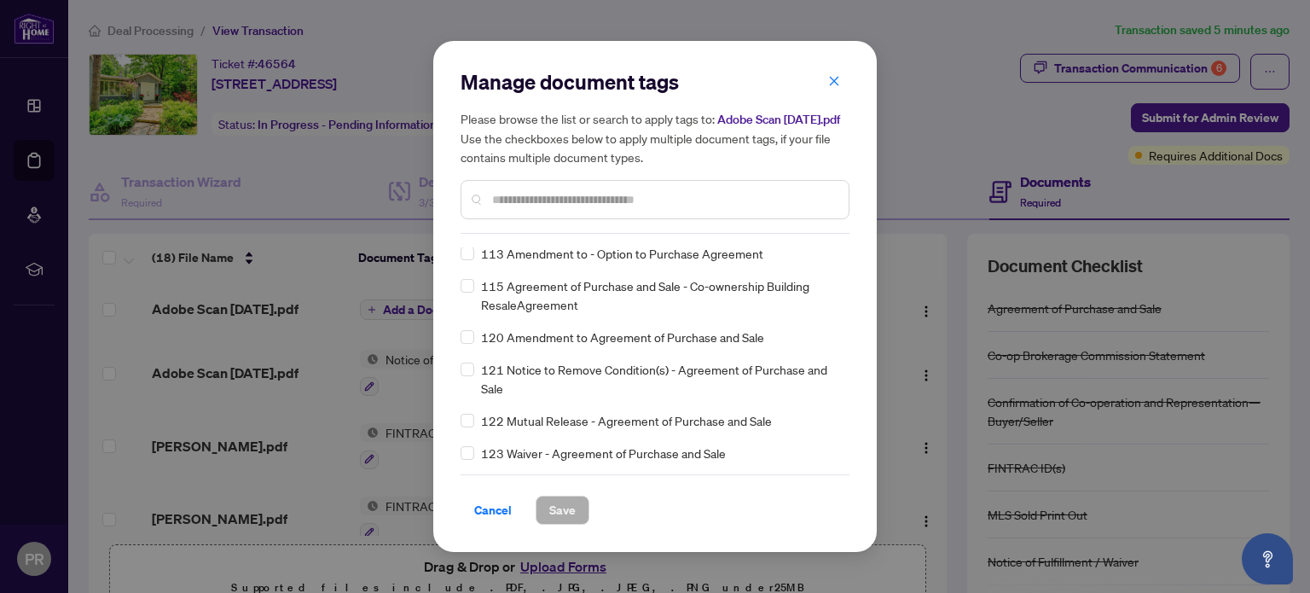
click at [685, 346] on span "120 Amendment to Agreement of Purchase and Sale" at bounding box center [622, 337] width 283 height 19
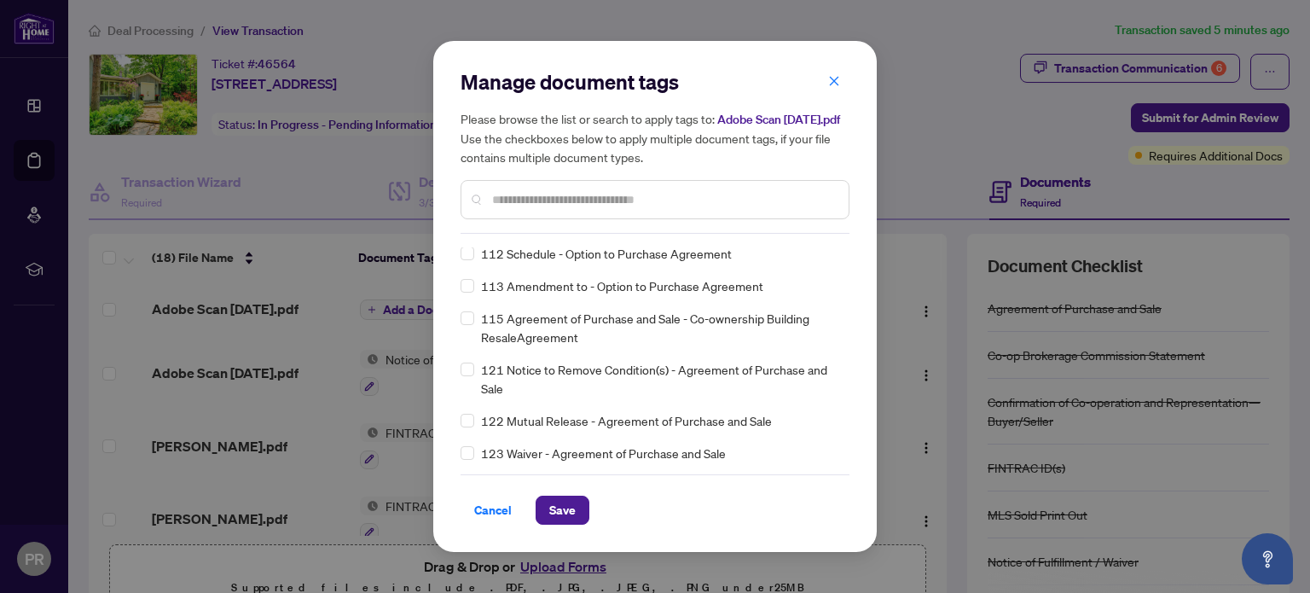
scroll to position [0, 0]
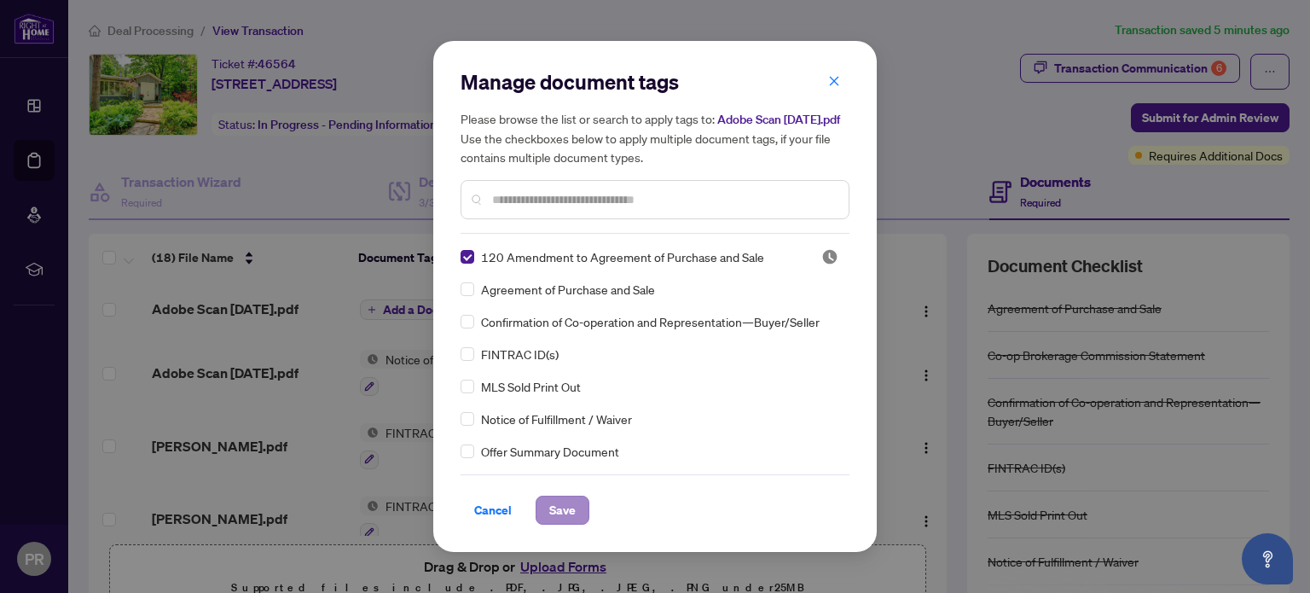
click at [562, 524] on span "Save" at bounding box center [562, 509] width 26 height 27
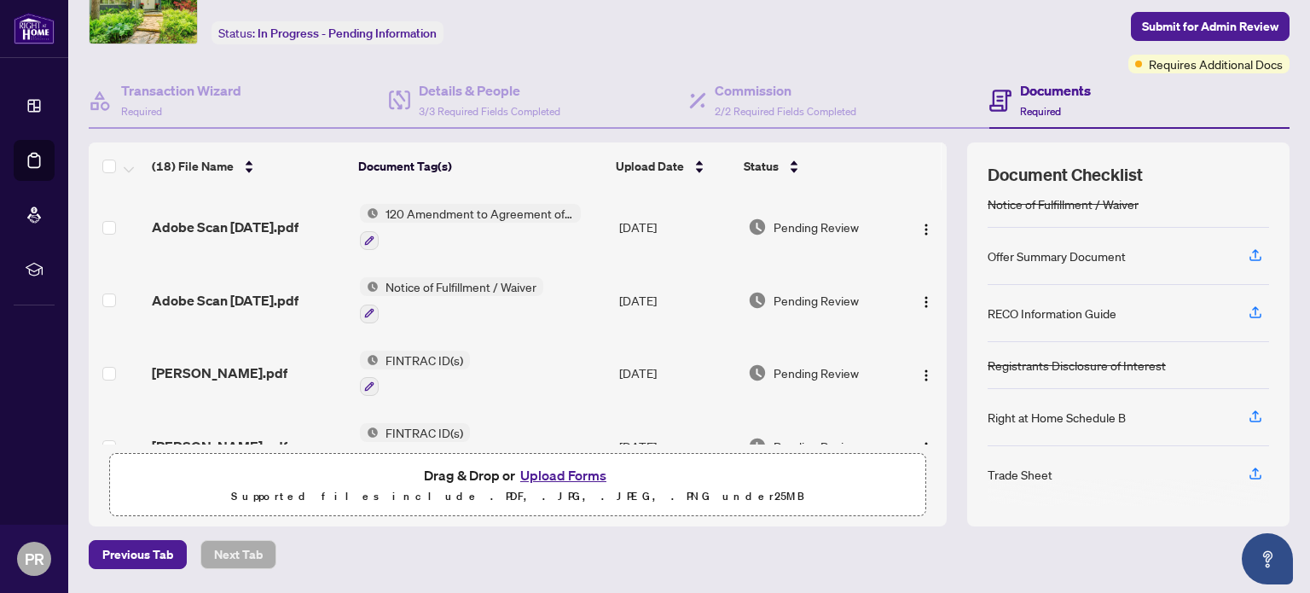
scroll to position [144, 0]
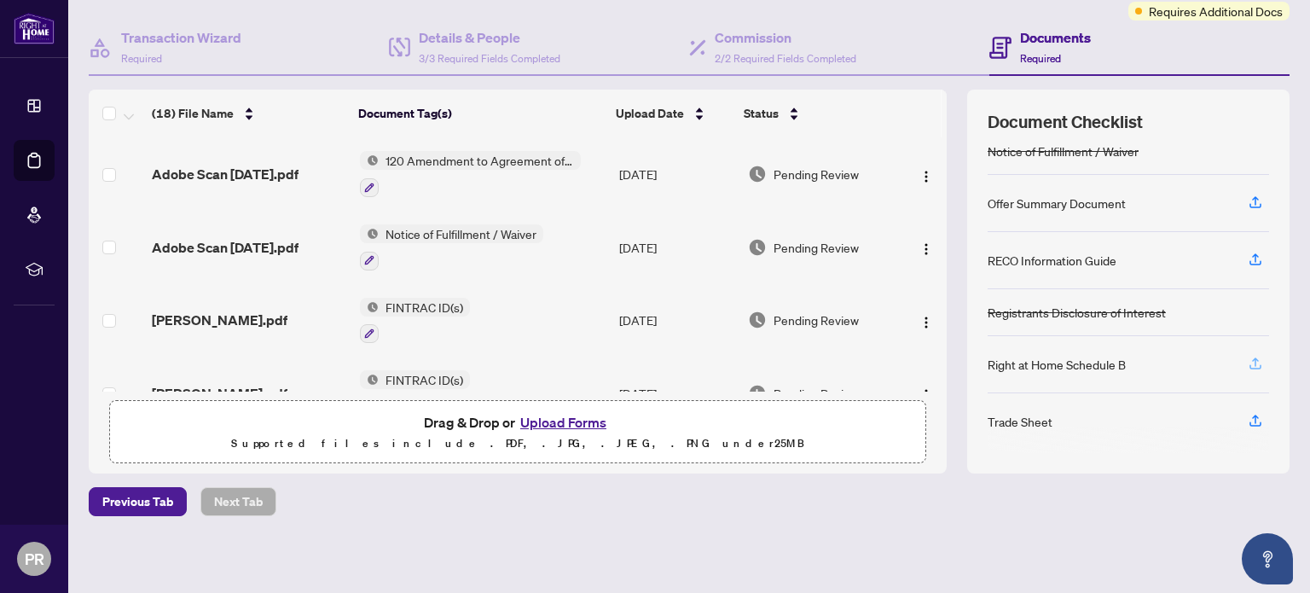
click at [1248, 363] on icon "button" at bounding box center [1255, 363] width 15 height 15
click at [1252, 417] on icon "button" at bounding box center [1255, 419] width 7 height 9
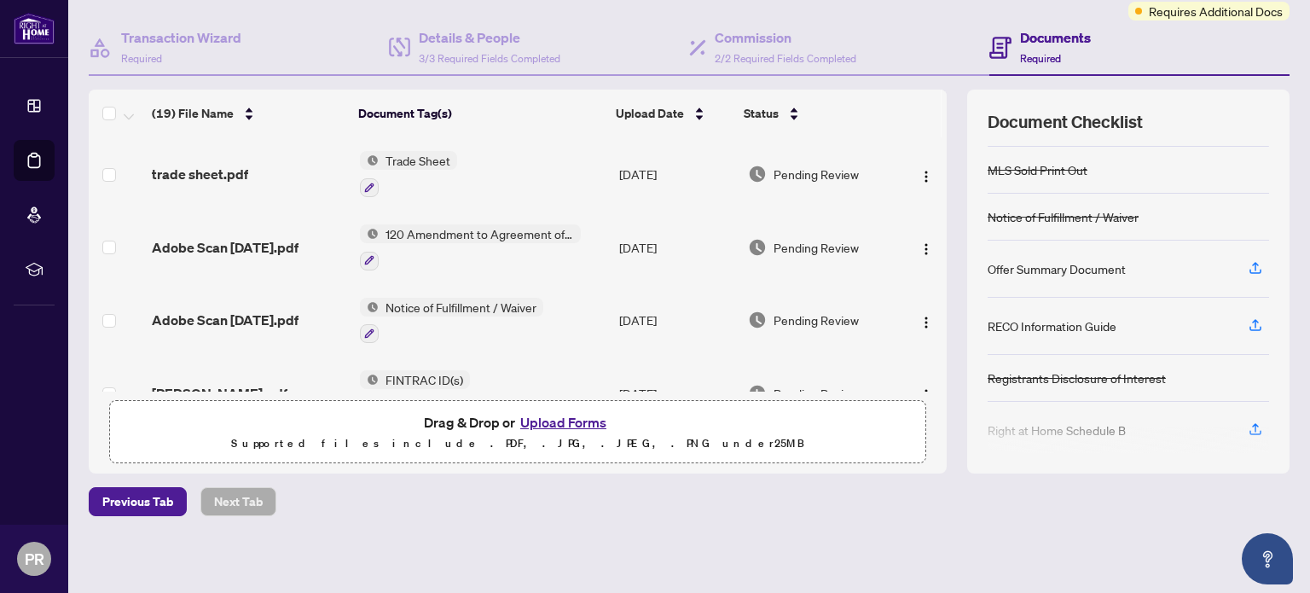
scroll to position [256, 0]
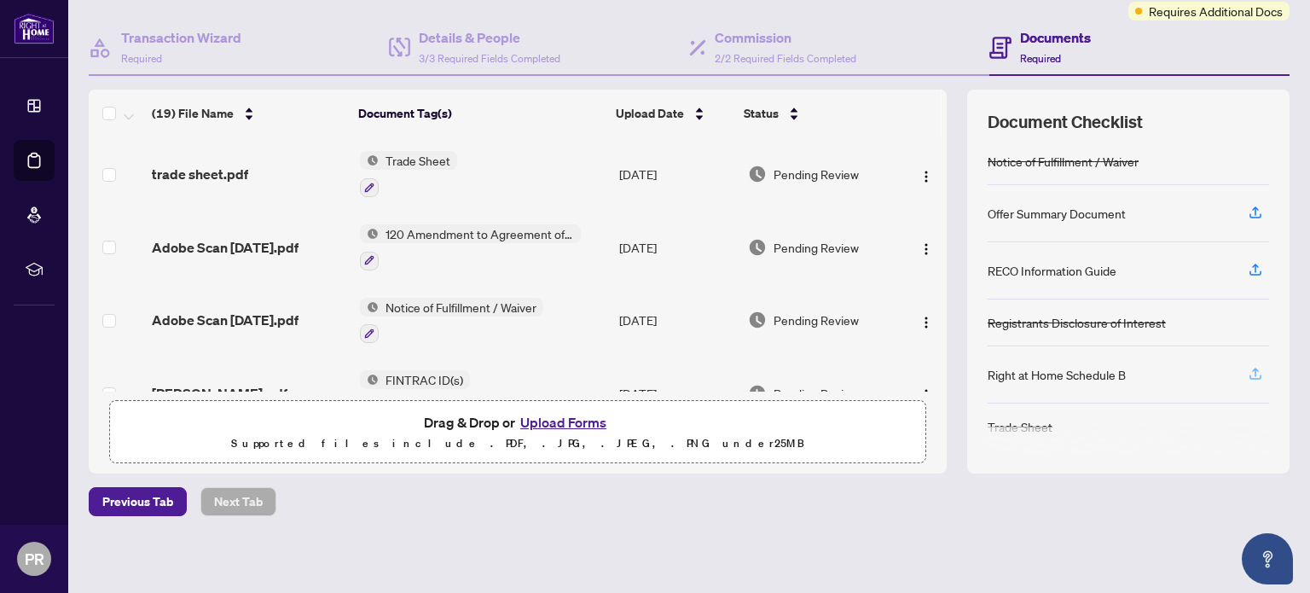
click at [1248, 370] on icon "button" at bounding box center [1255, 373] width 15 height 15
click at [1248, 368] on icon "button" at bounding box center [1255, 373] width 15 height 15
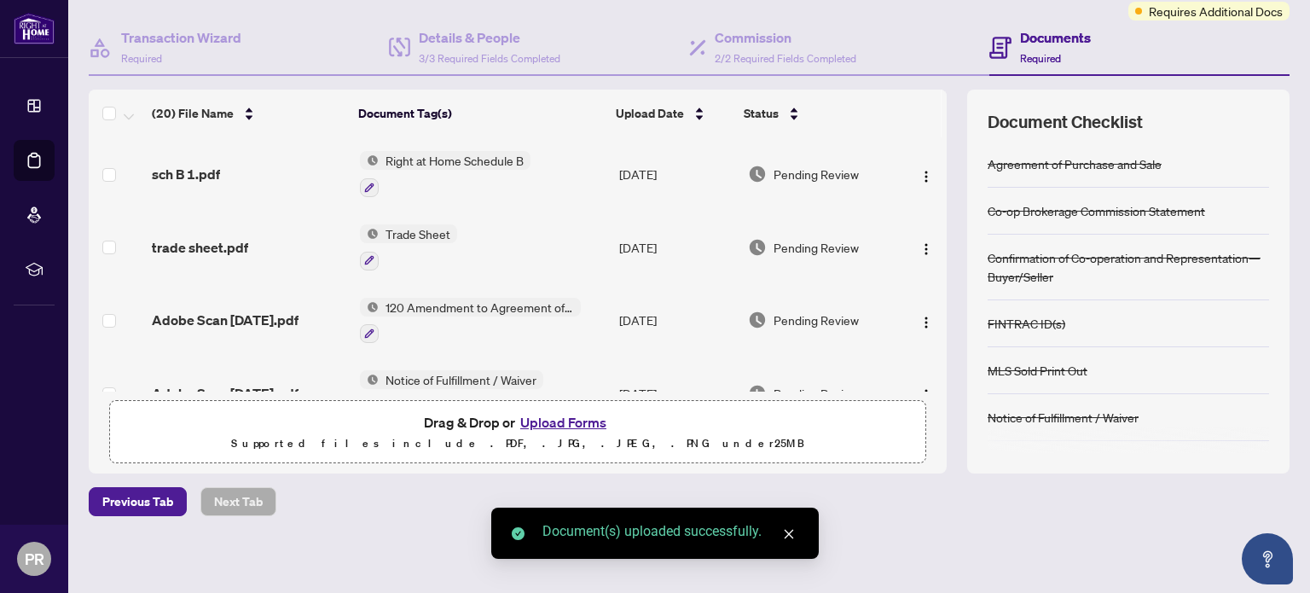
click at [188, 175] on span "sch B 1.pdf" at bounding box center [186, 174] width 68 height 20
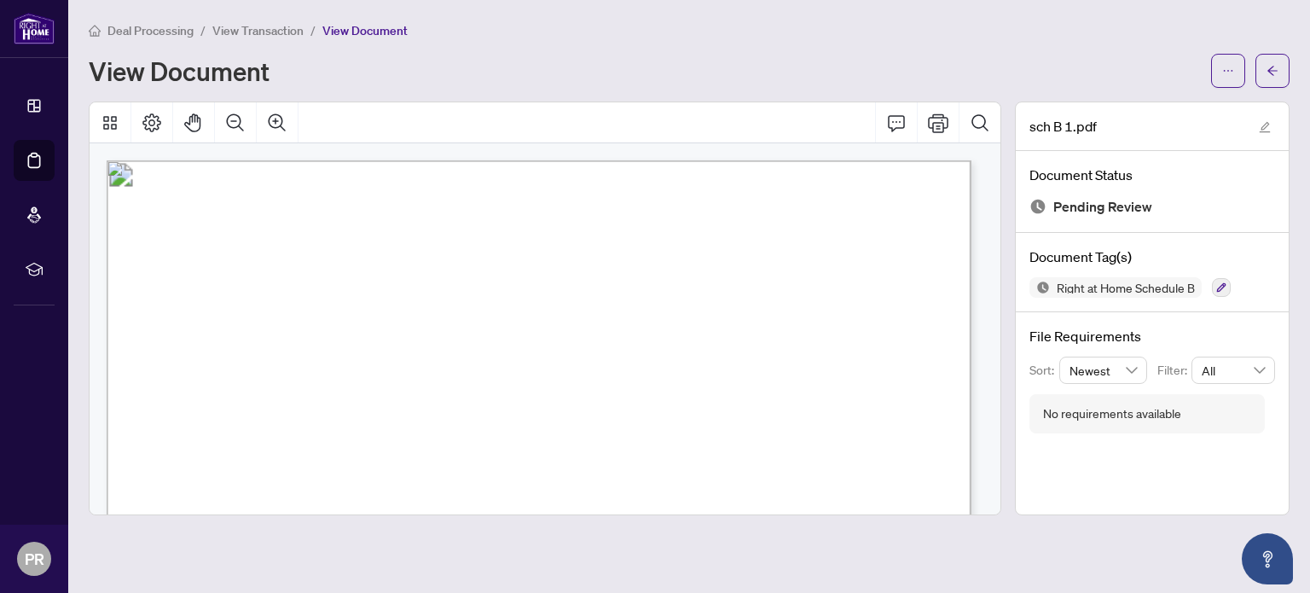
click at [243, 33] on span "View Transaction" at bounding box center [257, 30] width 91 height 15
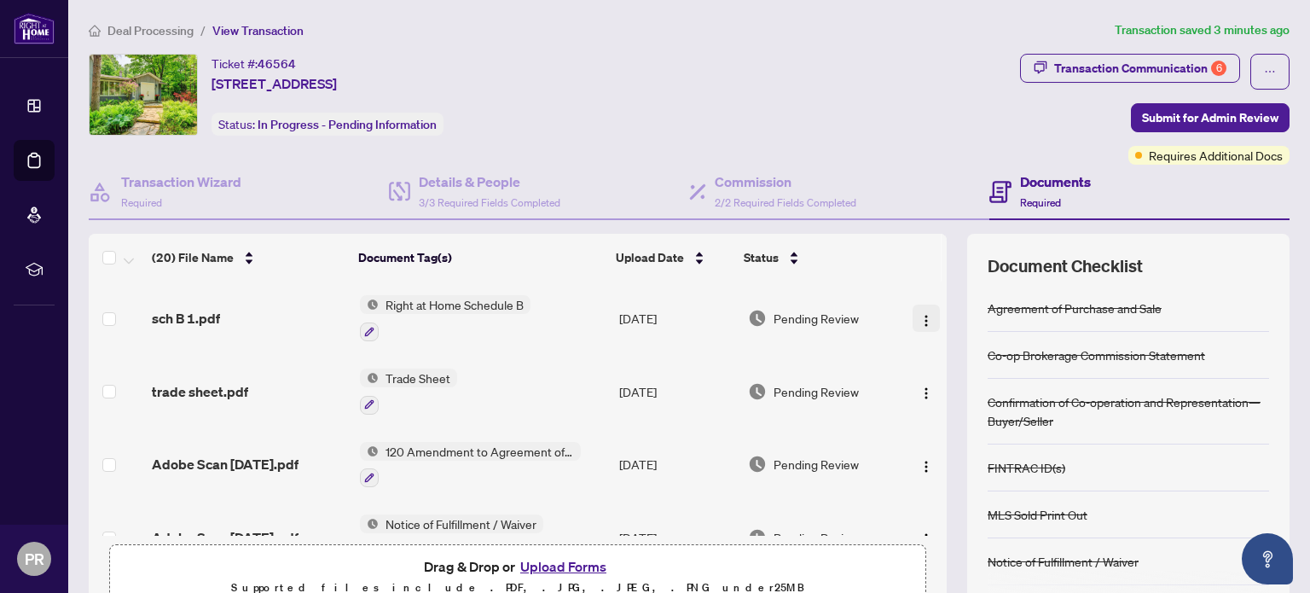
click at [913, 317] on button "button" at bounding box center [926, 317] width 27 height 27
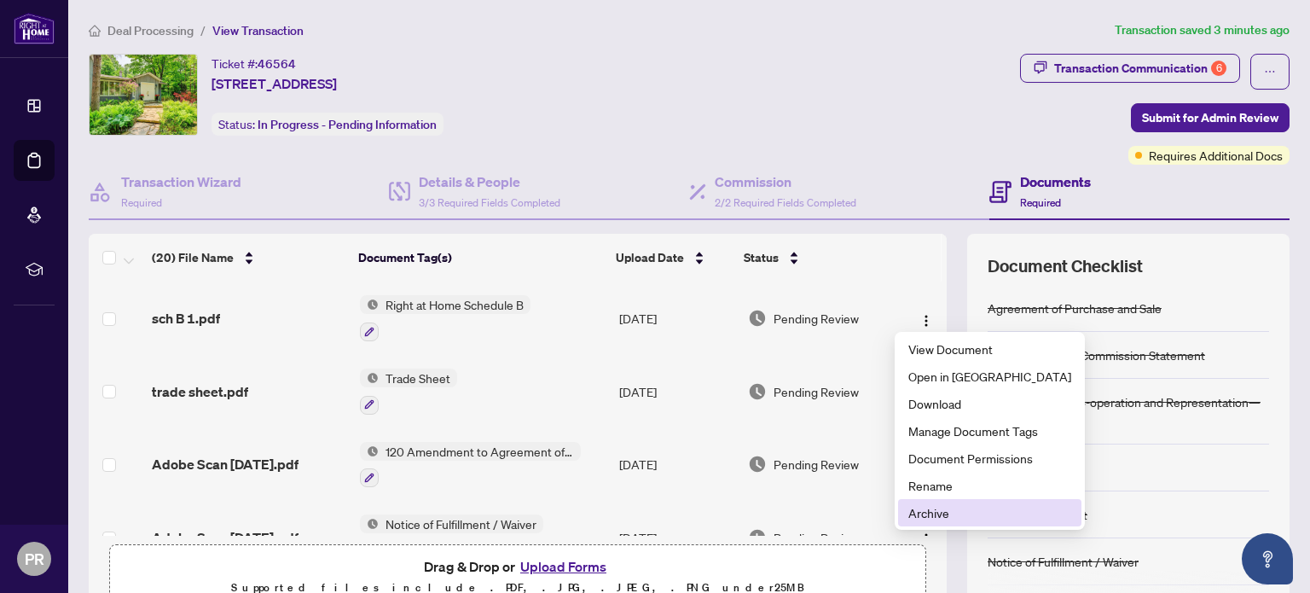
click at [933, 521] on span "Archive" at bounding box center [989, 512] width 163 height 19
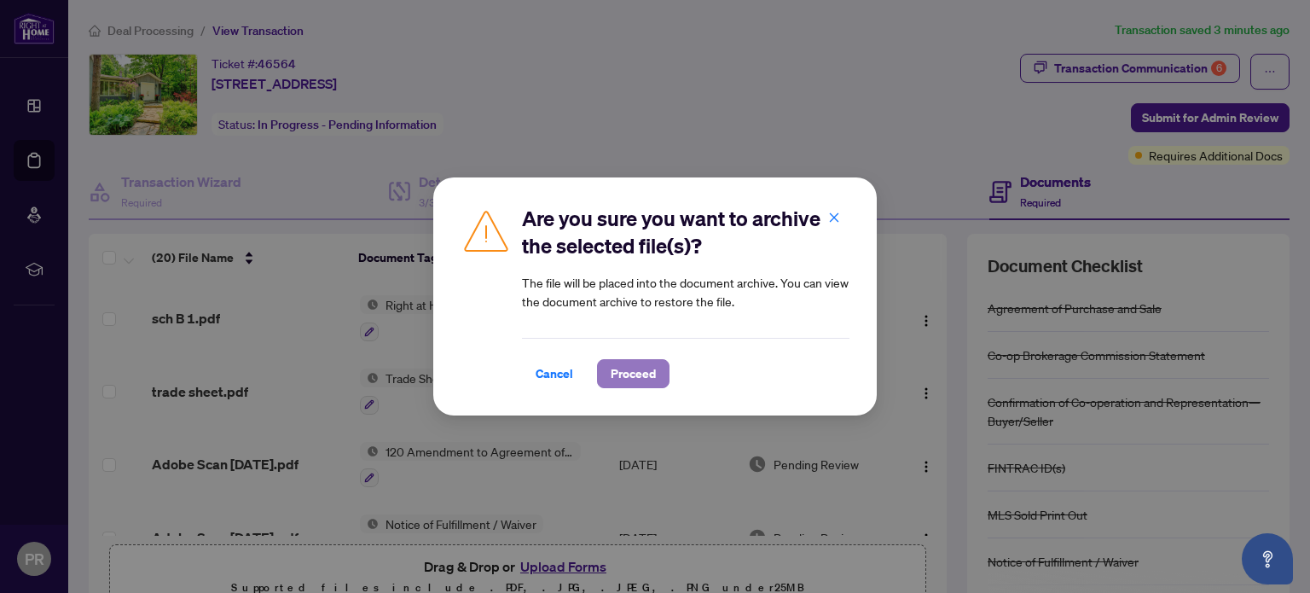
click at [633, 372] on span "Proceed" at bounding box center [633, 373] width 45 height 27
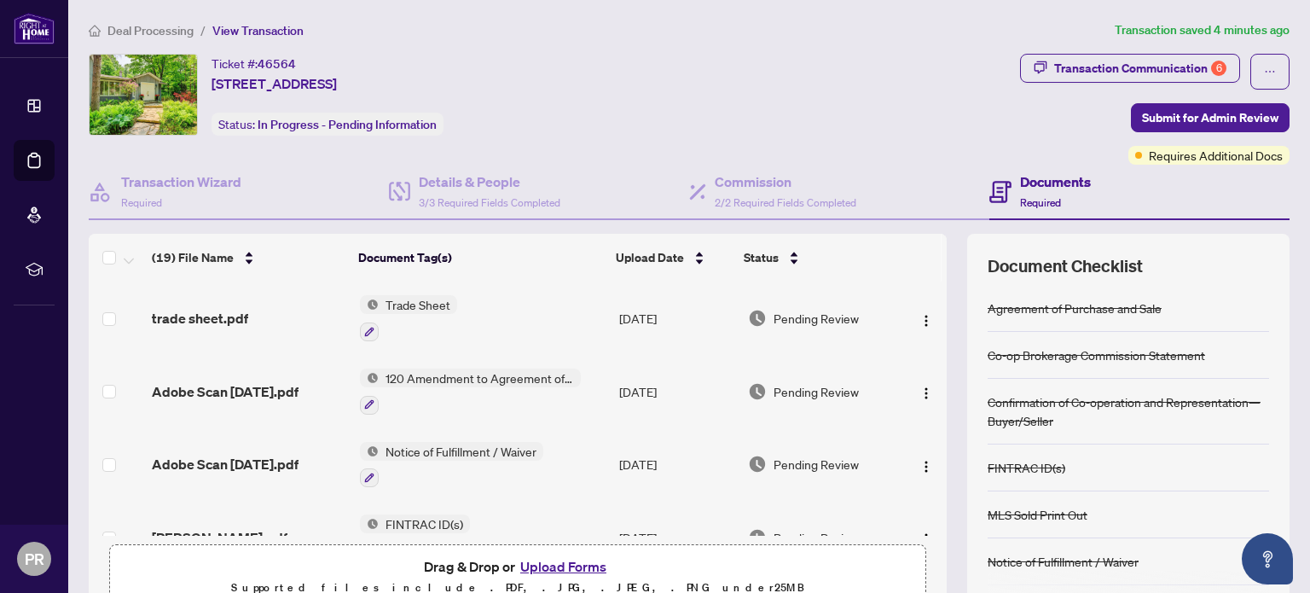
click at [148, 31] on span "Deal Processing" at bounding box center [150, 30] width 86 height 15
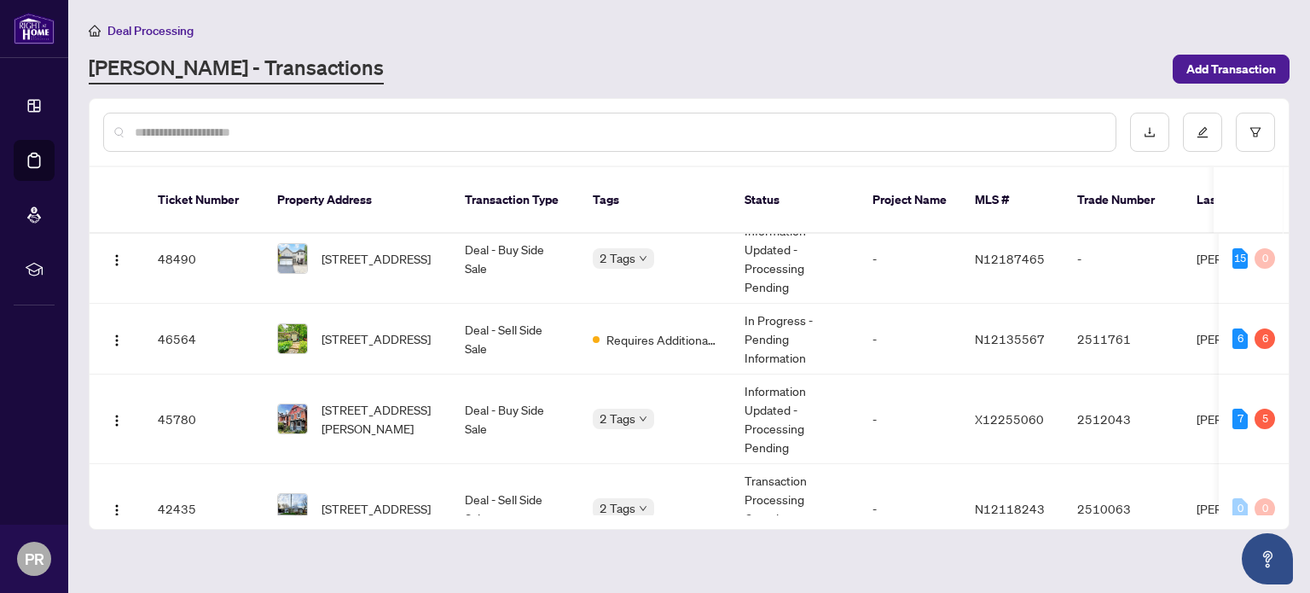
scroll to position [90, 0]
click at [316, 412] on div "[STREET_ADDRESS][PERSON_NAME]" at bounding box center [357, 420] width 160 height 38
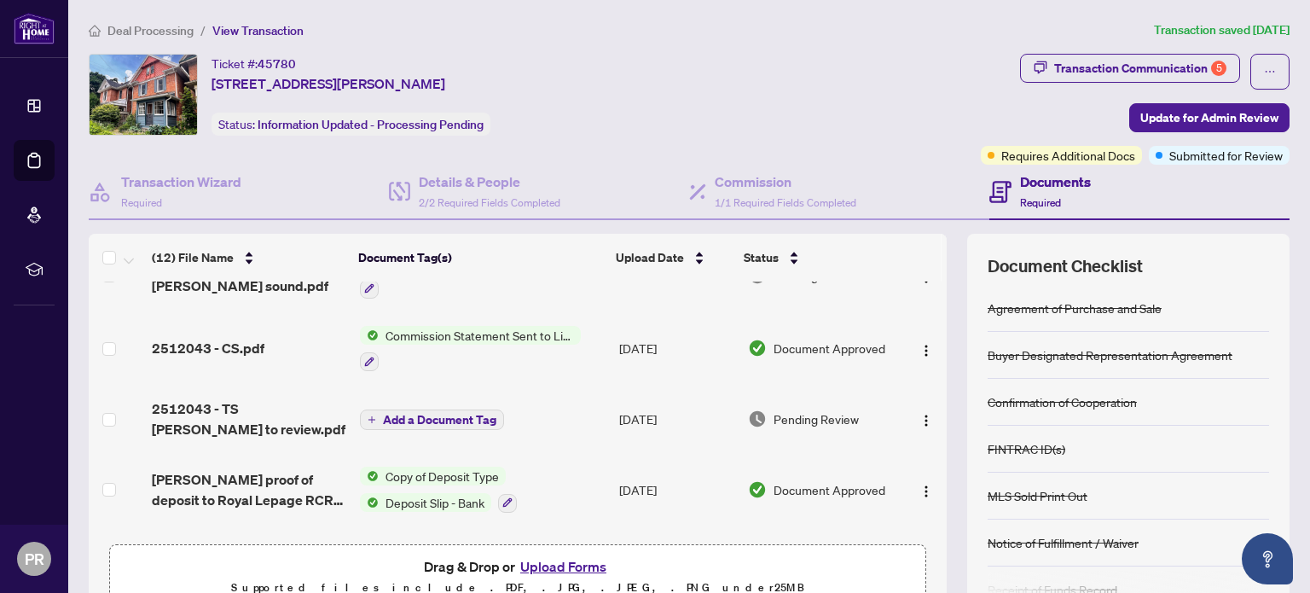
scroll to position [403, 0]
click at [184, 410] on span "2512043 - TS [PERSON_NAME] to review.pdf" at bounding box center [249, 419] width 194 height 41
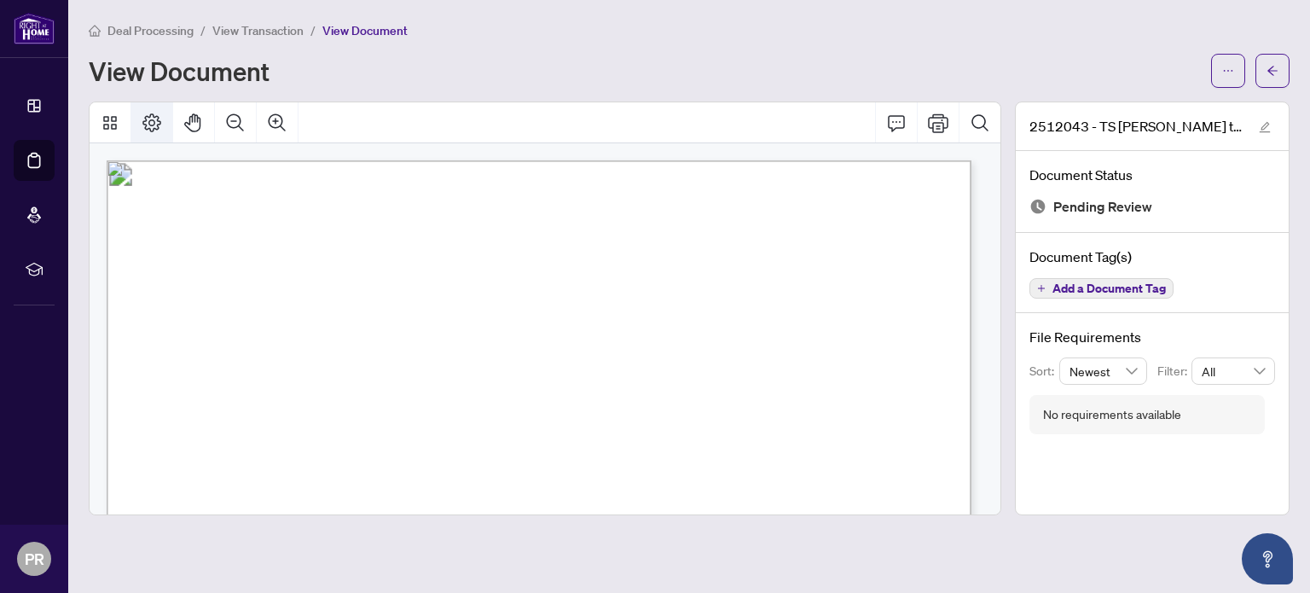
click at [152, 124] on icon "Page Layout" at bounding box center [151, 122] width 19 height 19
click at [470, 76] on div "View Document" at bounding box center [645, 70] width 1112 height 27
click at [934, 126] on icon "Print" at bounding box center [938, 122] width 20 height 19
click at [250, 32] on span "View Transaction" at bounding box center [257, 30] width 91 height 15
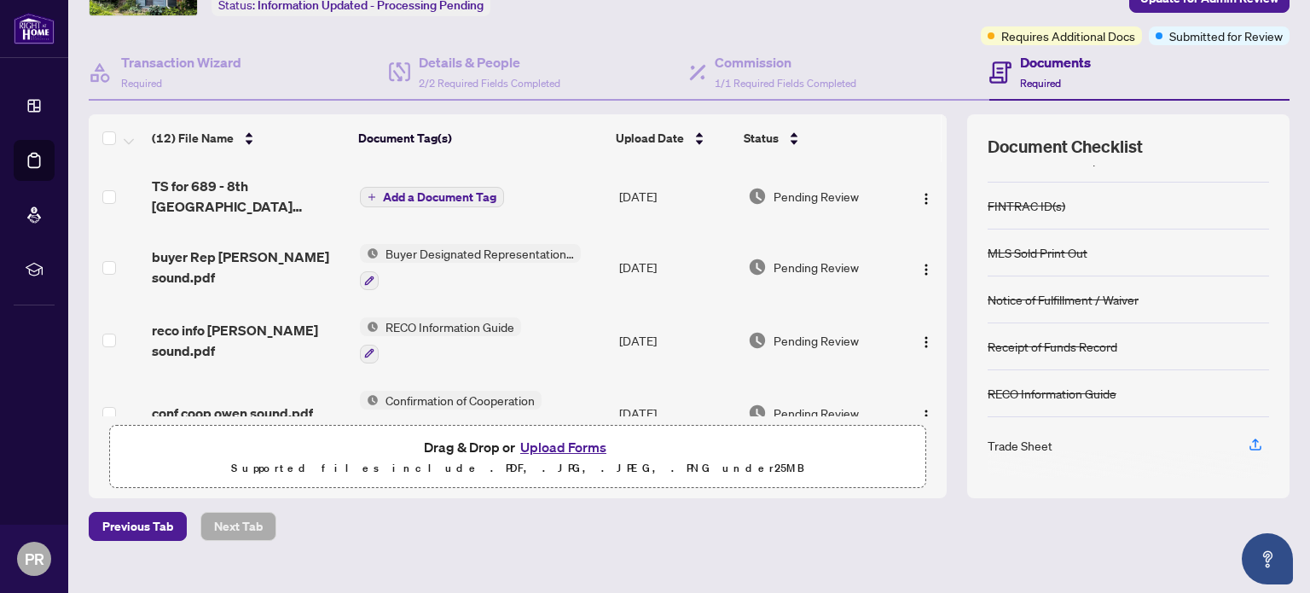
scroll to position [144, 0]
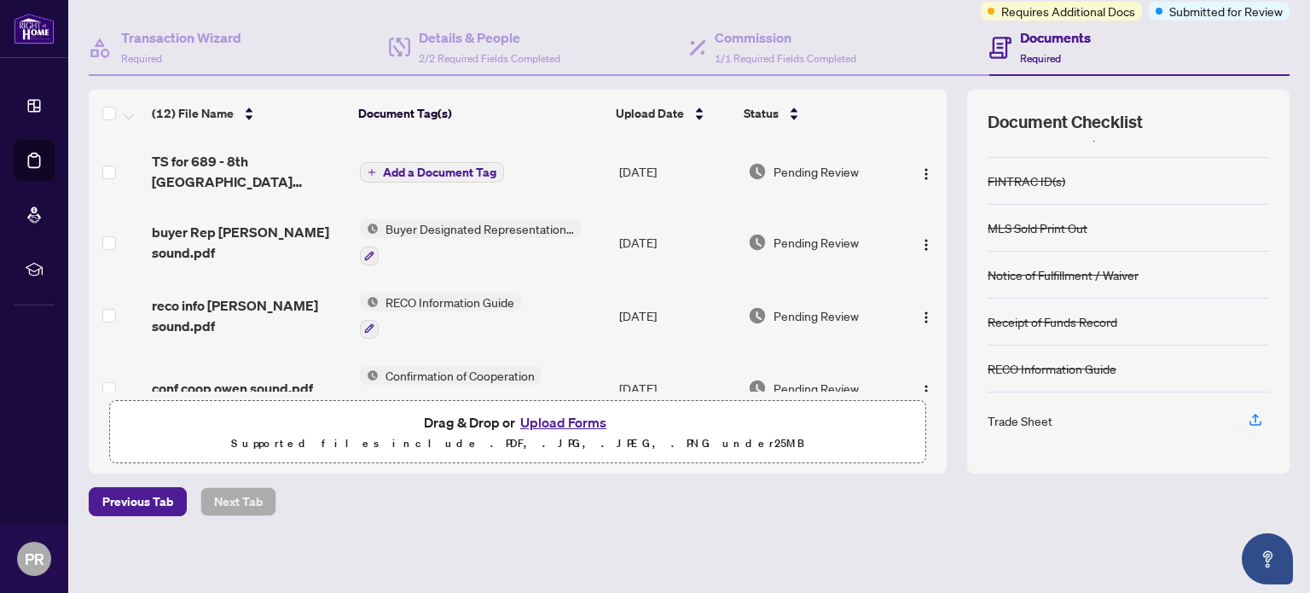
click at [1246, 426] on div at bounding box center [1128, 439] width 281 height 27
click at [1248, 420] on icon "button" at bounding box center [1255, 419] width 15 height 15
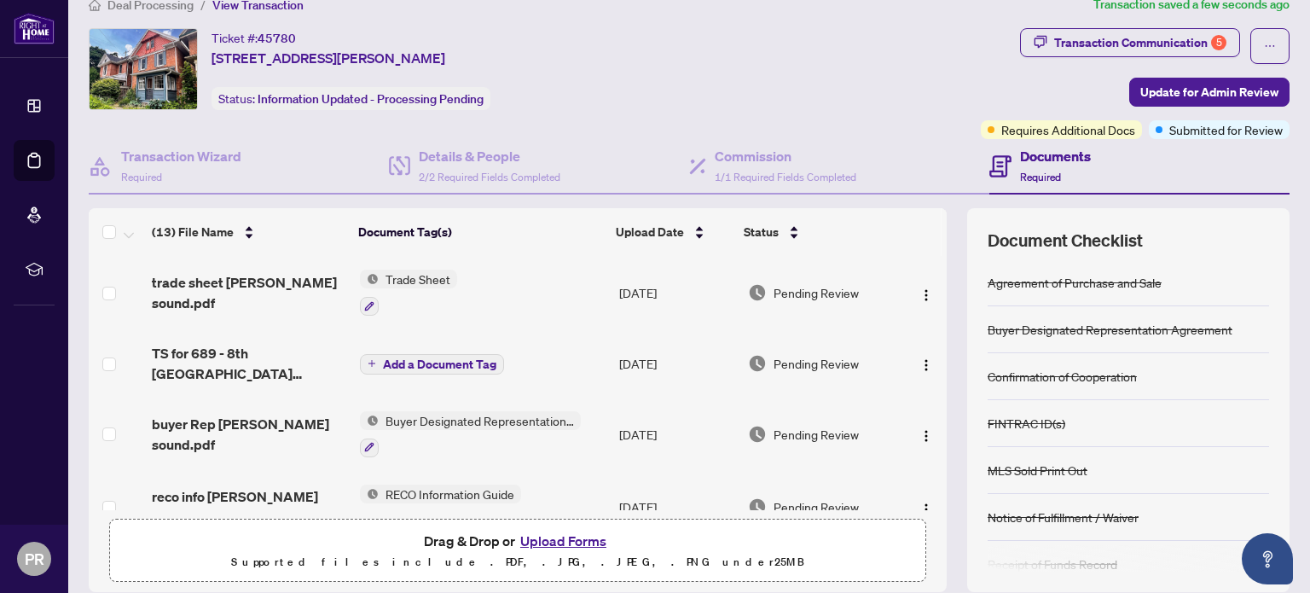
scroll to position [0, 0]
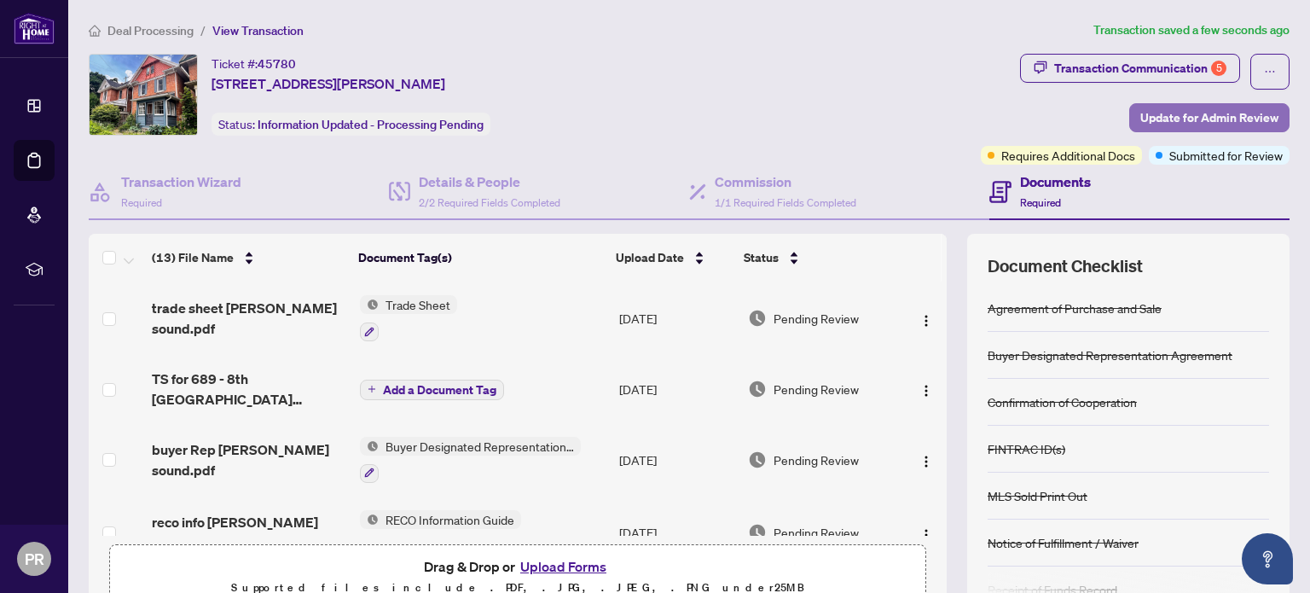
click at [1152, 119] on span "Update for Admin Review" at bounding box center [1209, 117] width 138 height 27
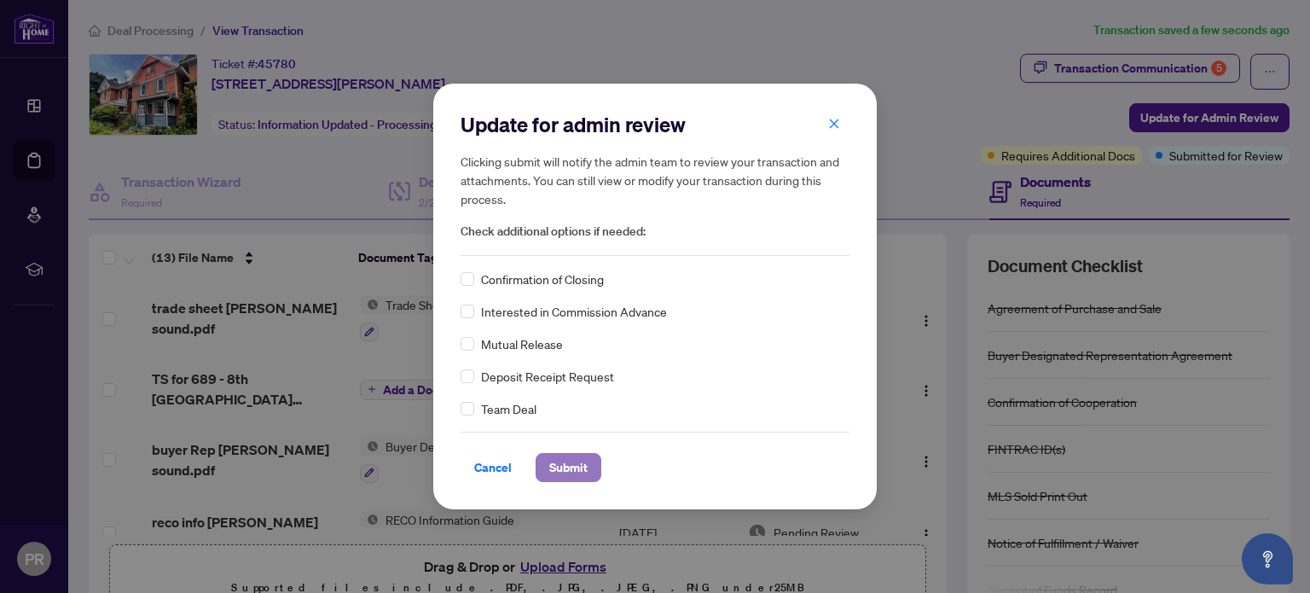
click at [565, 471] on span "Submit" at bounding box center [568, 467] width 38 height 27
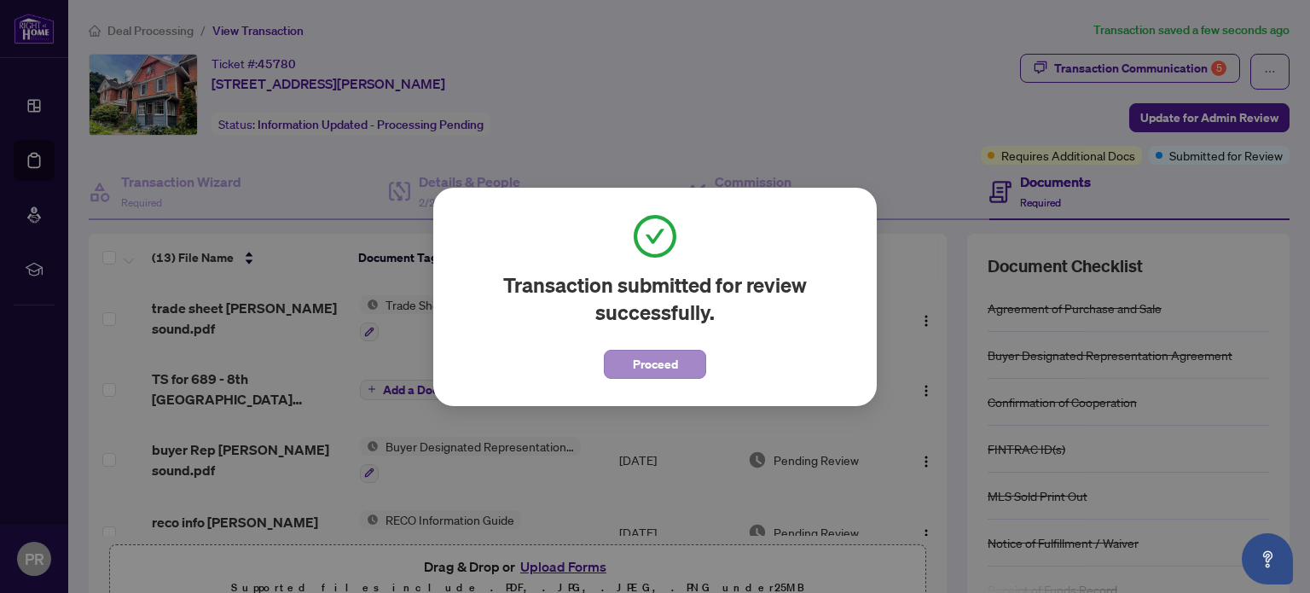
click at [655, 372] on span "Proceed" at bounding box center [655, 364] width 45 height 27
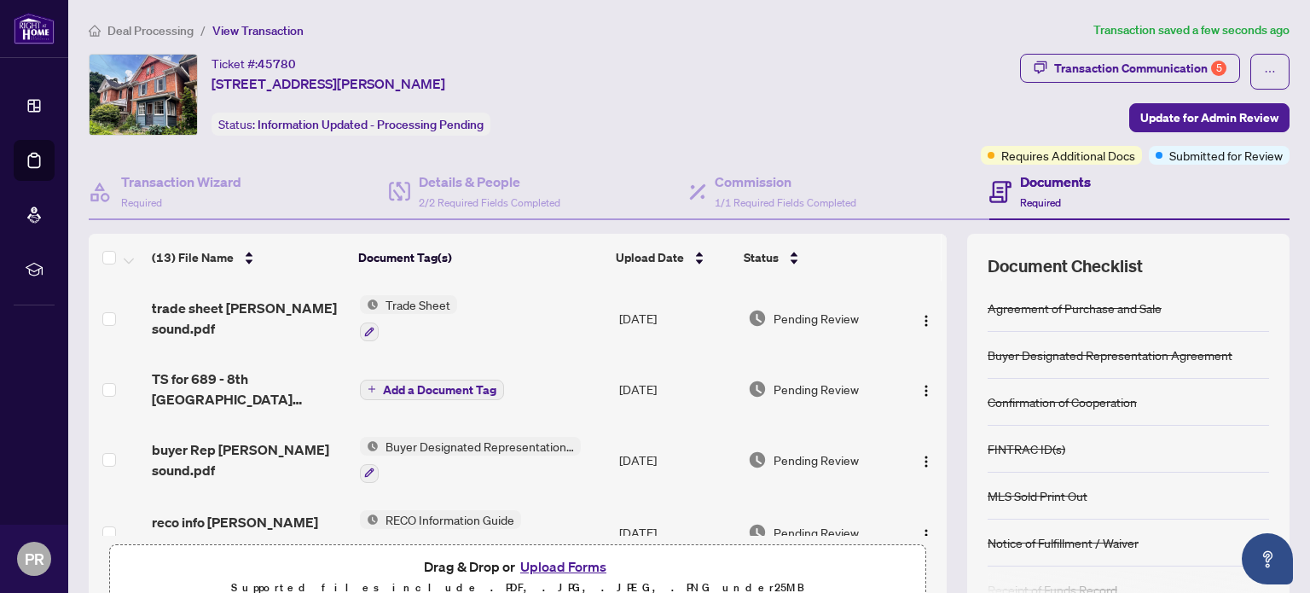
scroll to position [114, 0]
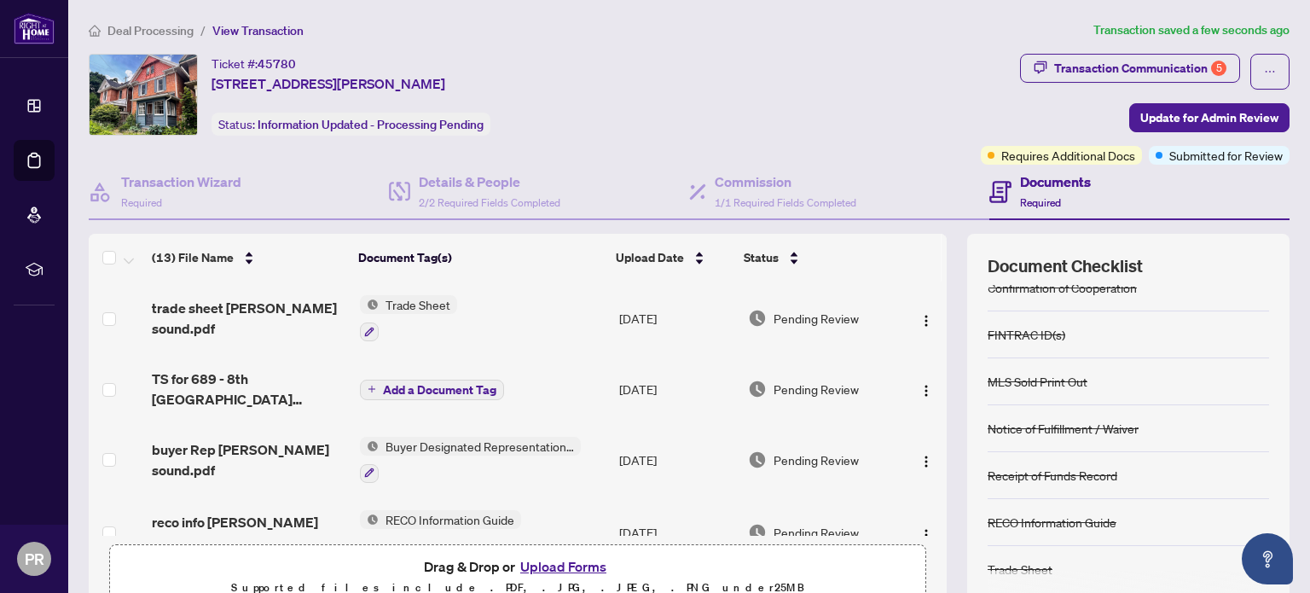
click at [139, 23] on span "Deal Processing" at bounding box center [150, 30] width 86 height 15
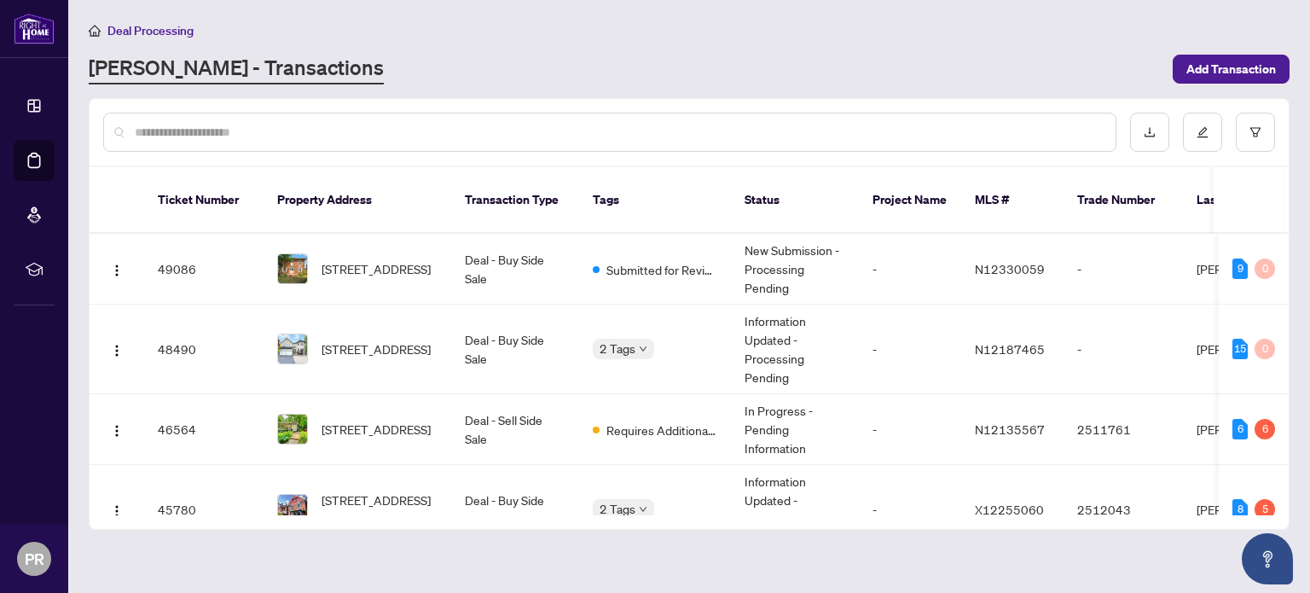
click at [369, 339] on span "[STREET_ADDRESS]" at bounding box center [376, 348] width 109 height 19
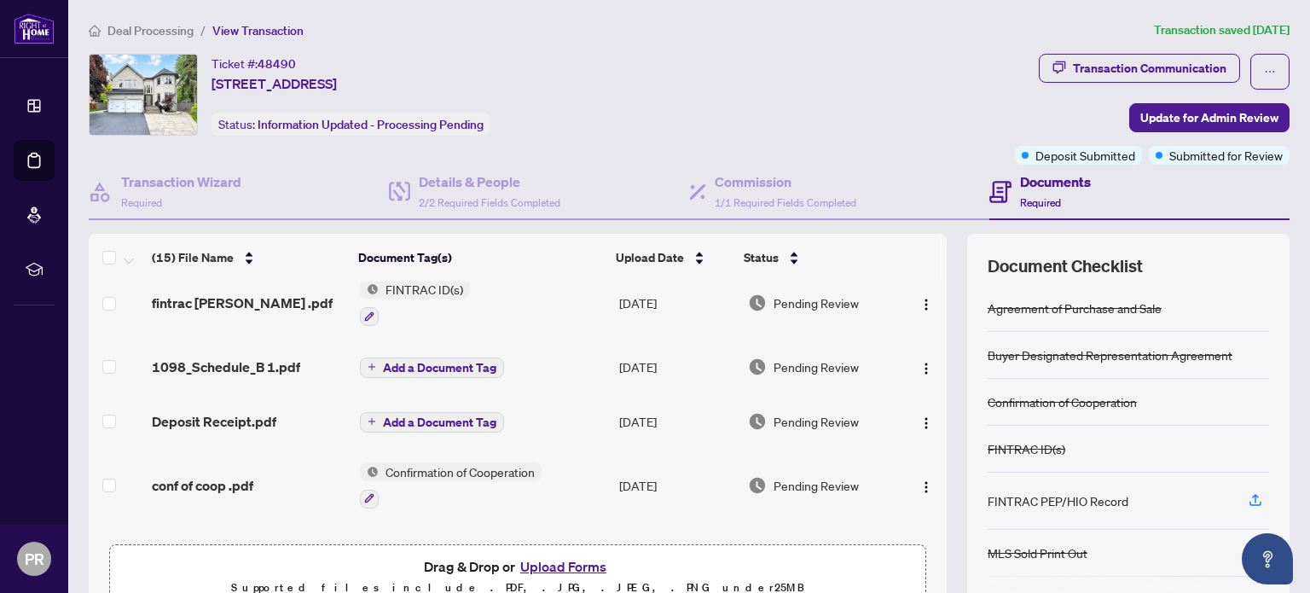
scroll to position [559, 0]
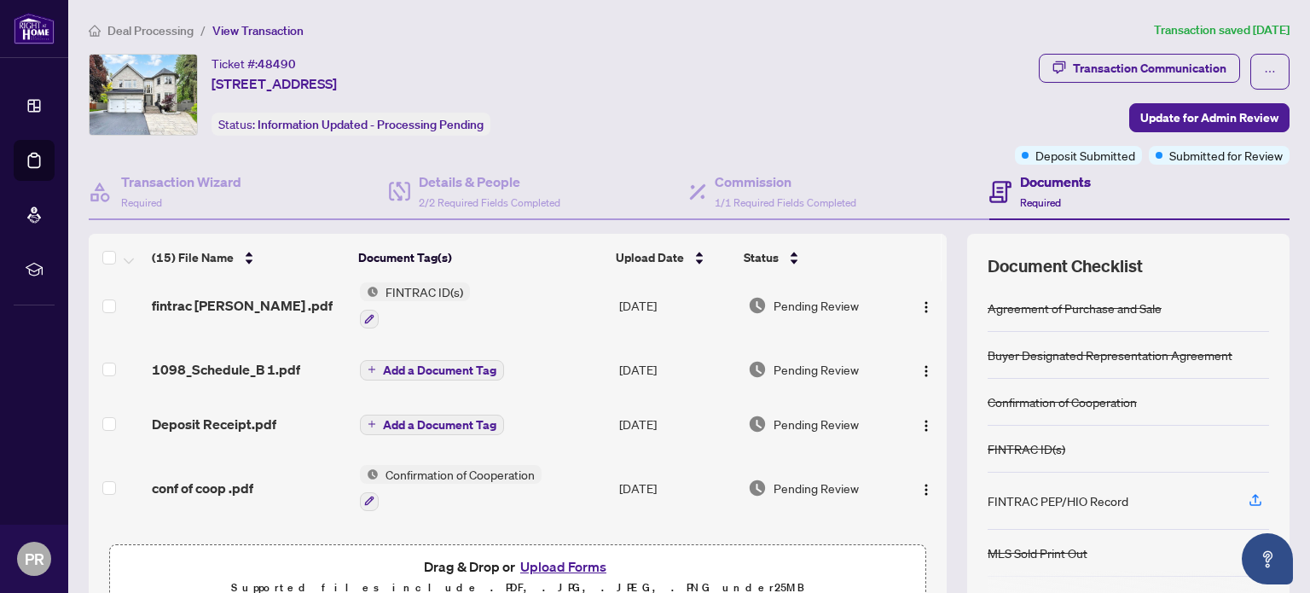
click at [249, 359] on span "1098_Schedule_B 1.pdf" at bounding box center [226, 369] width 148 height 20
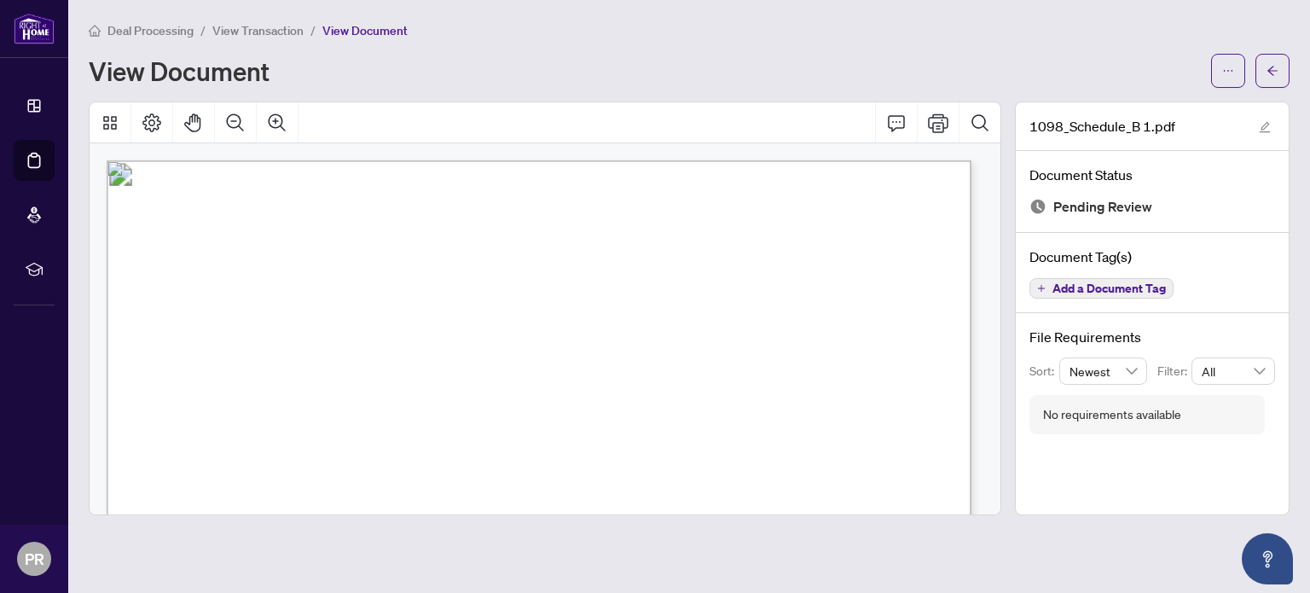
click at [258, 30] on span "View Transaction" at bounding box center [257, 30] width 91 height 15
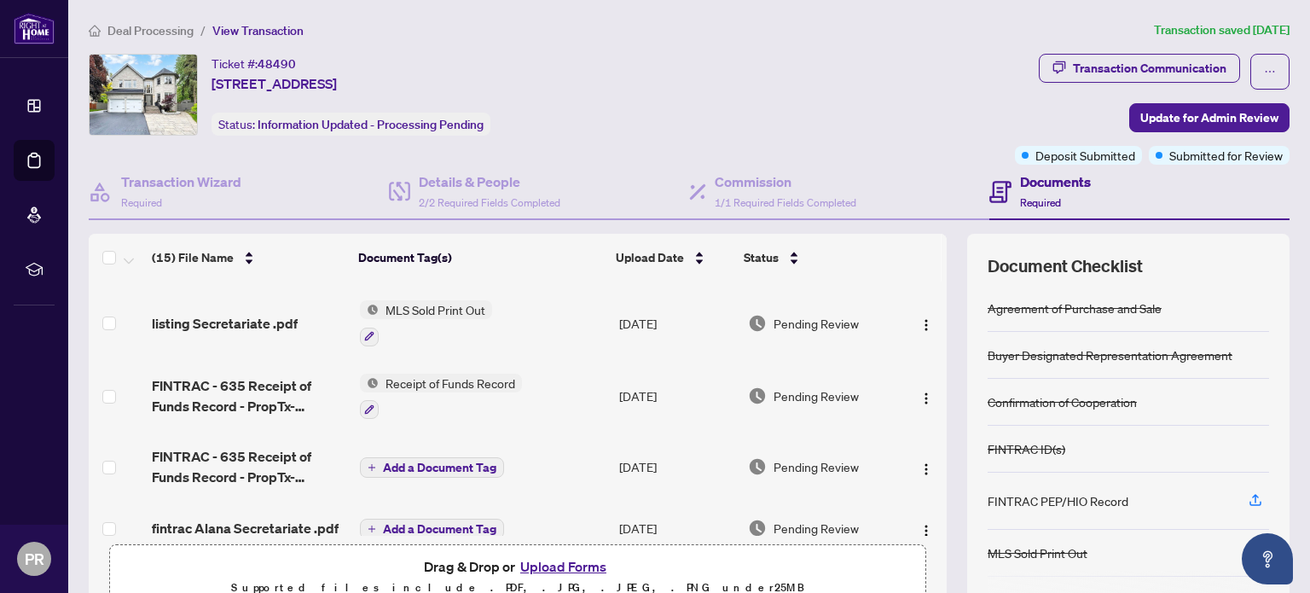
scroll to position [274, 0]
click at [919, 461] on img "button" at bounding box center [926, 468] width 14 height 14
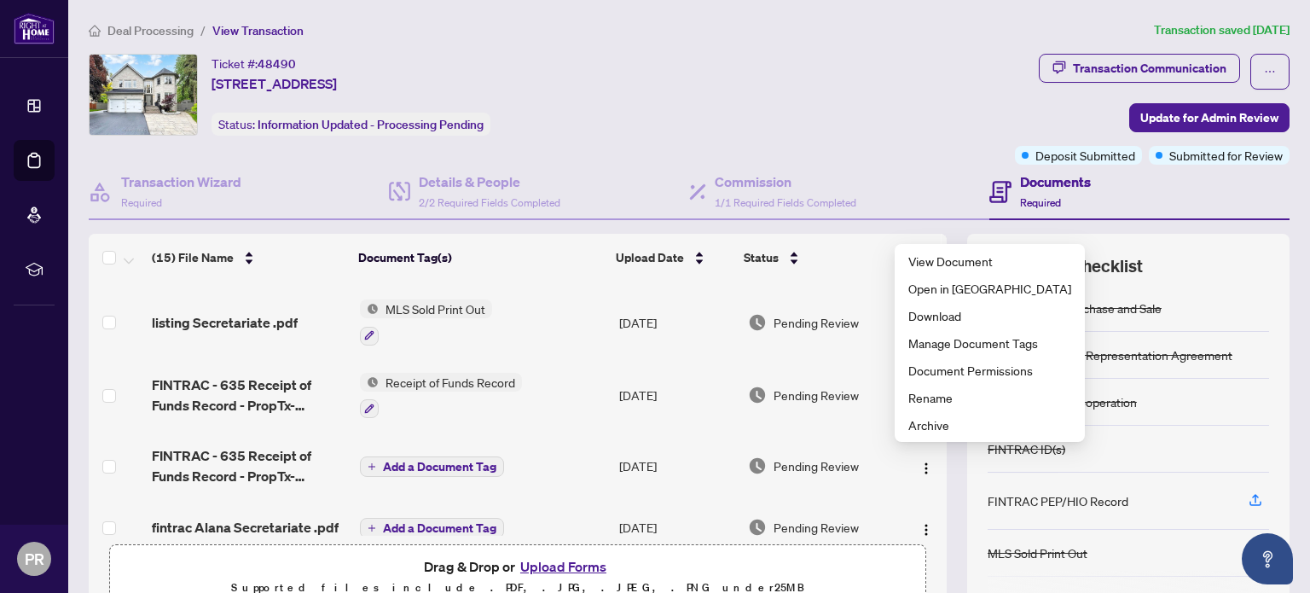
click at [877, 87] on div "Ticket #: 48490 [STREET_ADDRESS] Status: Information Updated - Processing Pendi…" at bounding box center [548, 95] width 919 height 82
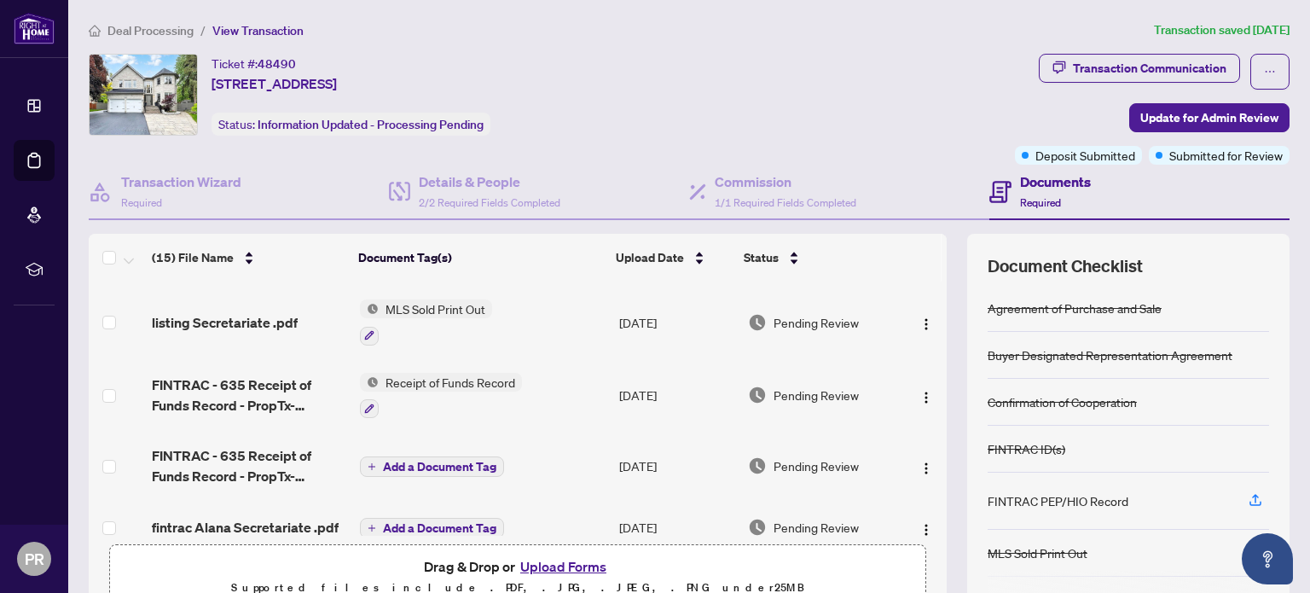
click at [133, 26] on span "Deal Processing" at bounding box center [150, 30] width 86 height 15
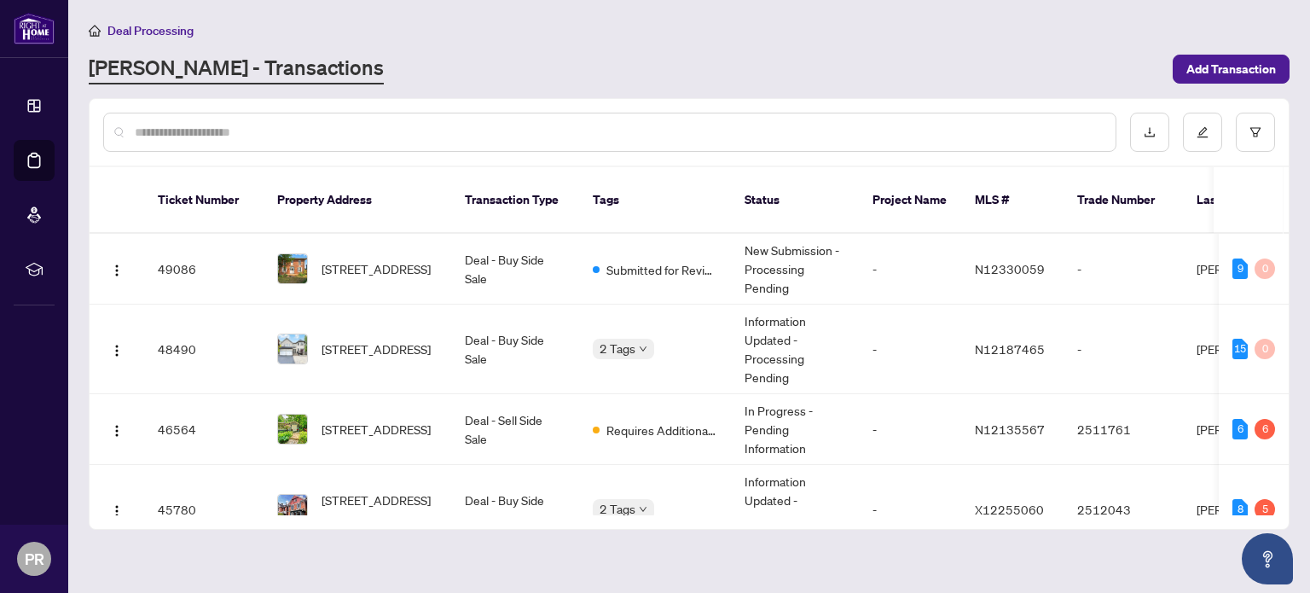
click at [370, 259] on span "[STREET_ADDRESS]" at bounding box center [376, 268] width 109 height 19
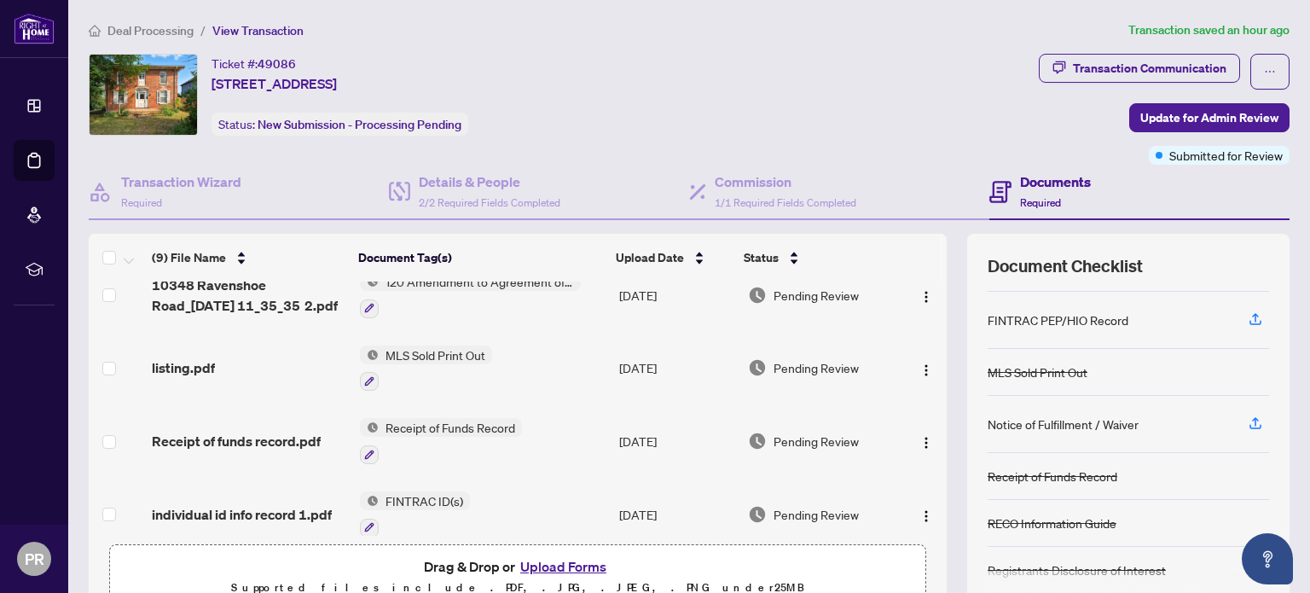
scroll to position [101, 0]
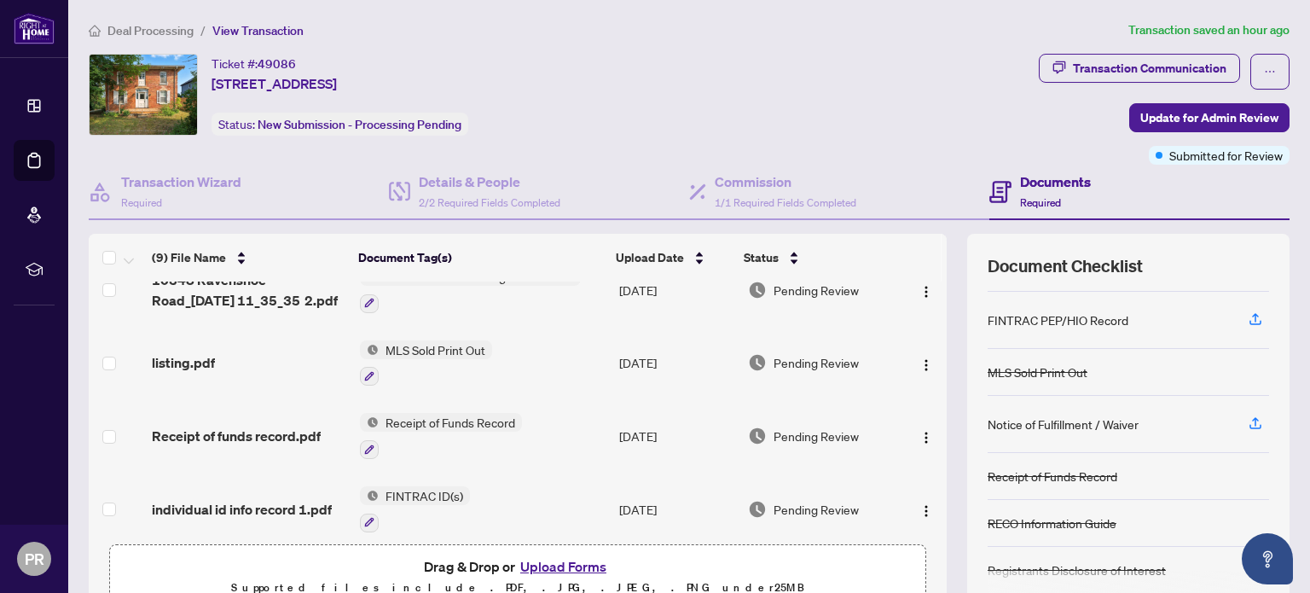
click at [539, 571] on button "Upload Forms" at bounding box center [563, 566] width 96 height 22
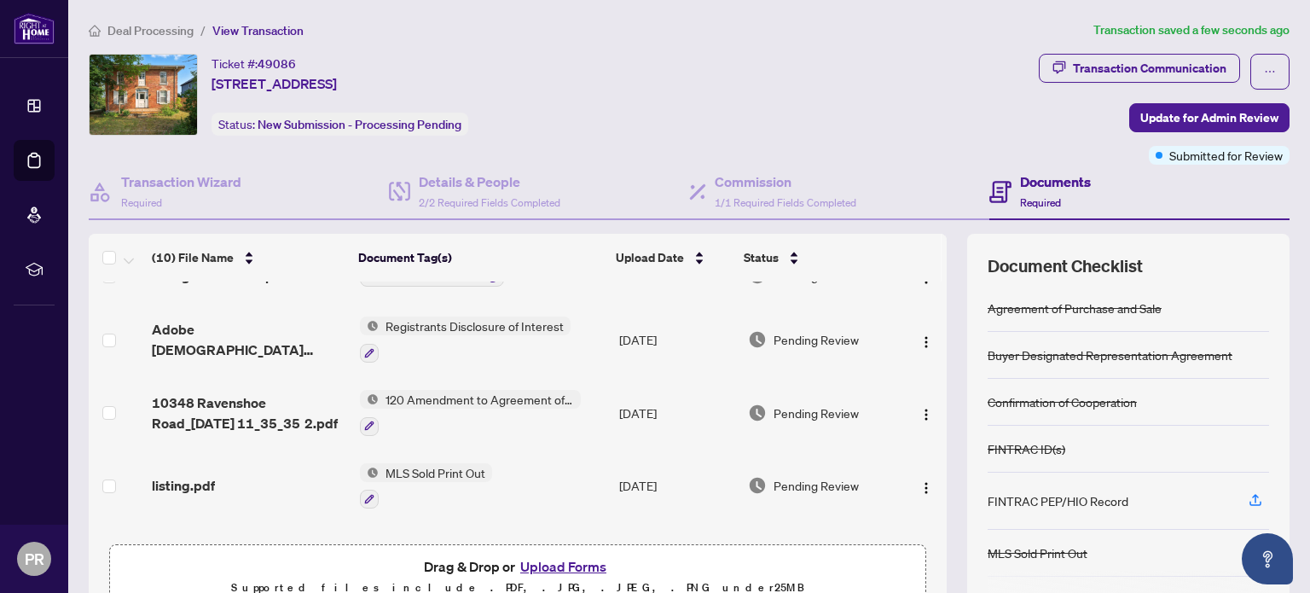
scroll to position [0, 0]
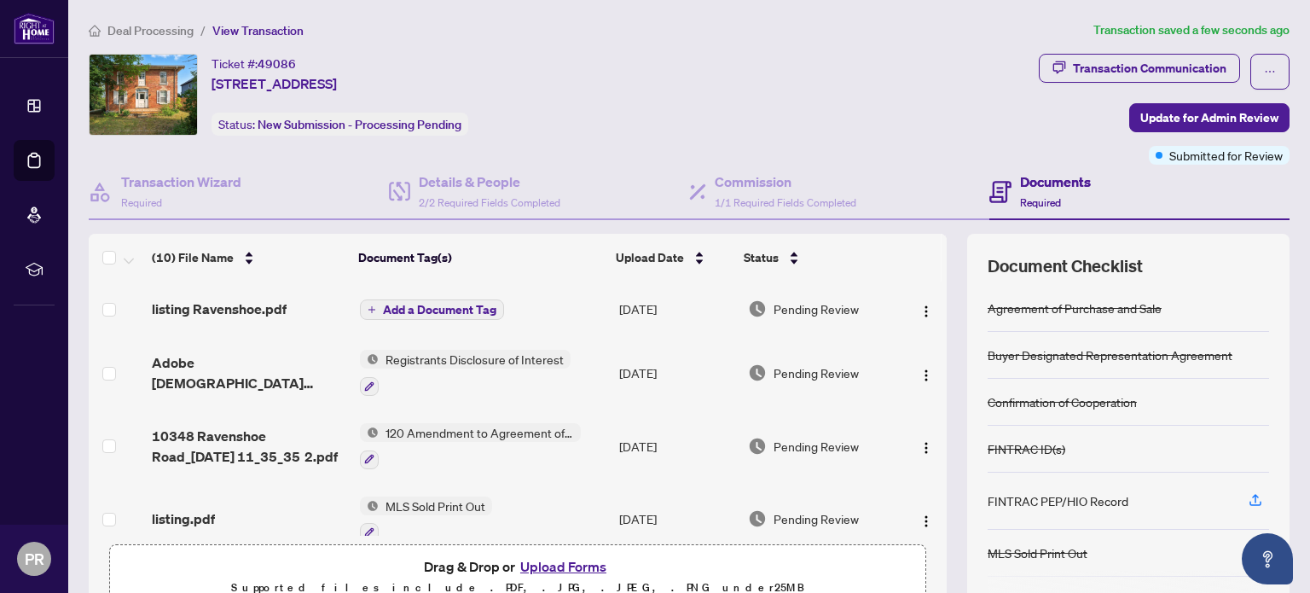
click at [406, 307] on span "Add a Document Tag" at bounding box center [439, 310] width 113 height 12
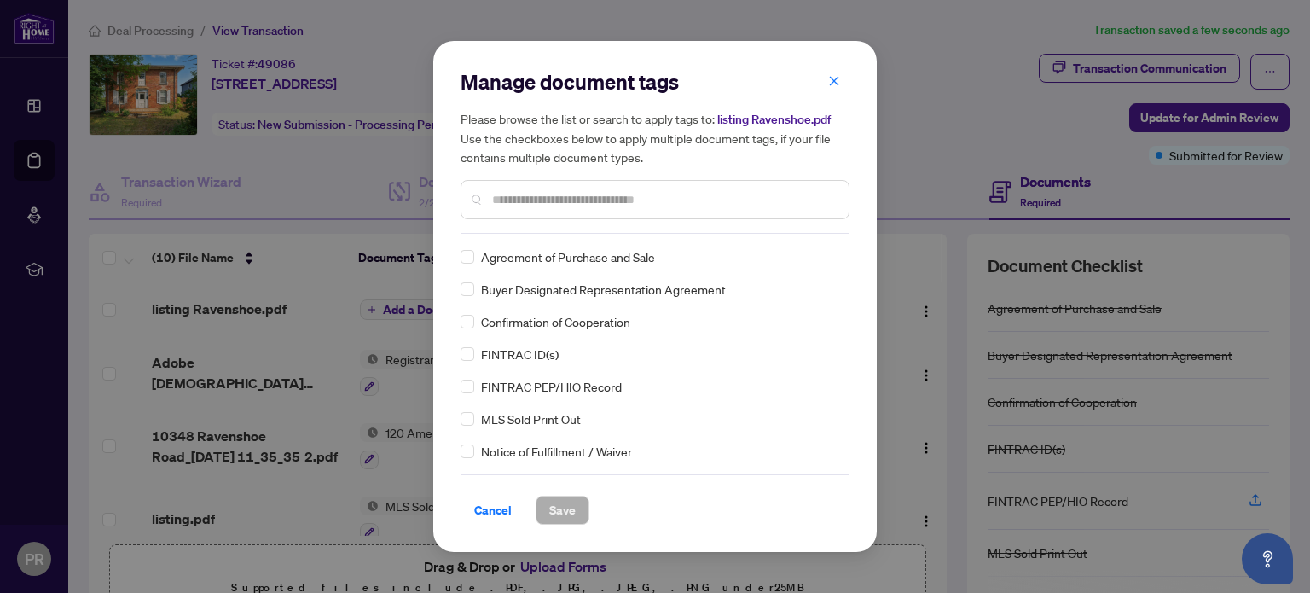
click at [548, 423] on span "MLS Sold Print Out" at bounding box center [531, 418] width 100 height 19
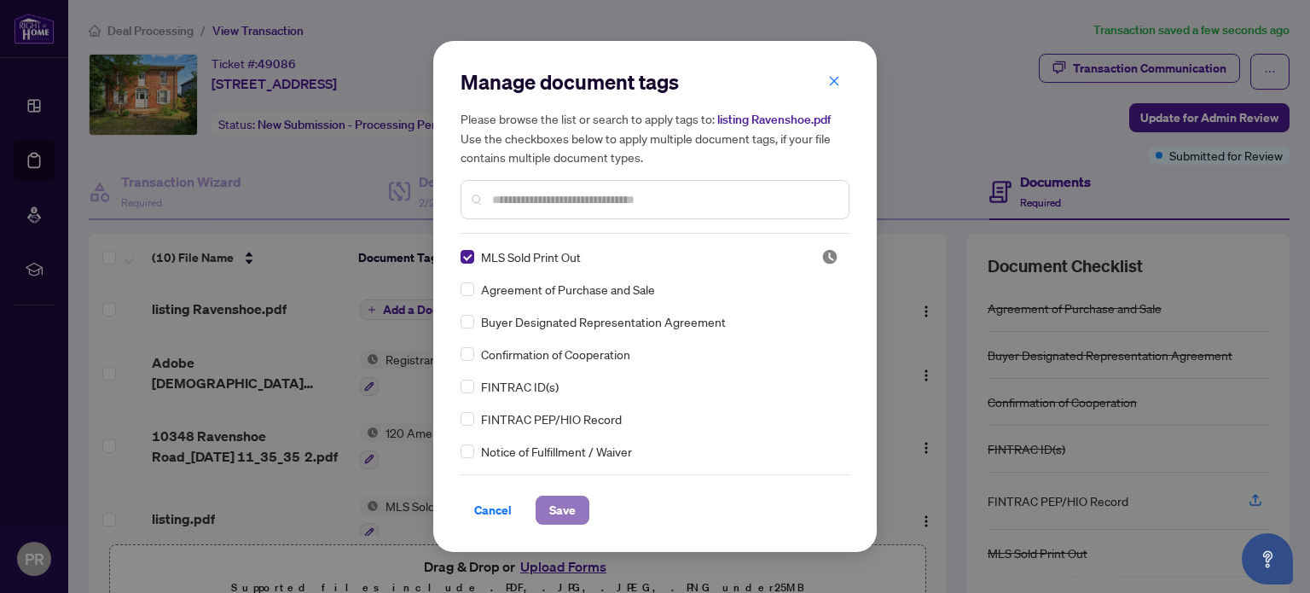
click at [575, 519] on button "Save" at bounding box center [563, 510] width 54 height 29
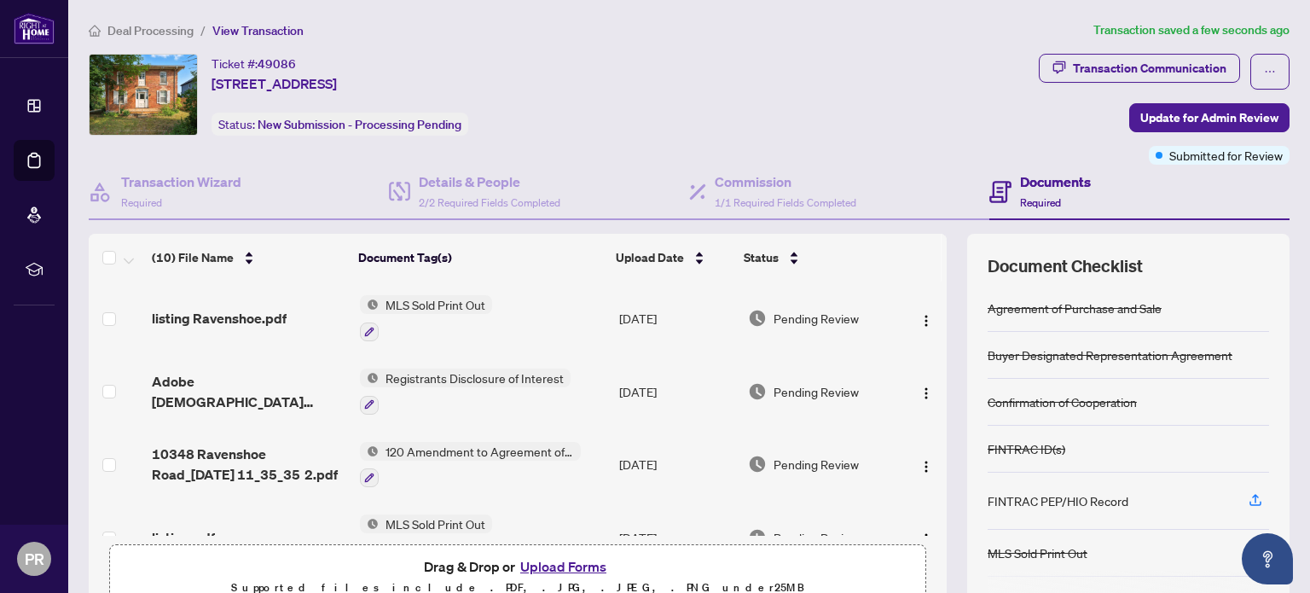
click at [140, 25] on span "Deal Processing" at bounding box center [150, 30] width 86 height 15
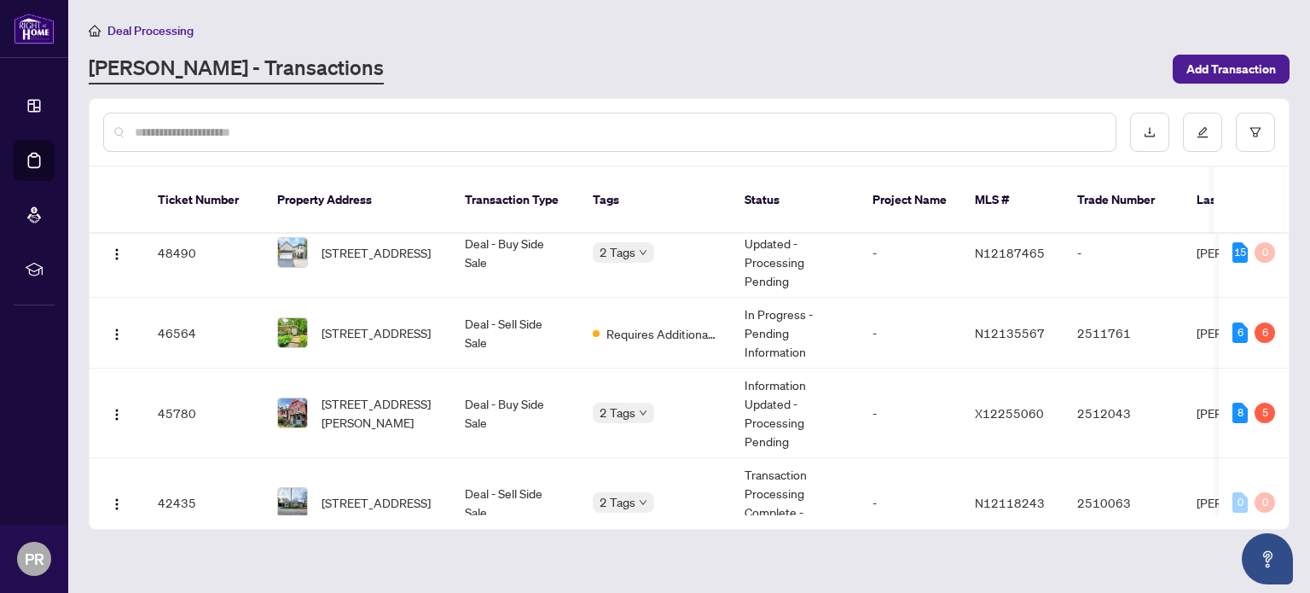
scroll to position [96, 0]
click at [337, 324] on span "[STREET_ADDRESS]" at bounding box center [376, 333] width 109 height 19
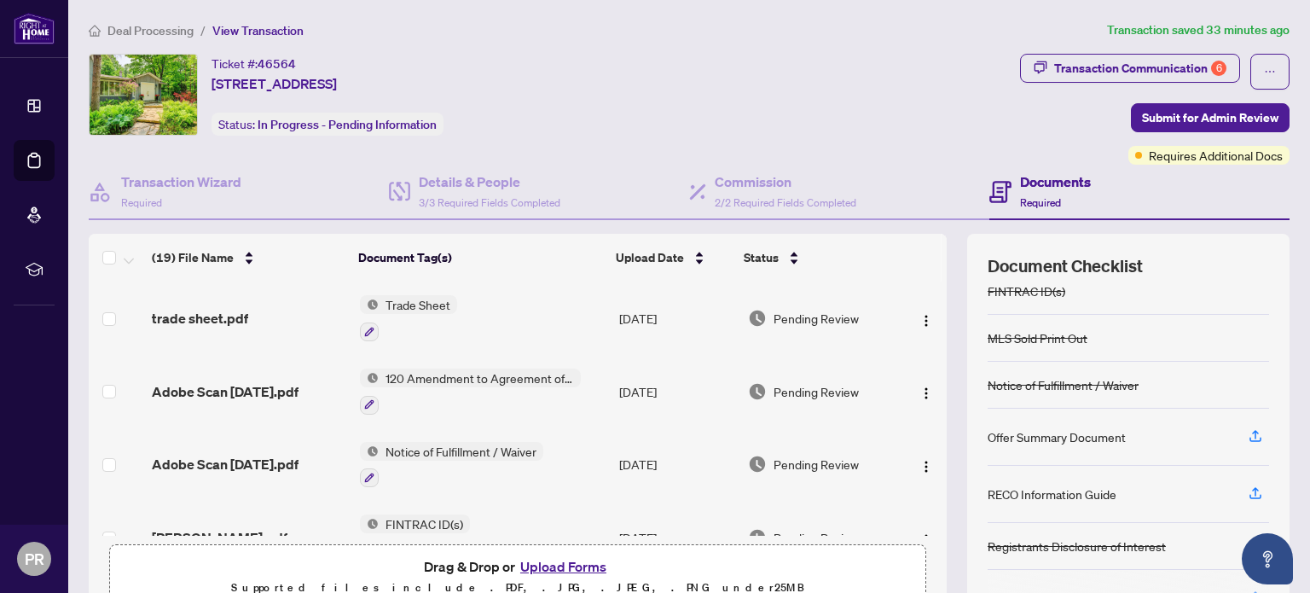
scroll to position [256, 0]
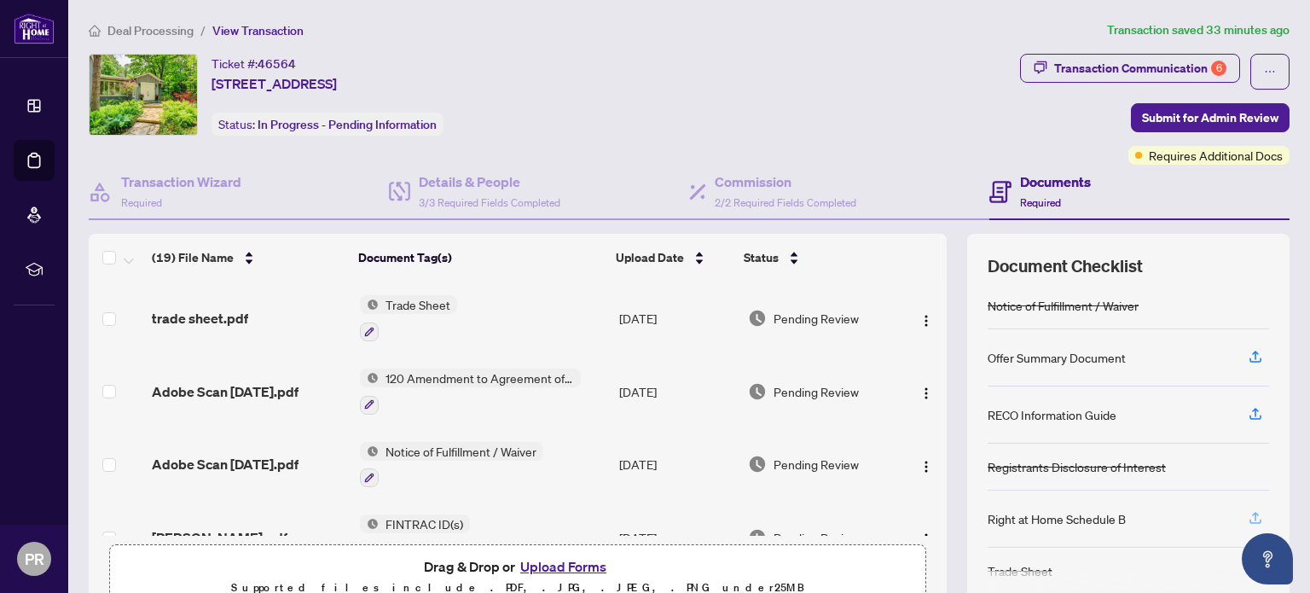
click at [1249, 519] on icon "button" at bounding box center [1255, 521] width 12 height 4
click at [1248, 515] on icon "button" at bounding box center [1255, 517] width 15 height 15
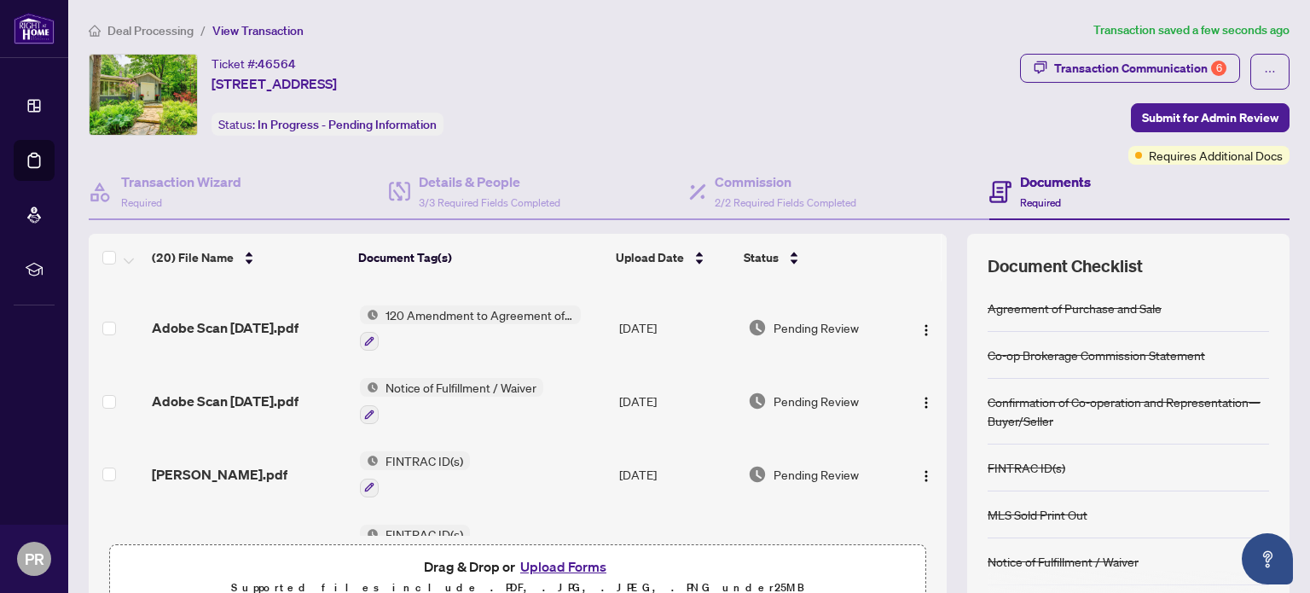
scroll to position [0, 0]
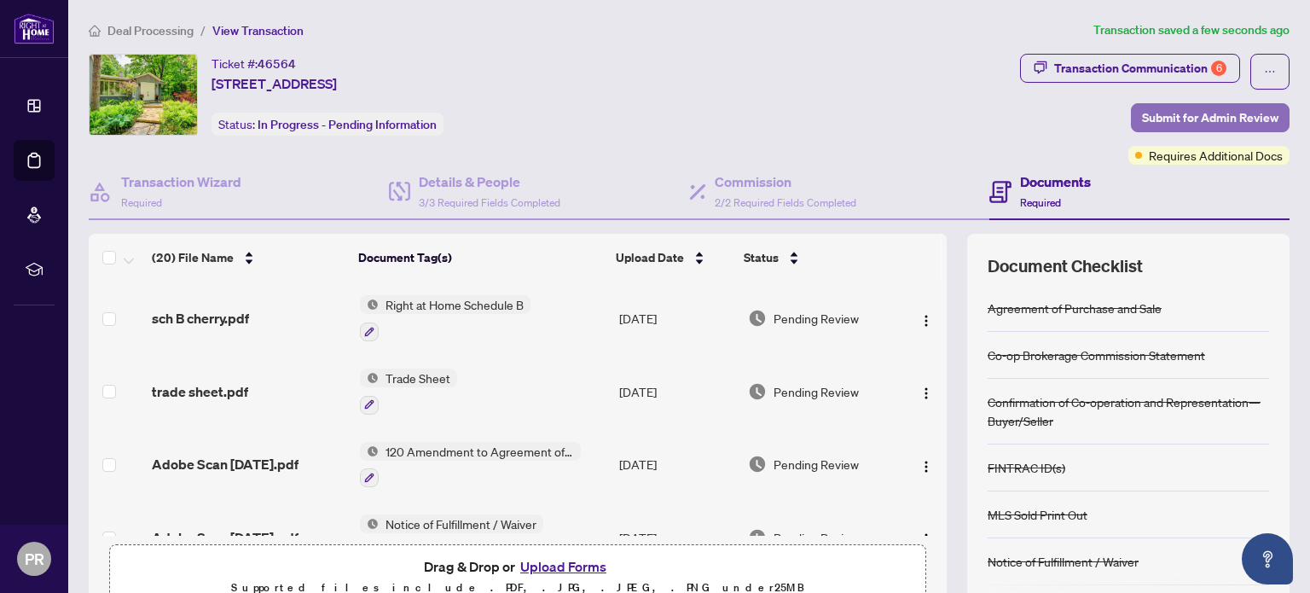
click at [1160, 116] on span "Submit for Admin Review" at bounding box center [1210, 117] width 136 height 27
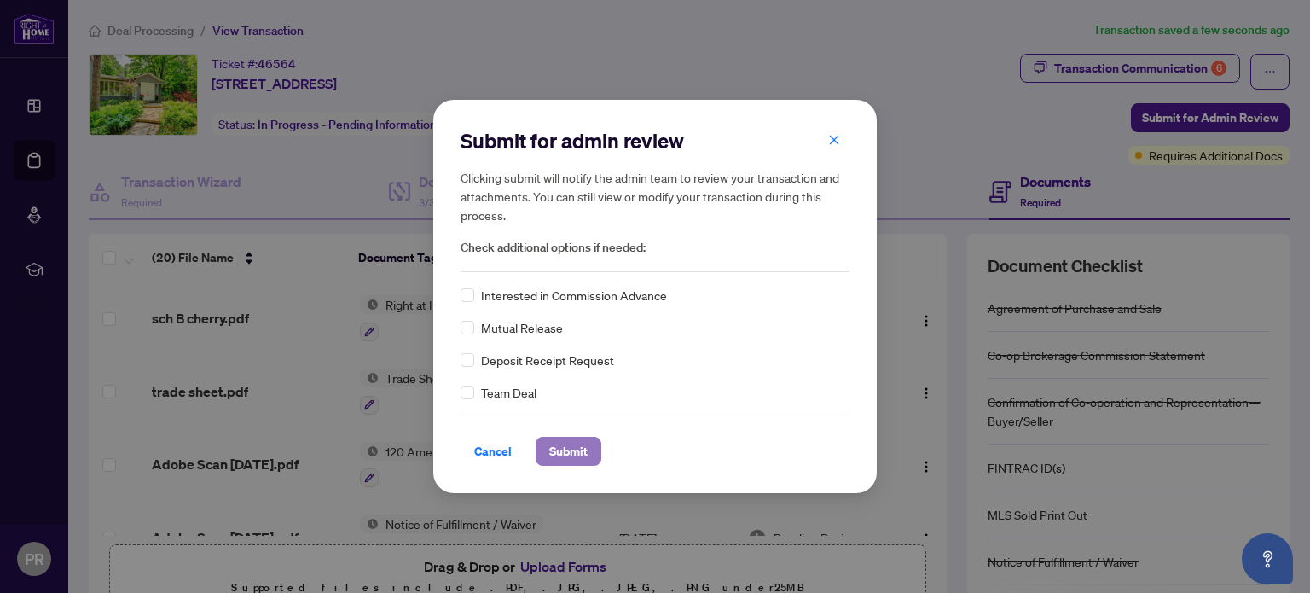
click at [561, 453] on span "Submit" at bounding box center [568, 451] width 38 height 27
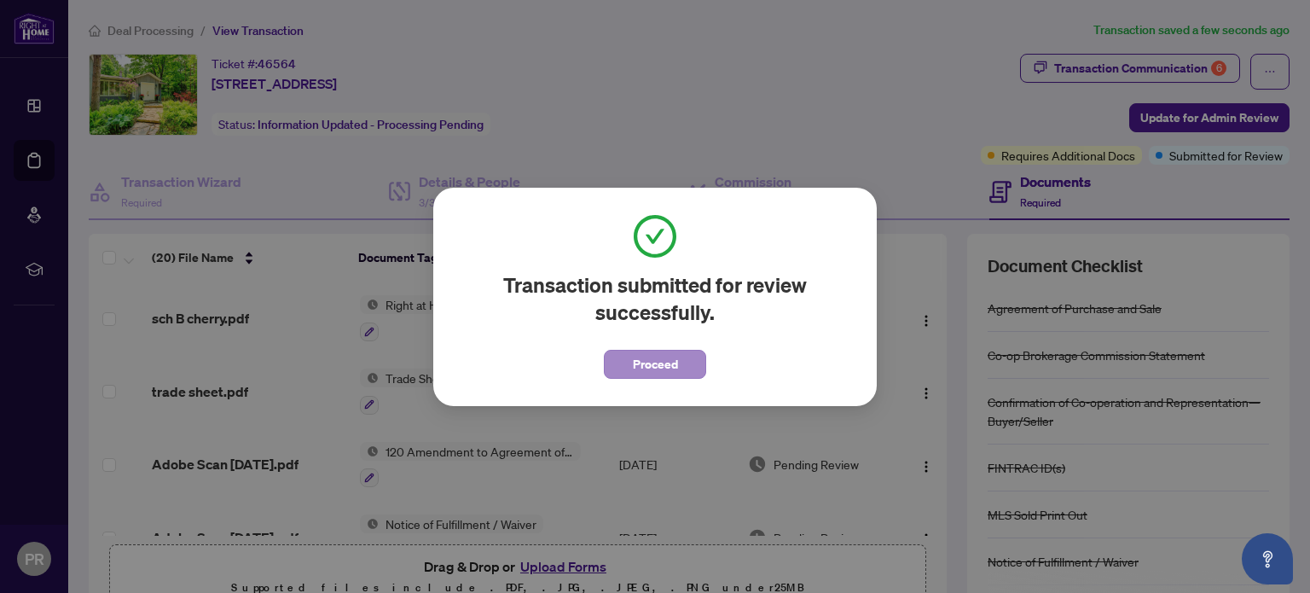
click at [672, 355] on span "Proceed" at bounding box center [655, 364] width 45 height 27
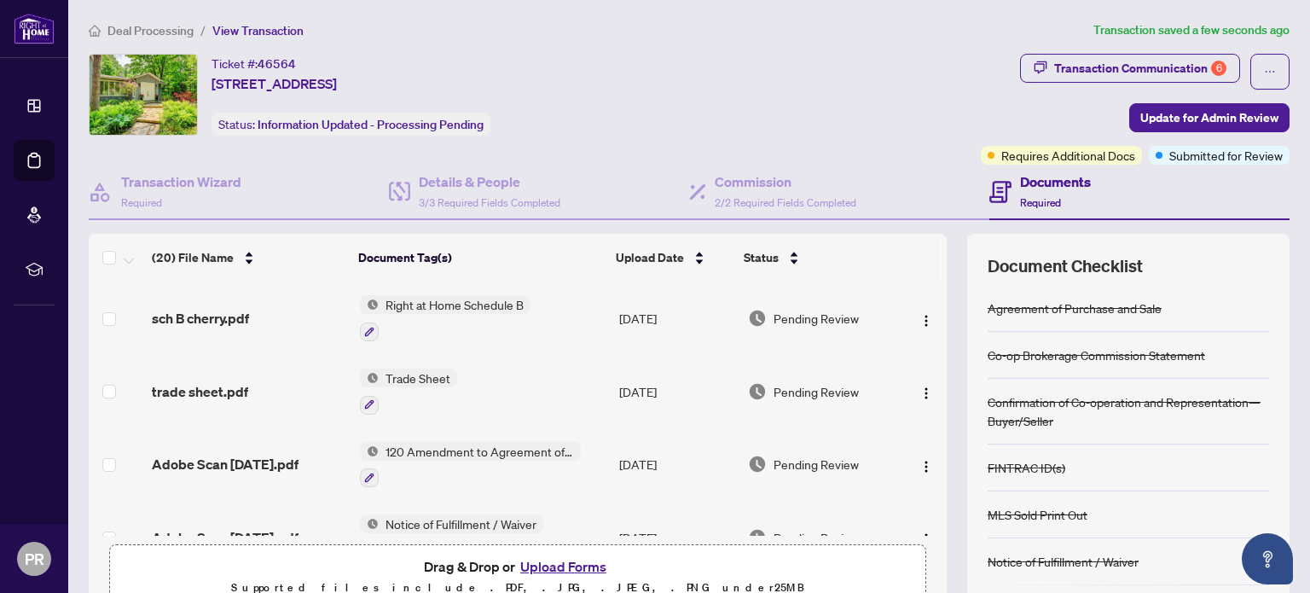
click at [206, 389] on span "trade sheet.pdf" at bounding box center [200, 391] width 96 height 20
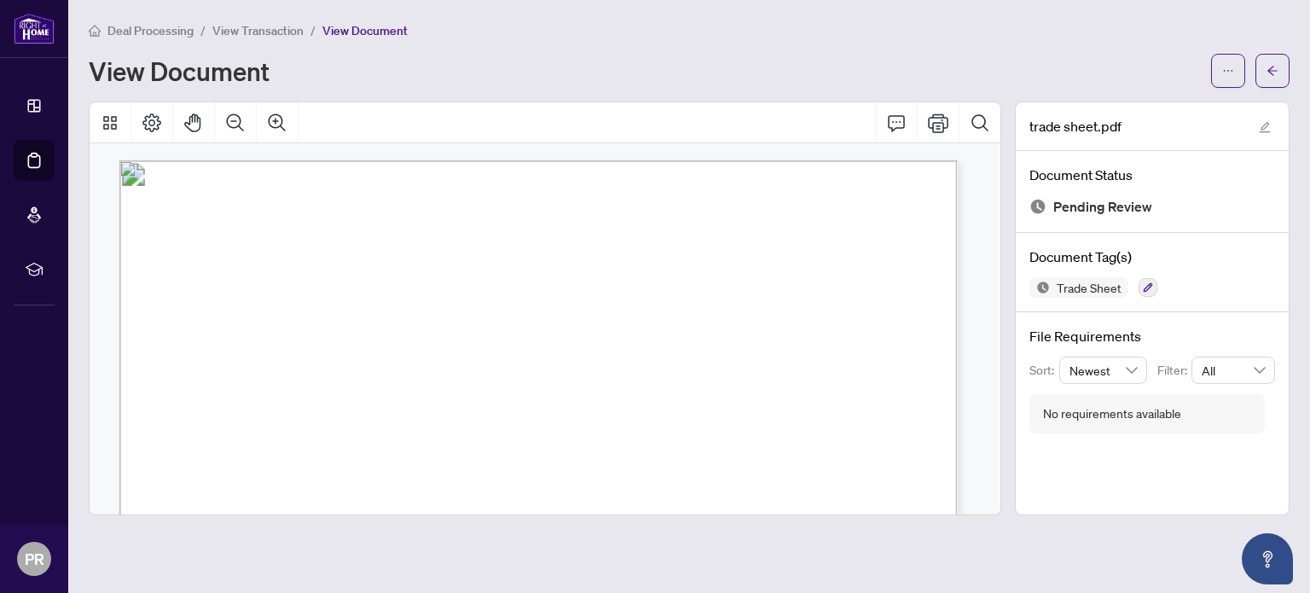
click at [140, 24] on span "Deal Processing" at bounding box center [150, 30] width 86 height 15
